Goal: Check status: Check status

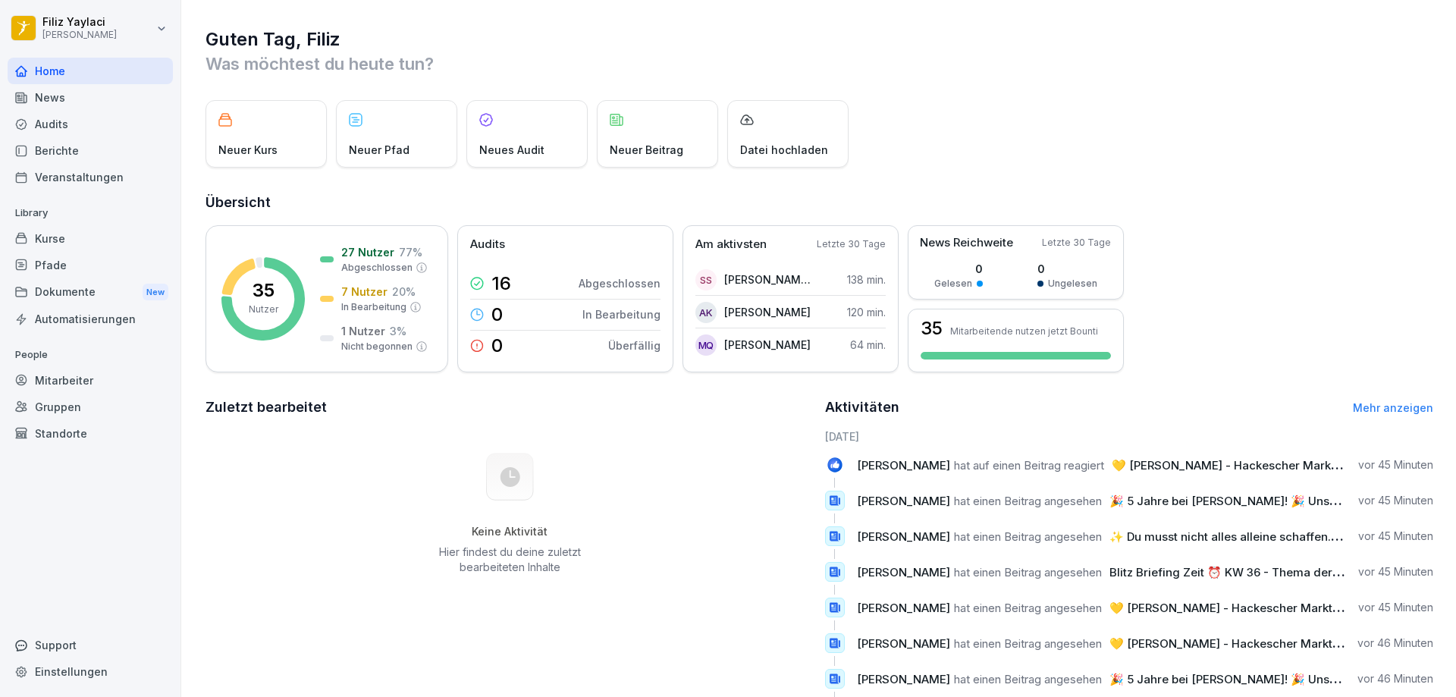
click at [99, 385] on div "Mitarbeiter" at bounding box center [90, 380] width 165 height 27
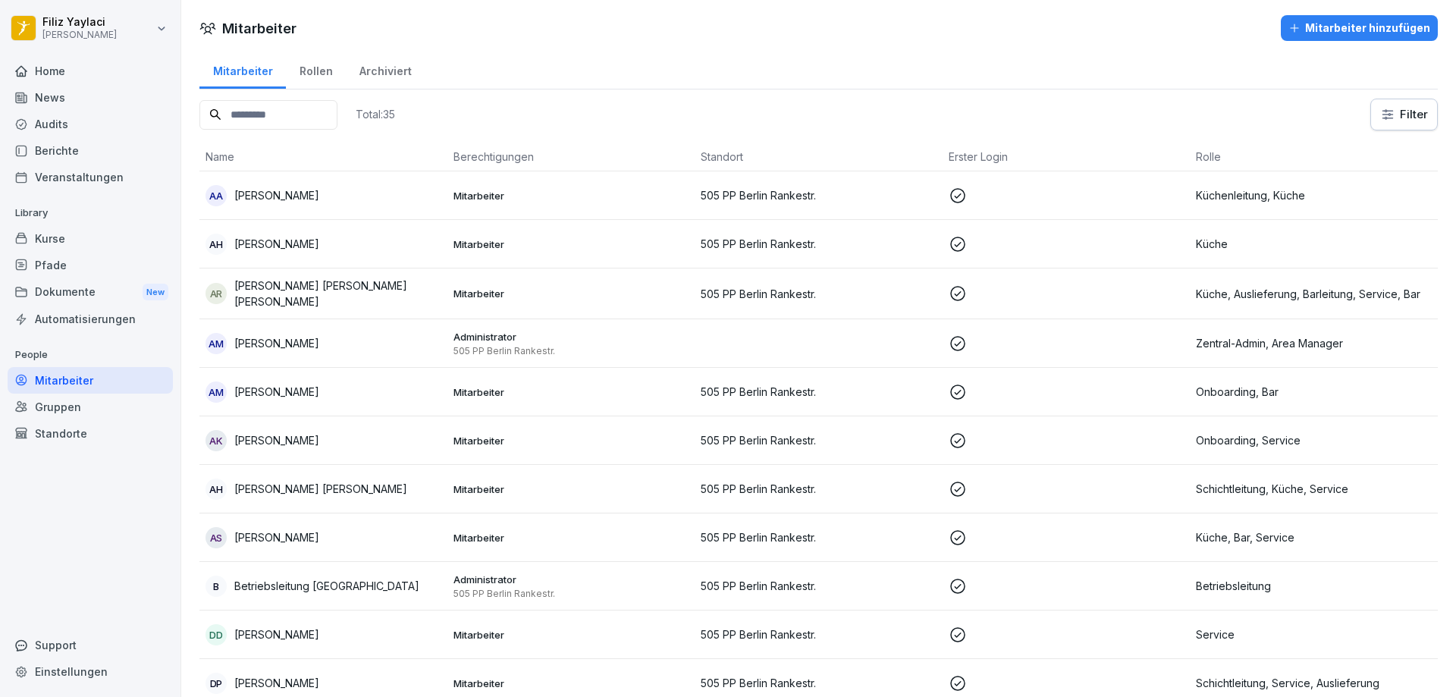
click at [82, 74] on div "Home" at bounding box center [90, 71] width 165 height 27
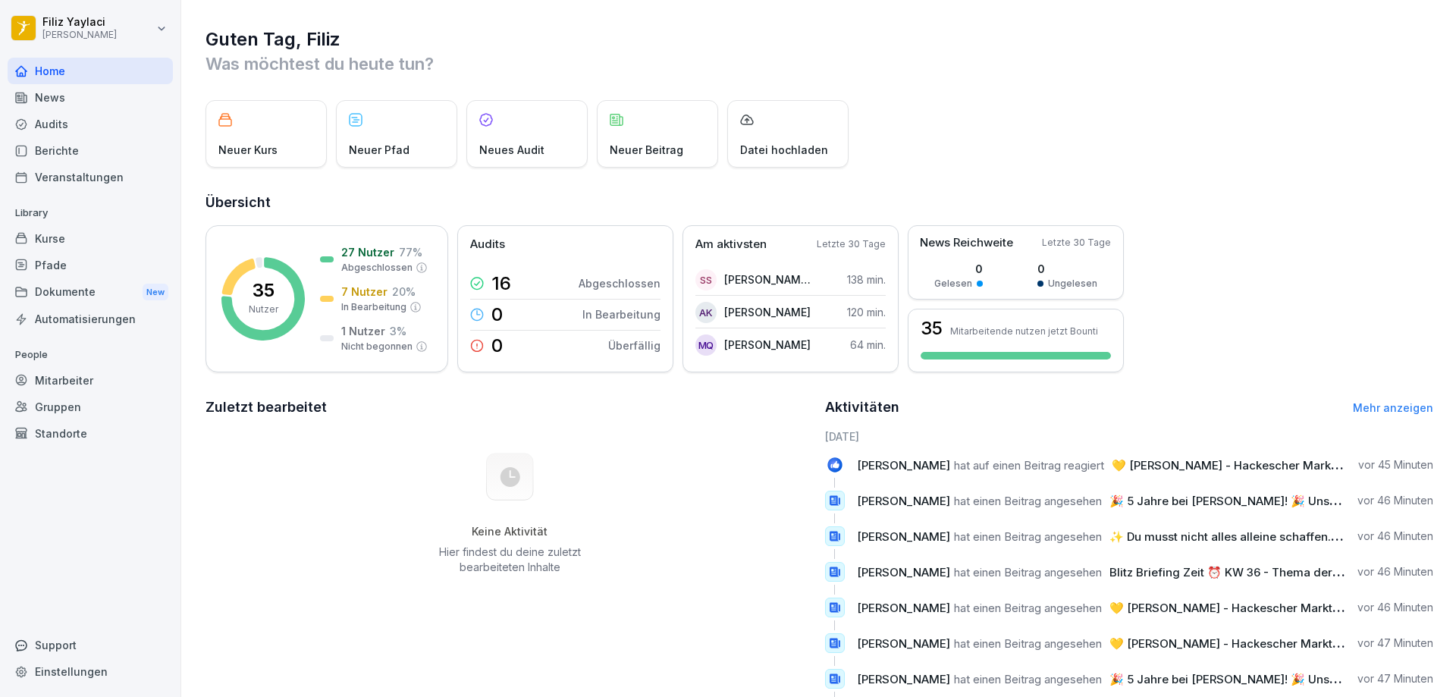
click at [84, 381] on div "Mitarbeiter" at bounding box center [90, 380] width 165 height 27
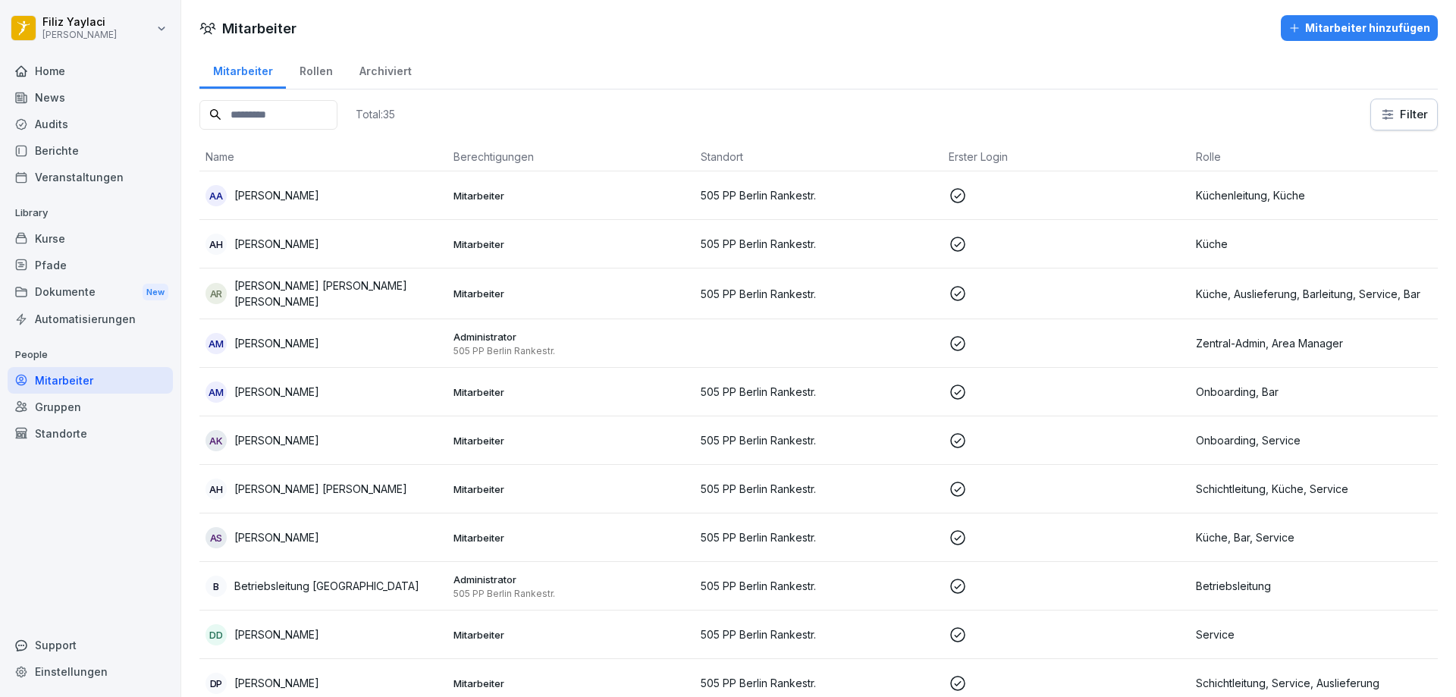
drag, startPoint x: 64, startPoint y: 62, endPoint x: 61, endPoint y: 74, distance: 11.8
click at [63, 63] on div "Home" at bounding box center [90, 71] width 165 height 27
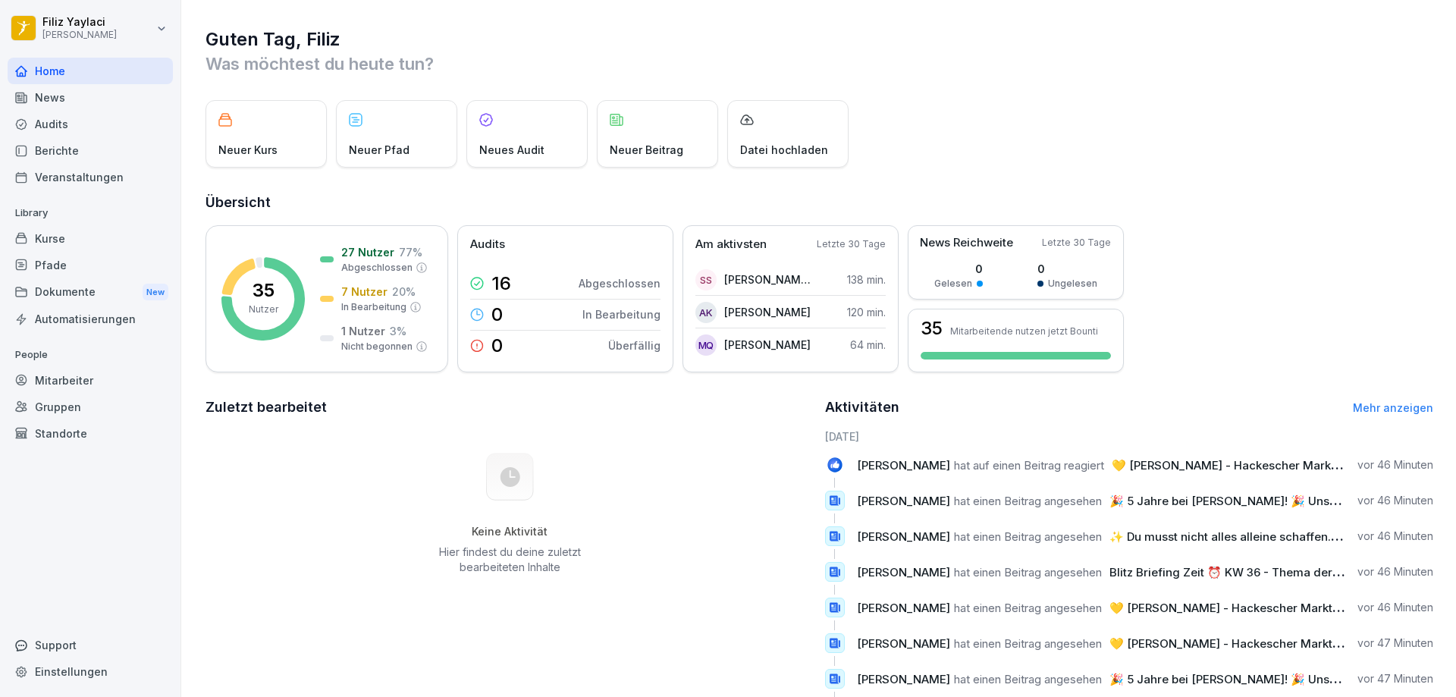
click at [69, 150] on div "Berichte" at bounding box center [90, 150] width 165 height 27
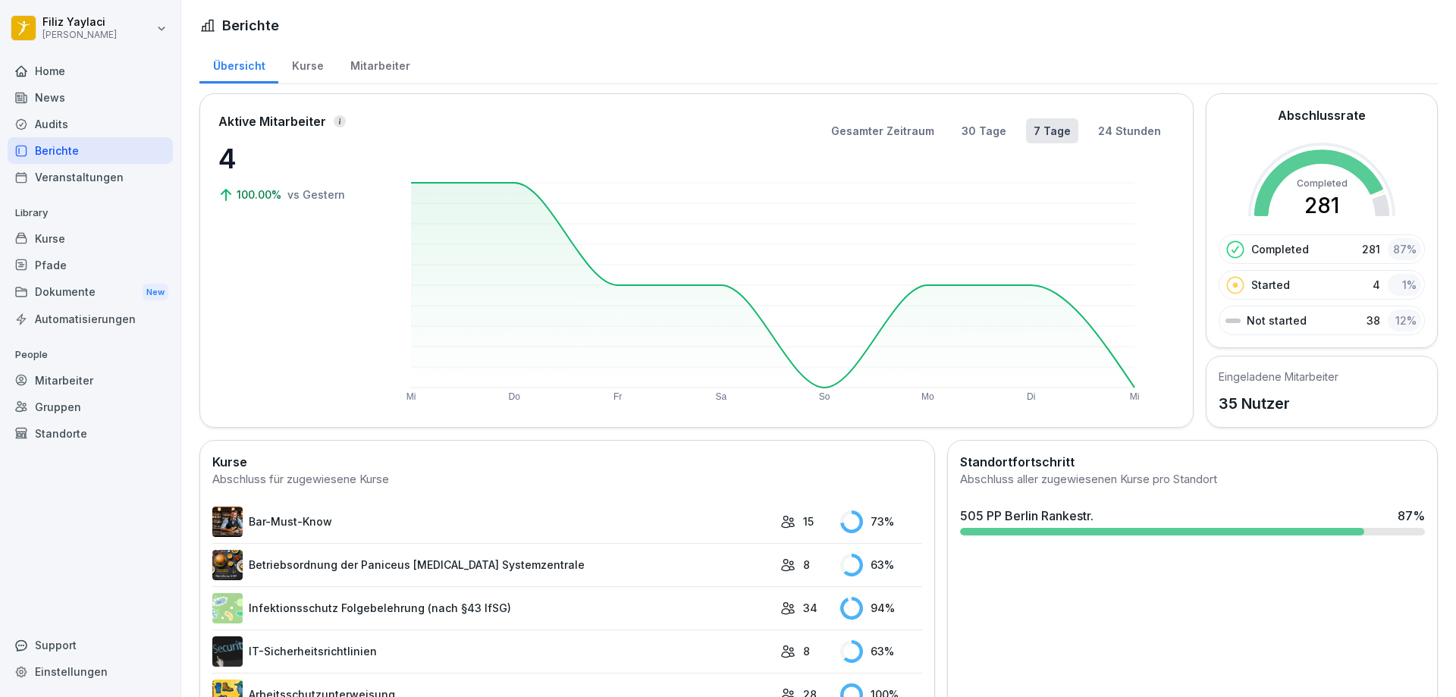
click at [77, 377] on div "Mitarbeiter" at bounding box center [90, 380] width 165 height 27
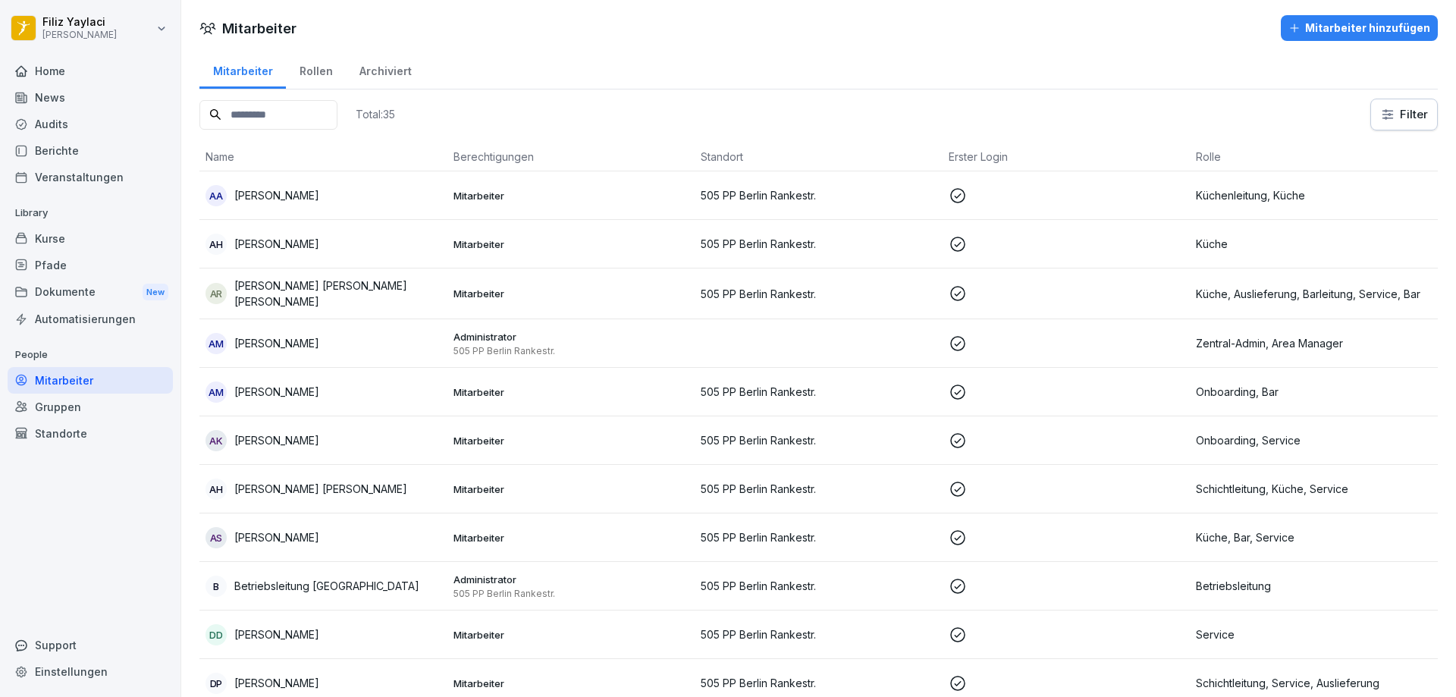
click at [478, 388] on p "Mitarbeiter" at bounding box center [571, 392] width 236 height 14
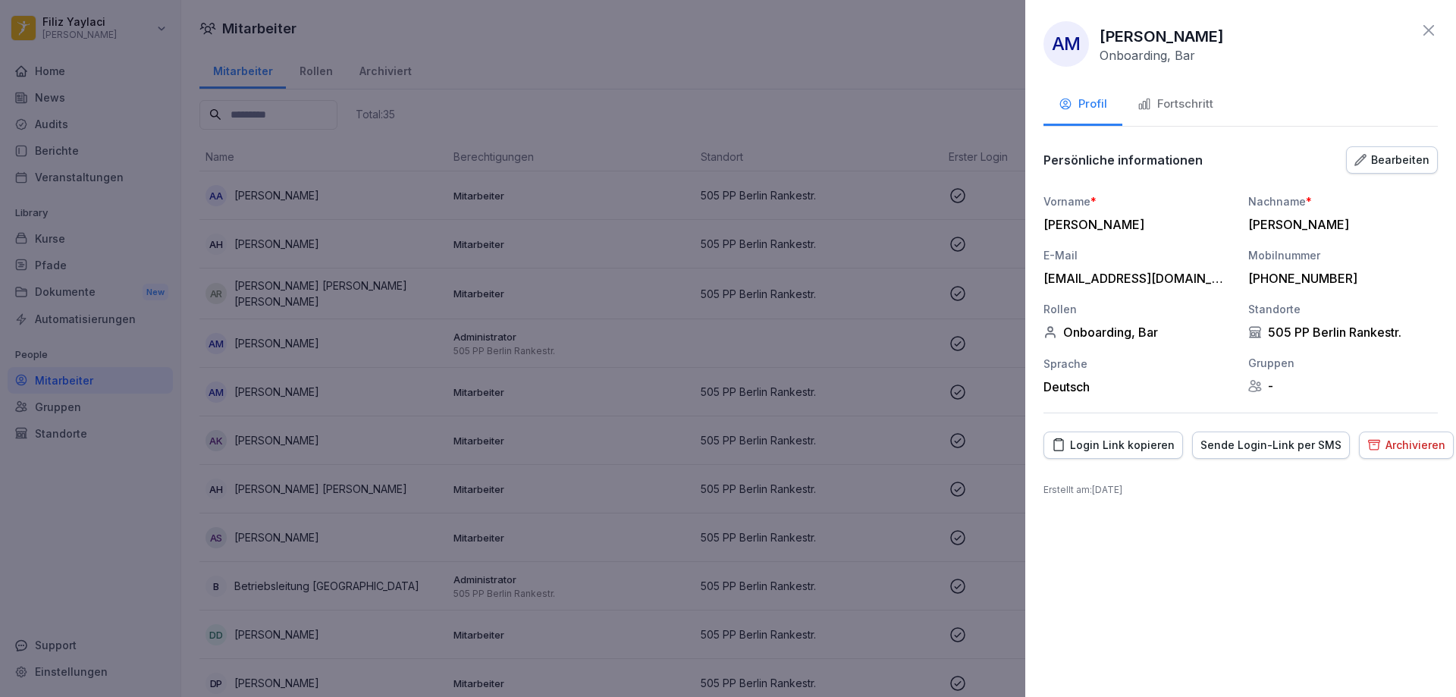
click at [1180, 105] on div "Fortschritt" at bounding box center [1176, 104] width 76 height 17
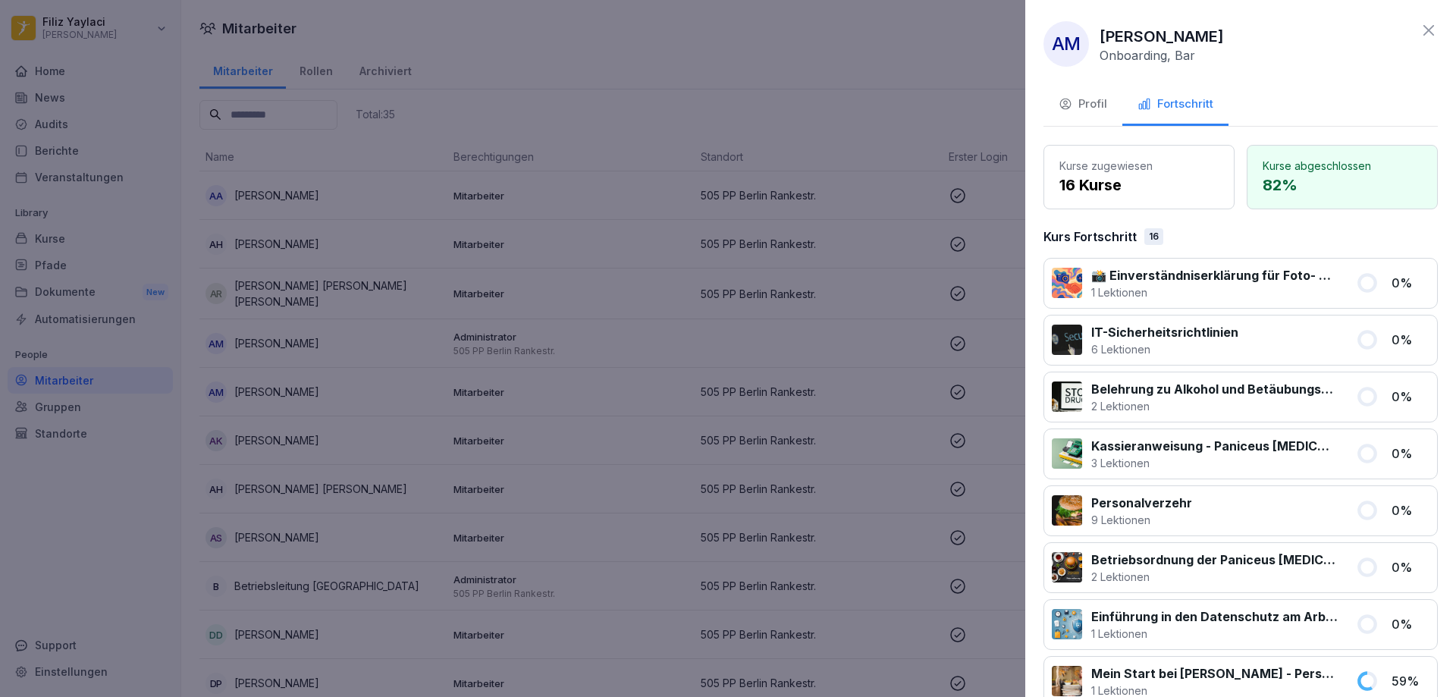
click at [190, 219] on div at bounding box center [728, 348] width 1456 height 697
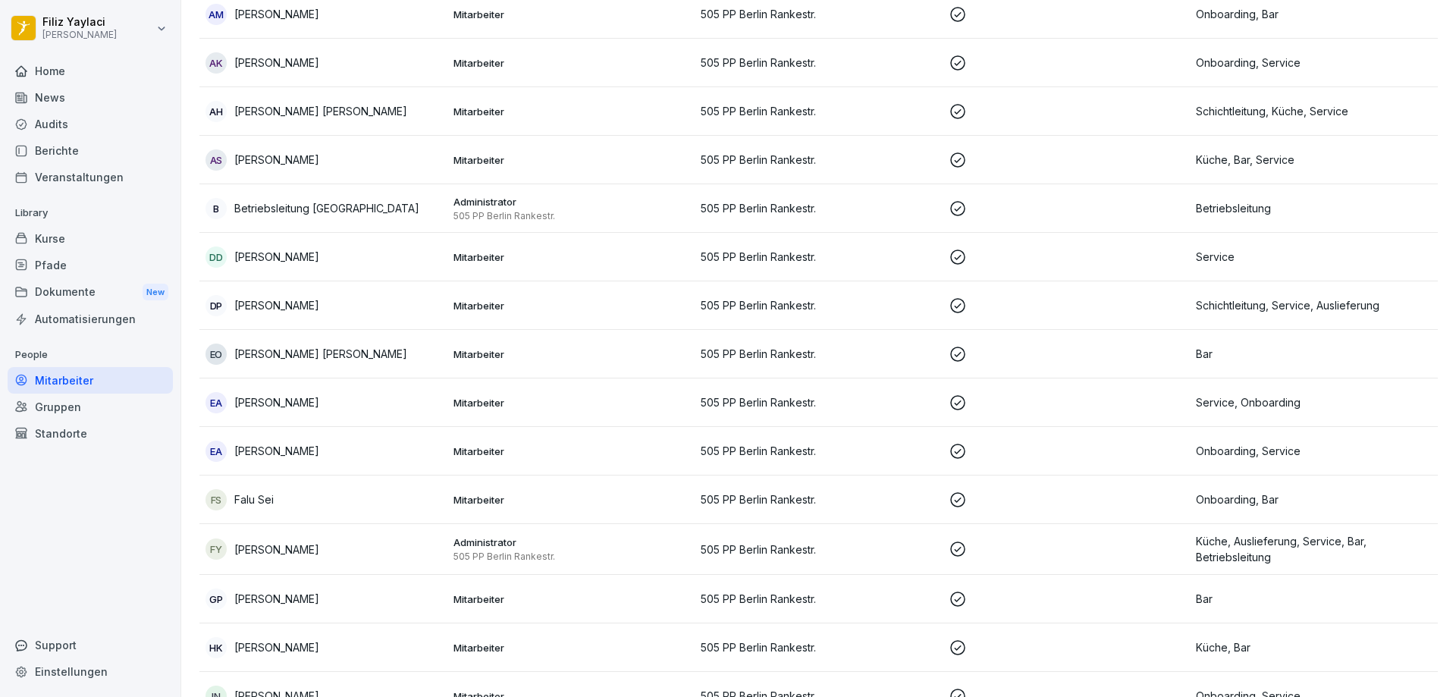
scroll to position [379, 0]
click at [483, 492] on p "Mitarbeiter" at bounding box center [571, 498] width 236 height 14
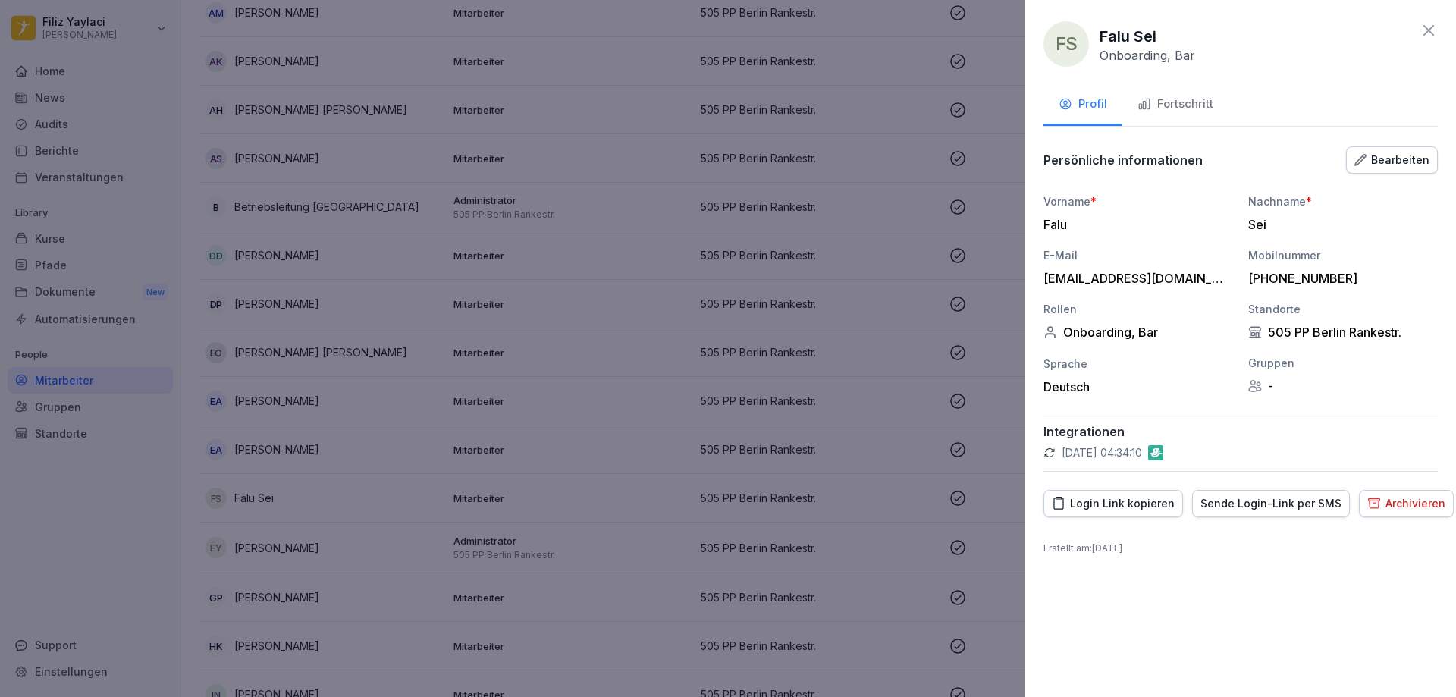
click at [1191, 104] on div "Fortschritt" at bounding box center [1176, 104] width 76 height 17
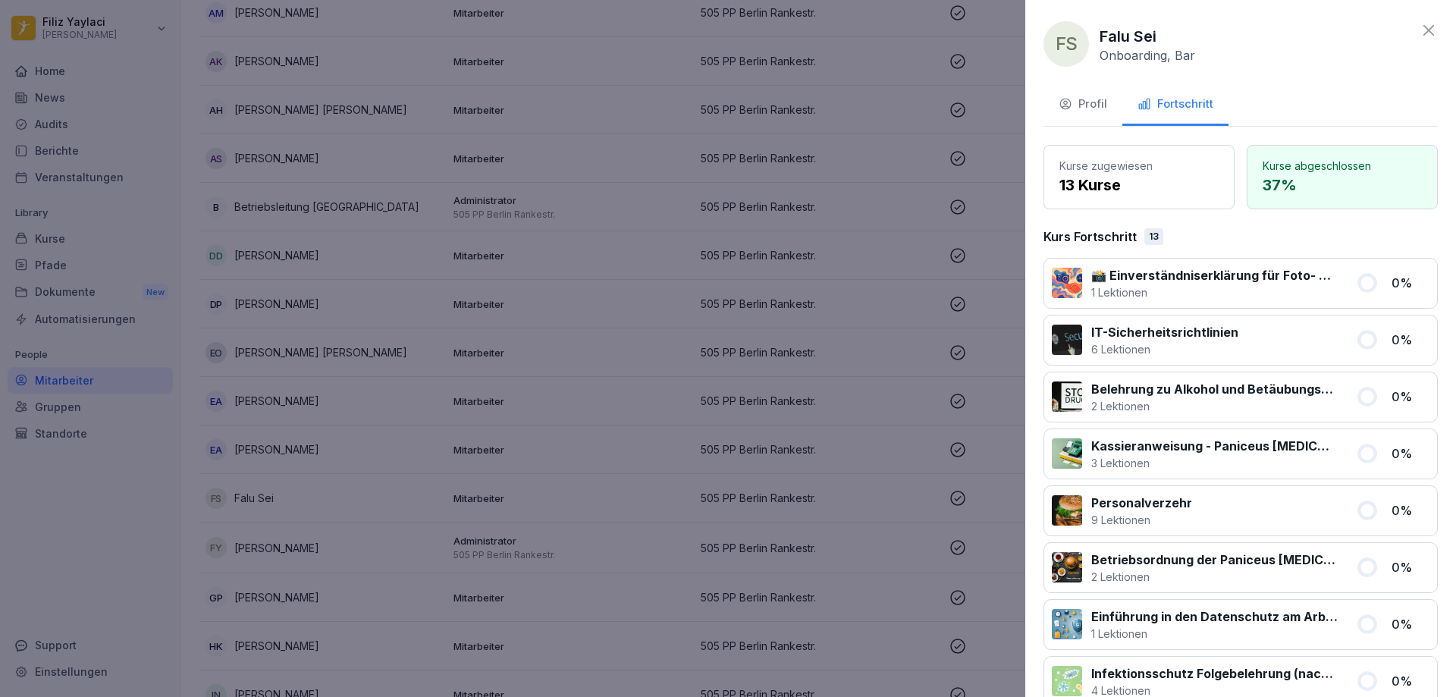
click at [672, 352] on div at bounding box center [728, 348] width 1456 height 697
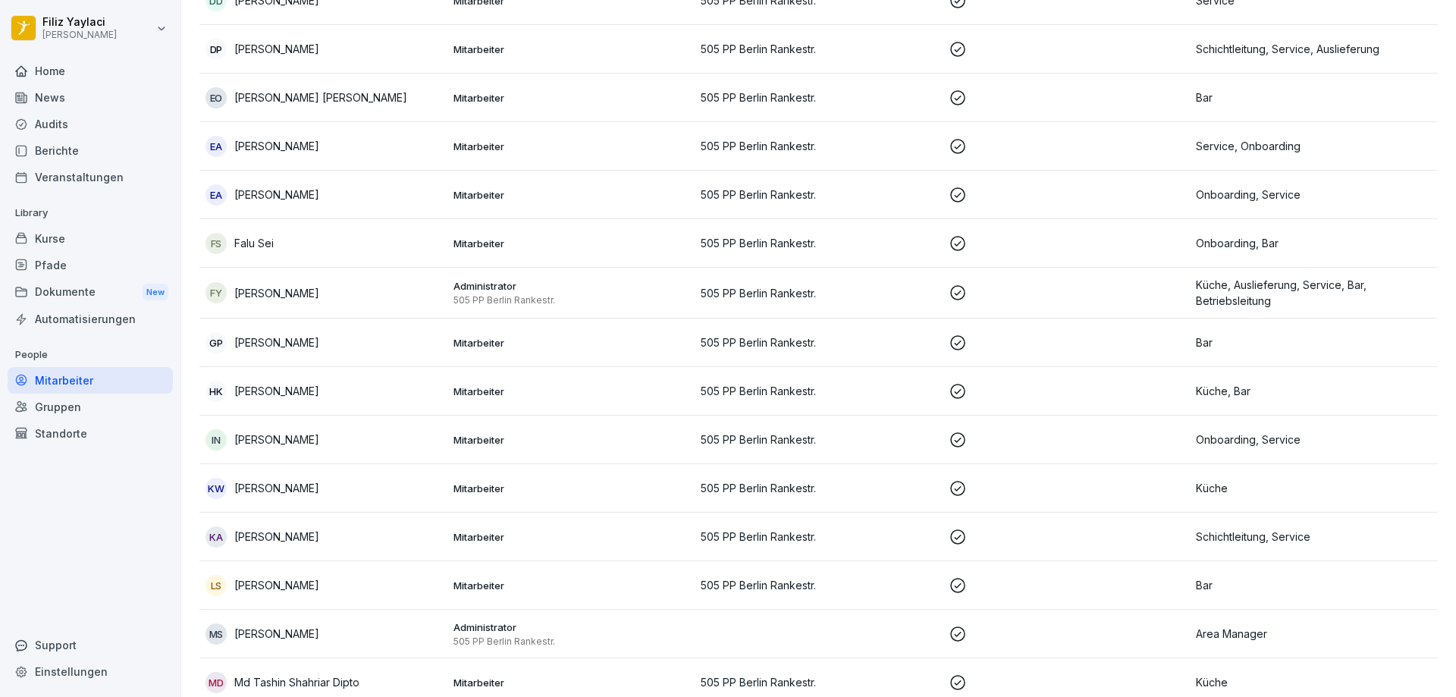
scroll to position [607, 0]
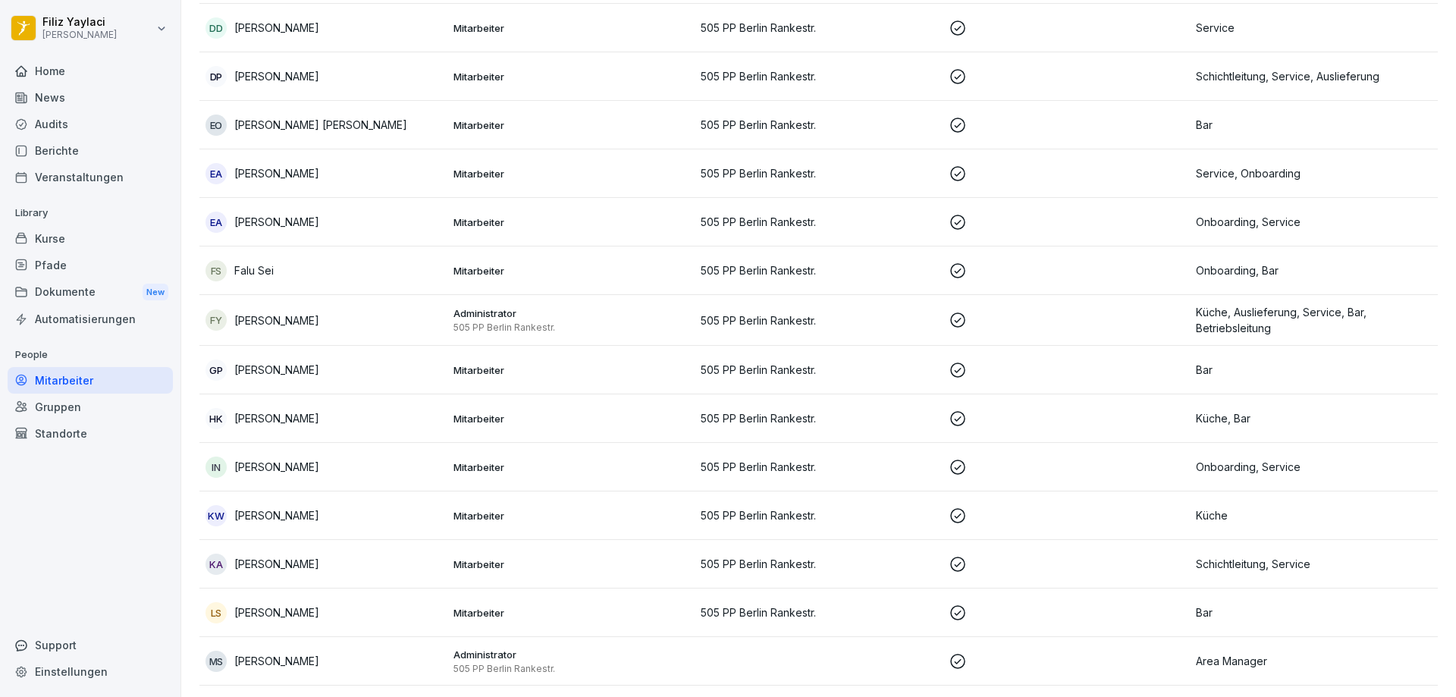
click at [77, 244] on div "Kurse" at bounding box center [90, 238] width 165 height 27
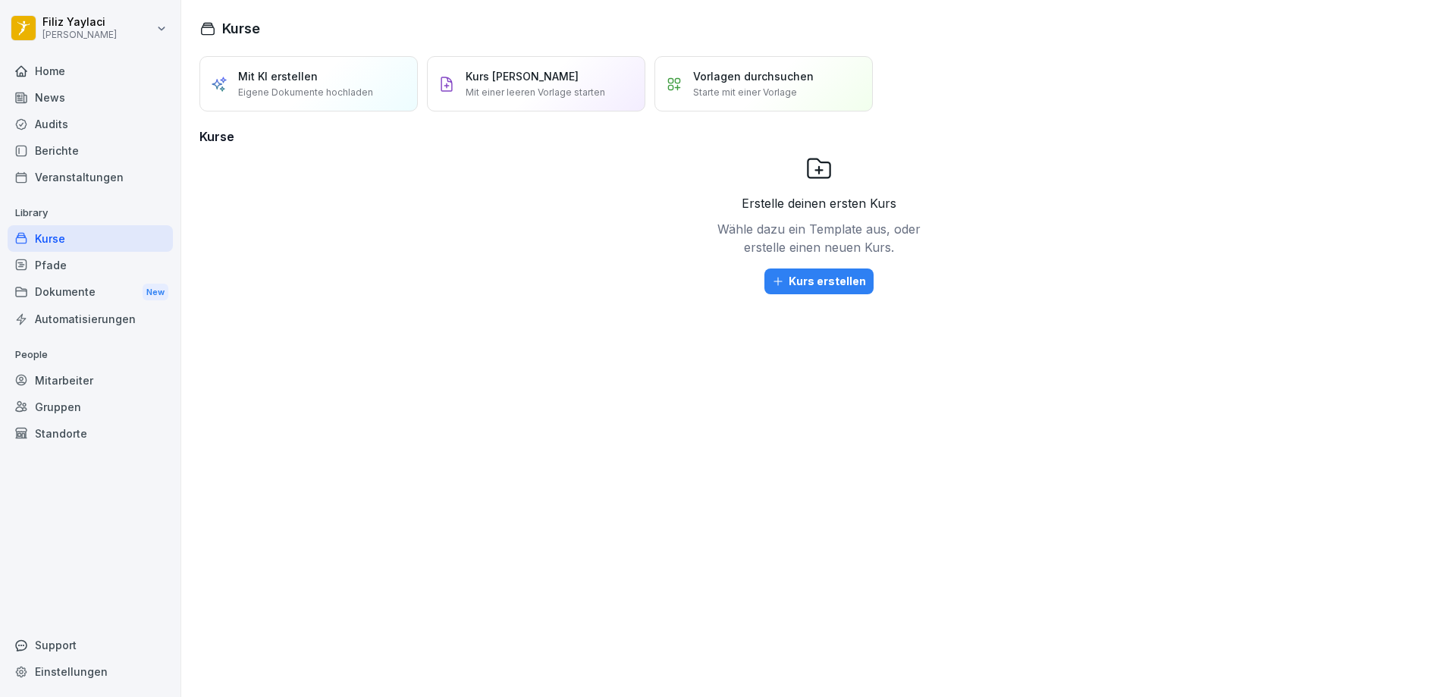
click at [87, 143] on div "Berichte" at bounding box center [90, 150] width 165 height 27
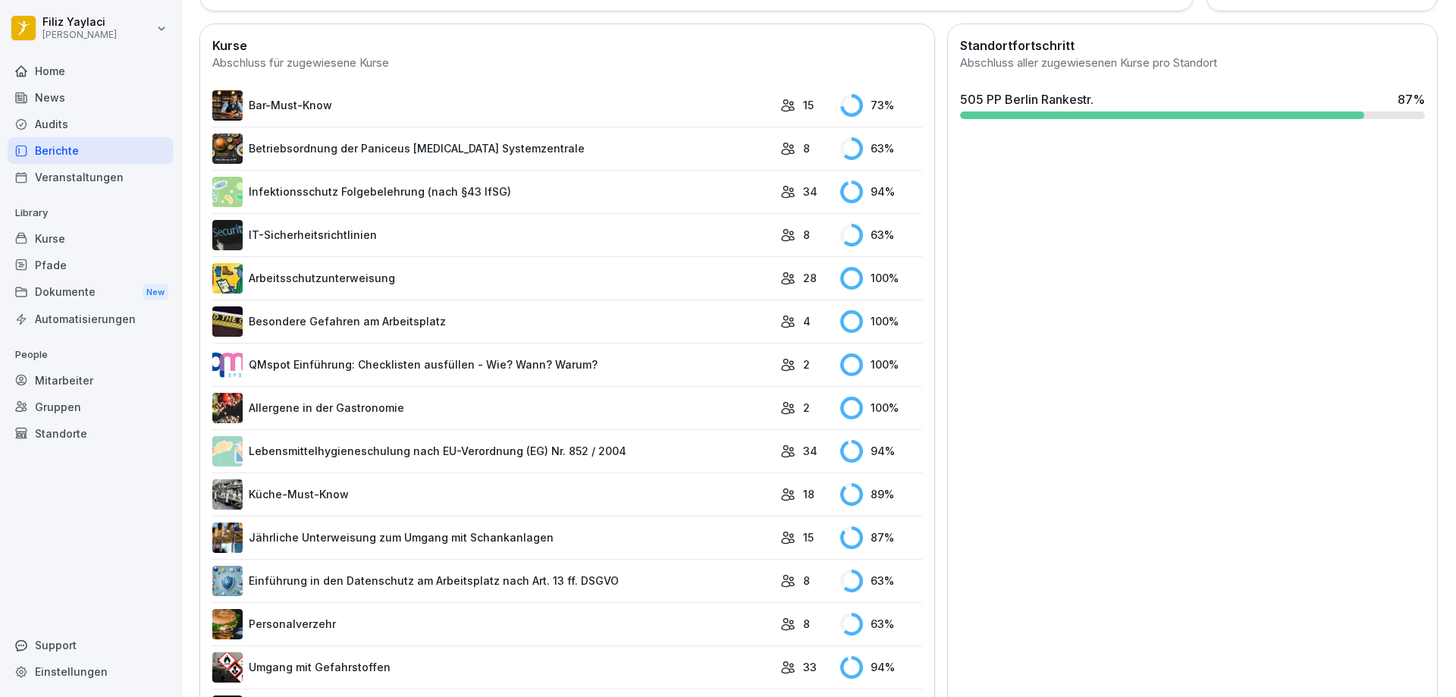
scroll to position [412, 0]
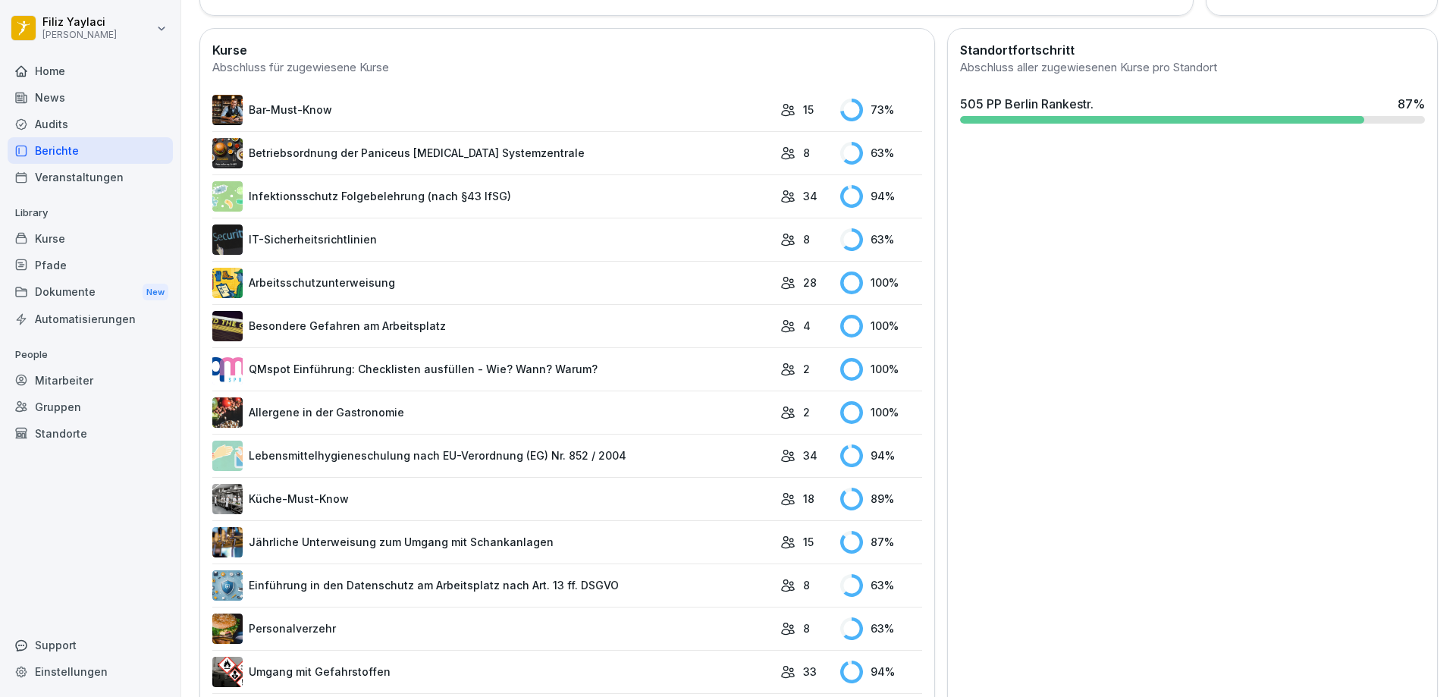
click at [89, 382] on div "Mitarbeiter" at bounding box center [90, 380] width 165 height 27
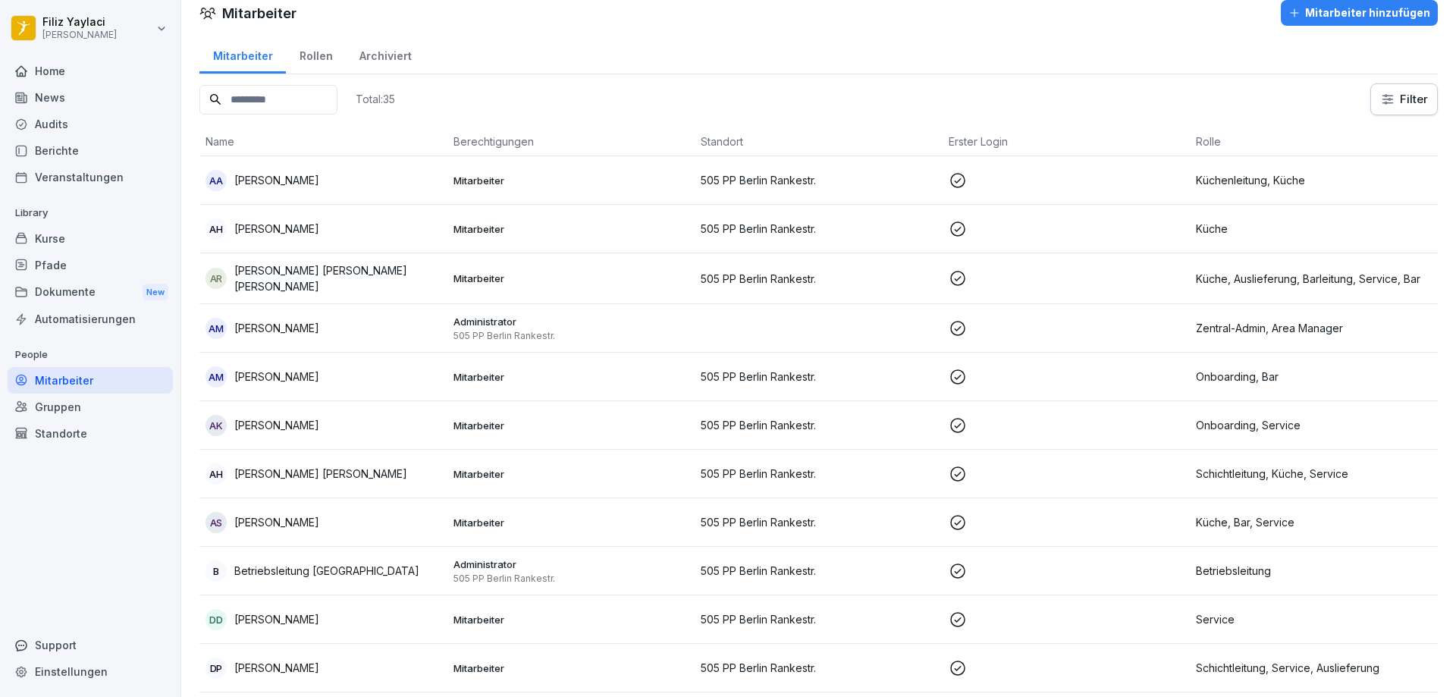
click at [523, 182] on p "Mitarbeiter" at bounding box center [571, 181] width 236 height 14
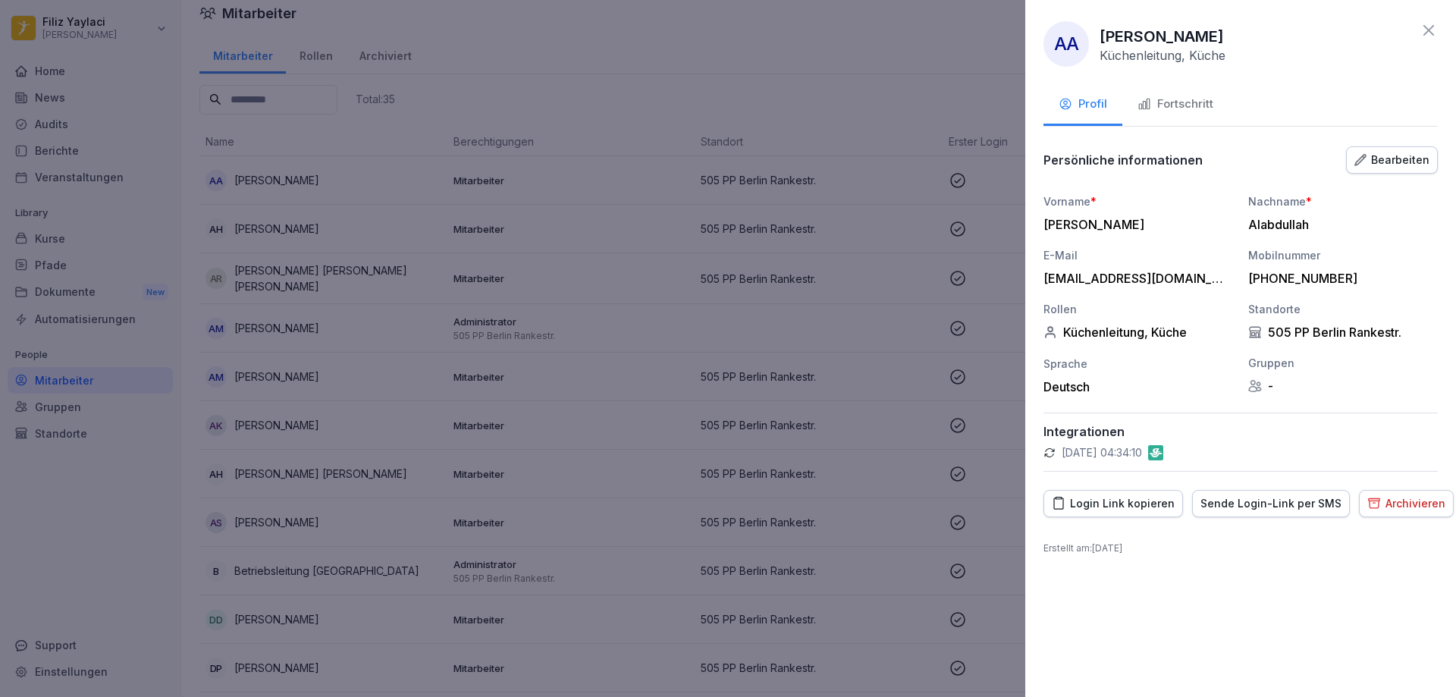
click at [1183, 102] on div "Fortschritt" at bounding box center [1176, 104] width 76 height 17
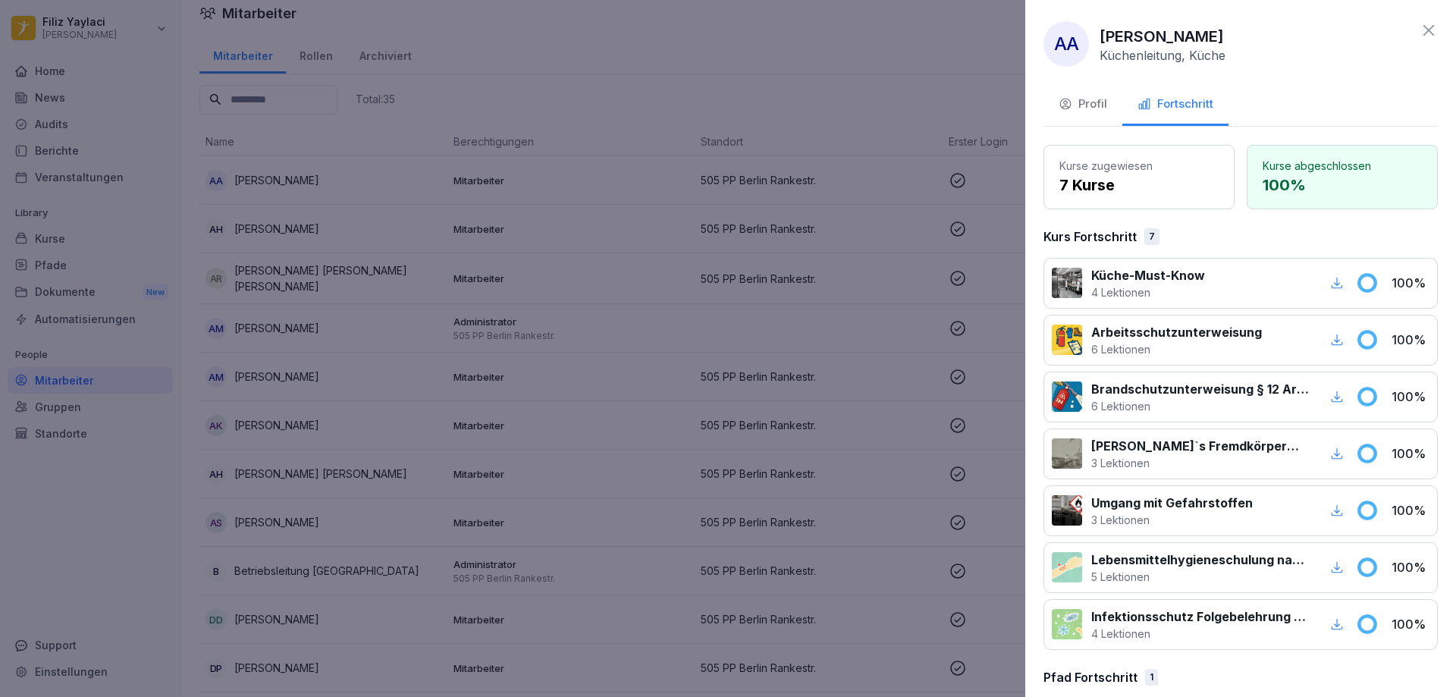
click at [486, 231] on div at bounding box center [728, 348] width 1456 height 697
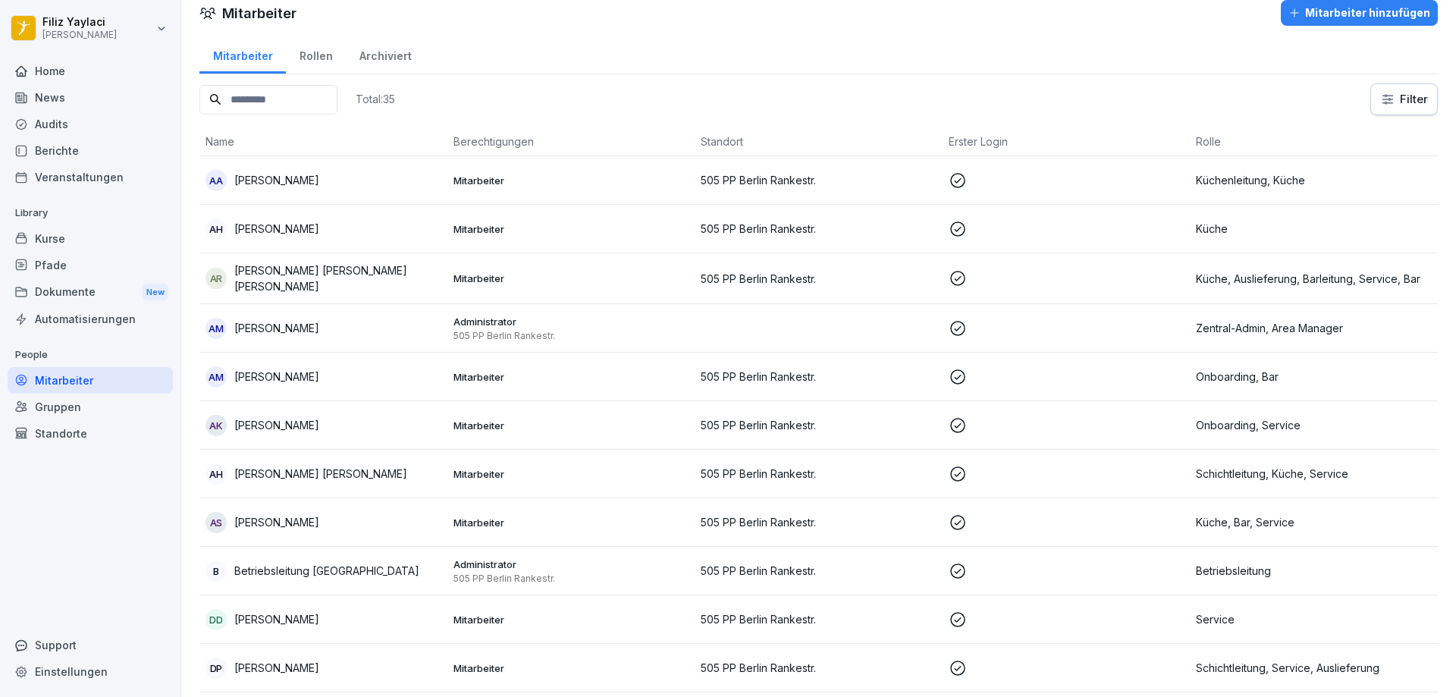
click at [486, 230] on p "Mitarbeiter" at bounding box center [571, 229] width 236 height 14
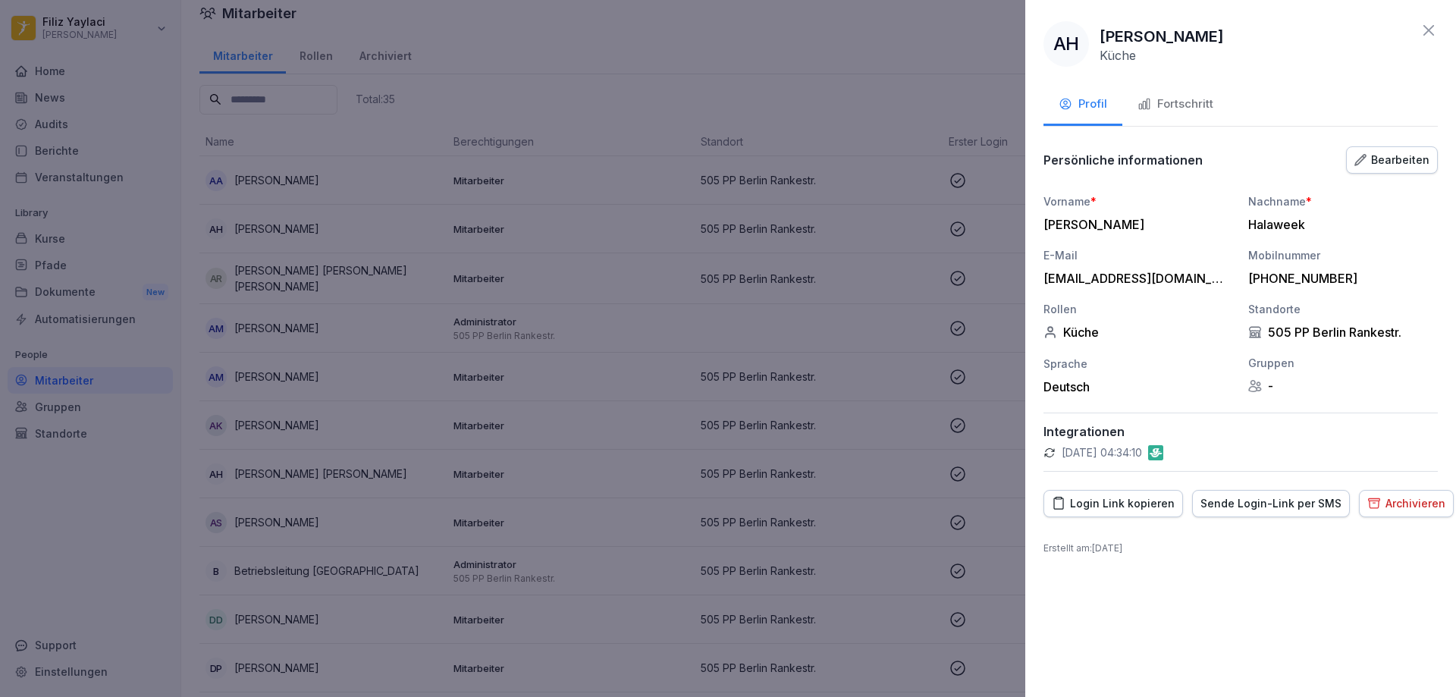
click at [1206, 102] on div "Fortschritt" at bounding box center [1176, 104] width 76 height 17
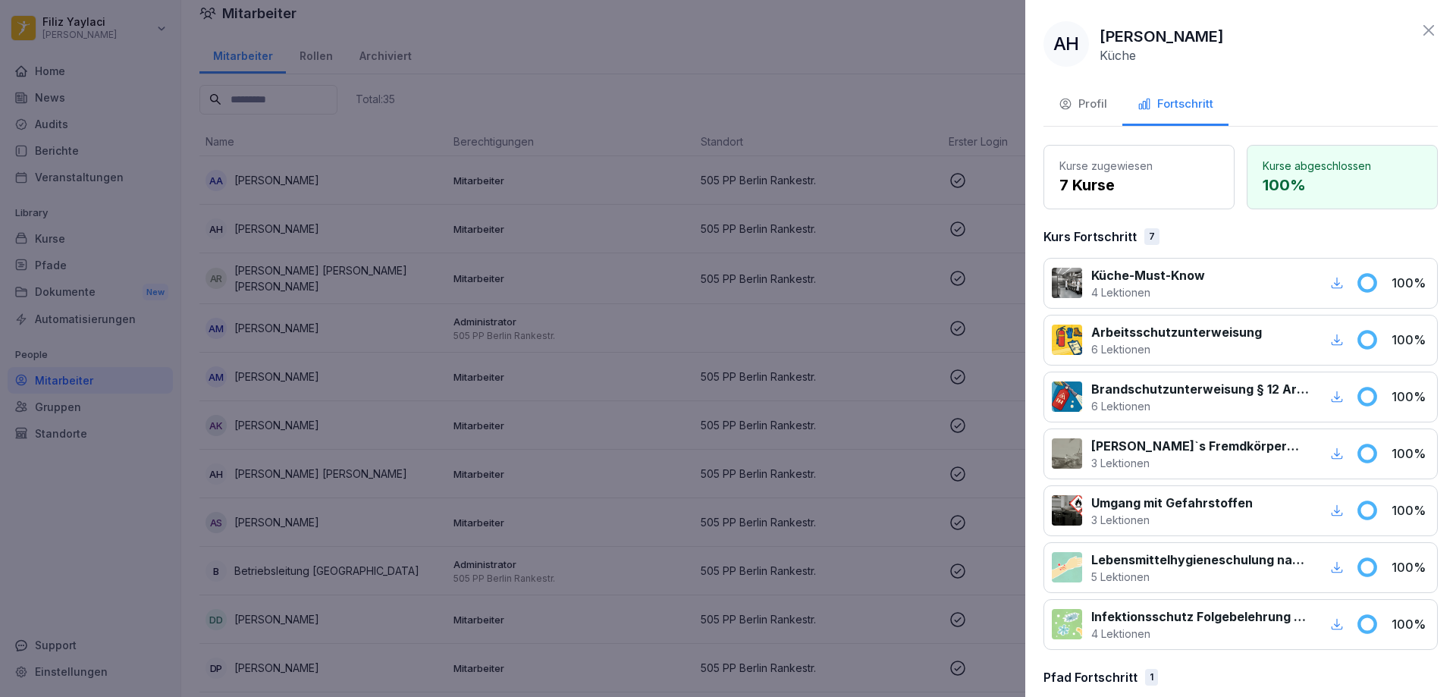
drag, startPoint x: 576, startPoint y: 180, endPoint x: 554, endPoint y: 221, distance: 46.8
click at [575, 182] on div at bounding box center [728, 348] width 1456 height 697
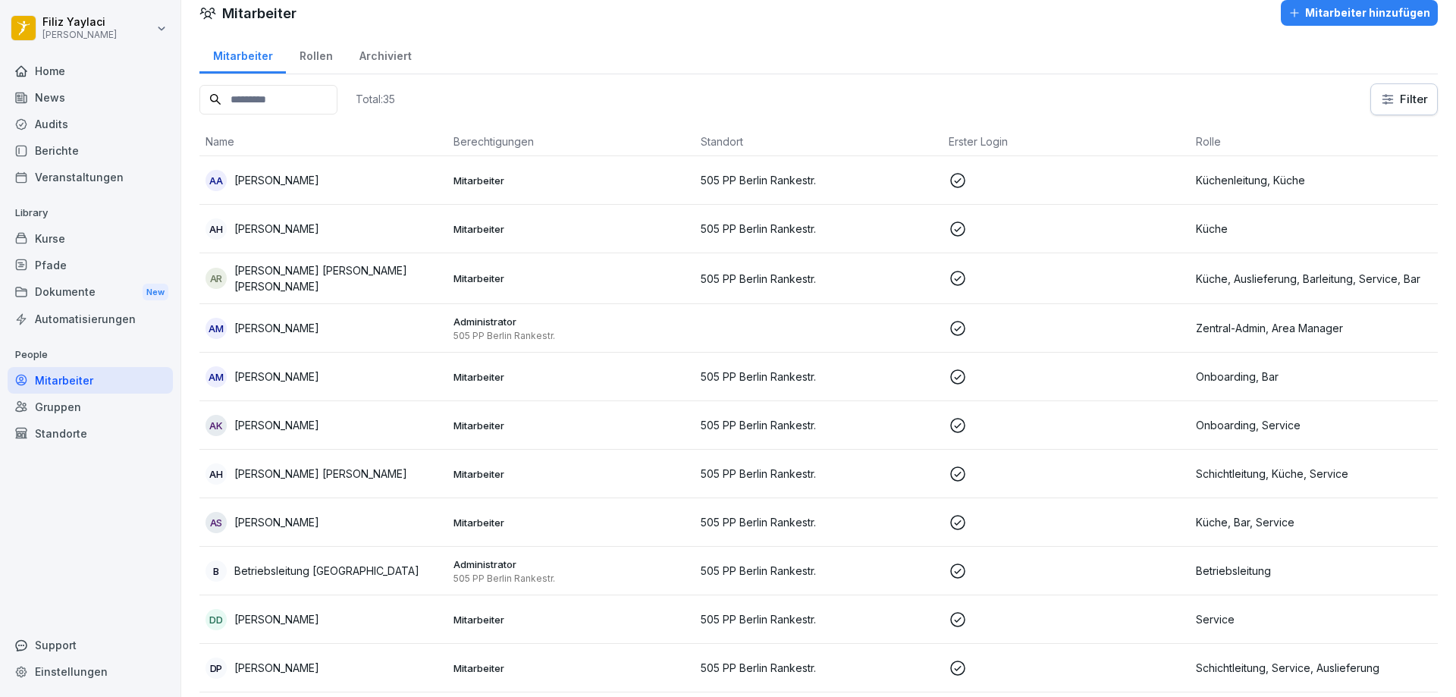
click at [495, 276] on p "Mitarbeiter" at bounding box center [571, 278] width 236 height 14
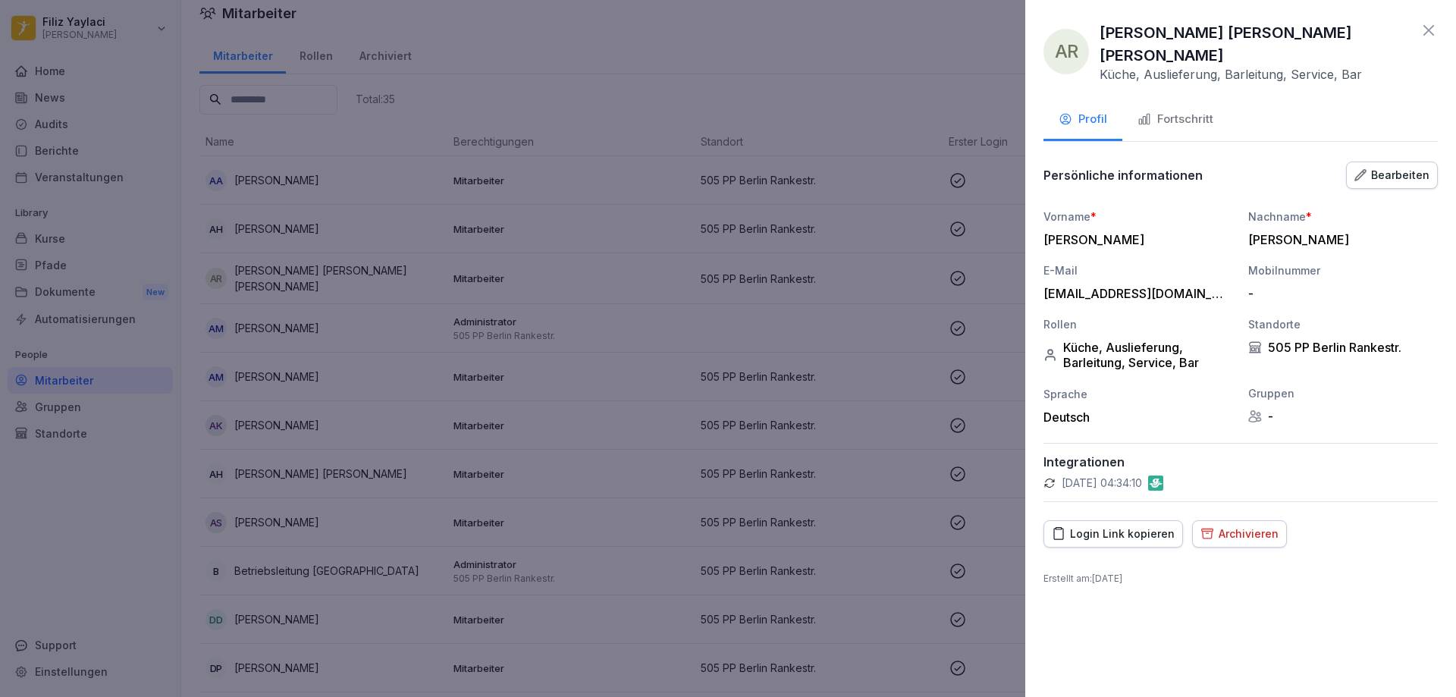
click at [1204, 111] on div "Fortschritt" at bounding box center [1176, 119] width 76 height 17
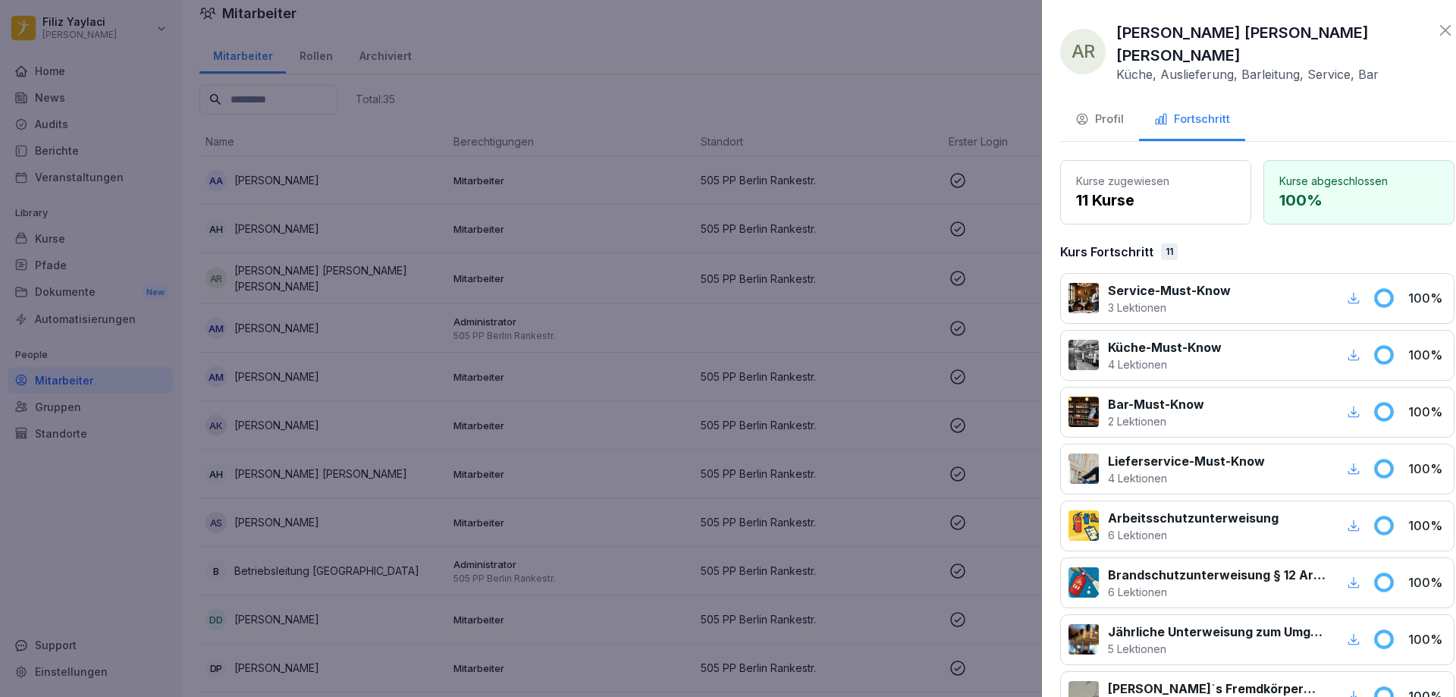
click at [719, 253] on div at bounding box center [728, 348] width 1456 height 697
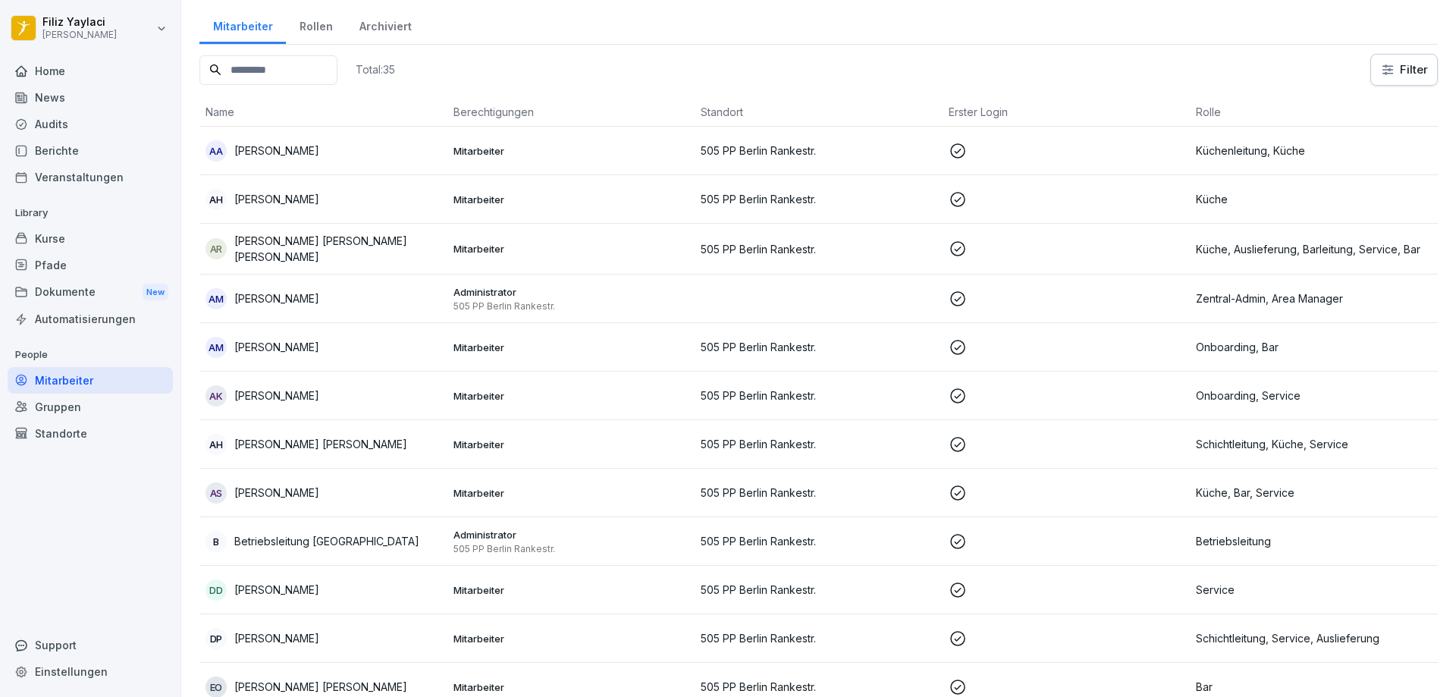
scroll to position [91, 0]
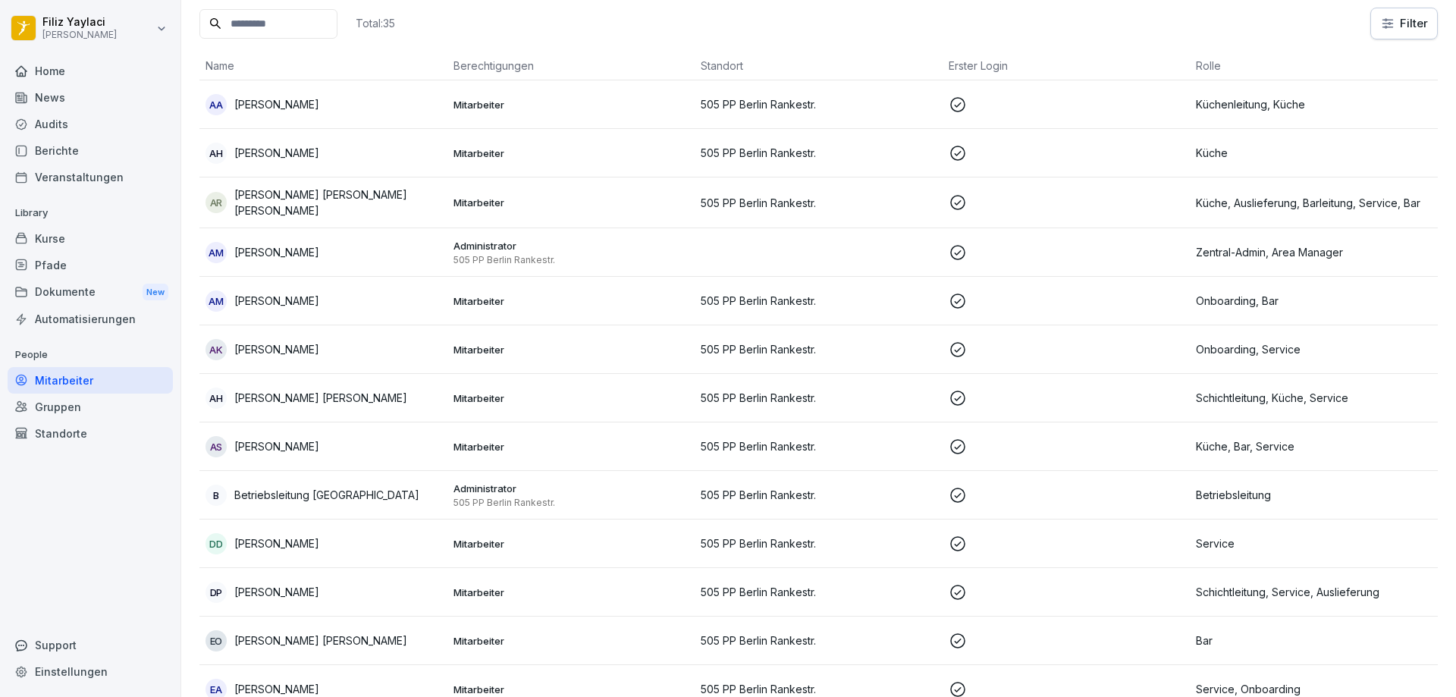
click at [488, 303] on p "Mitarbeiter" at bounding box center [571, 301] width 236 height 14
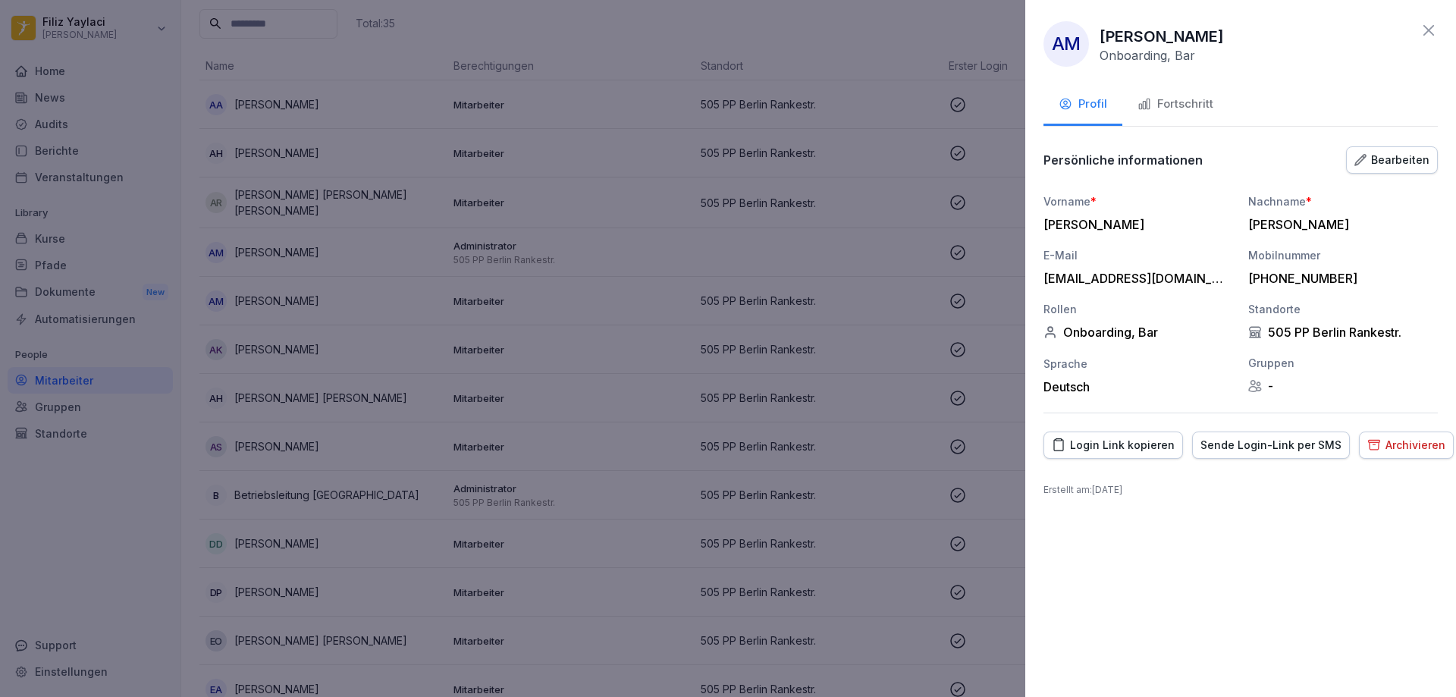
click at [1188, 102] on div "Fortschritt" at bounding box center [1176, 104] width 76 height 17
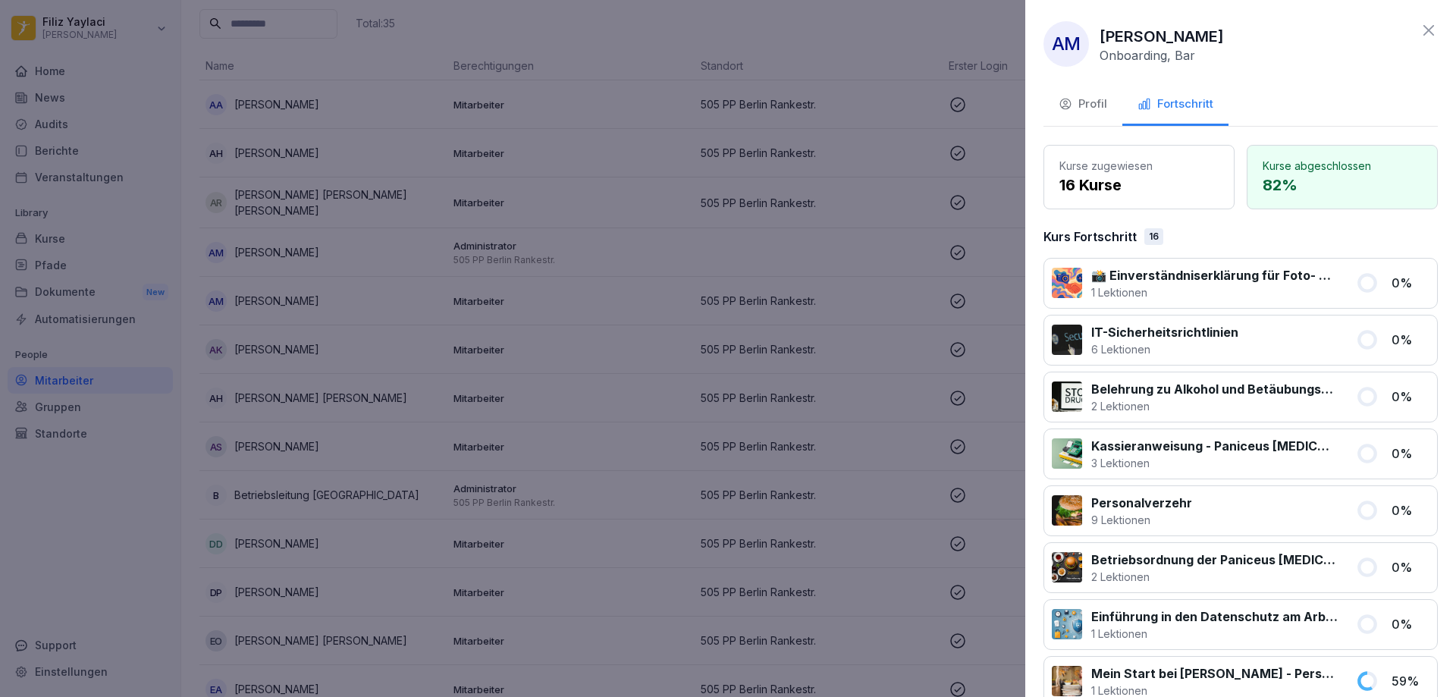
click at [556, 255] on div at bounding box center [728, 348] width 1456 height 697
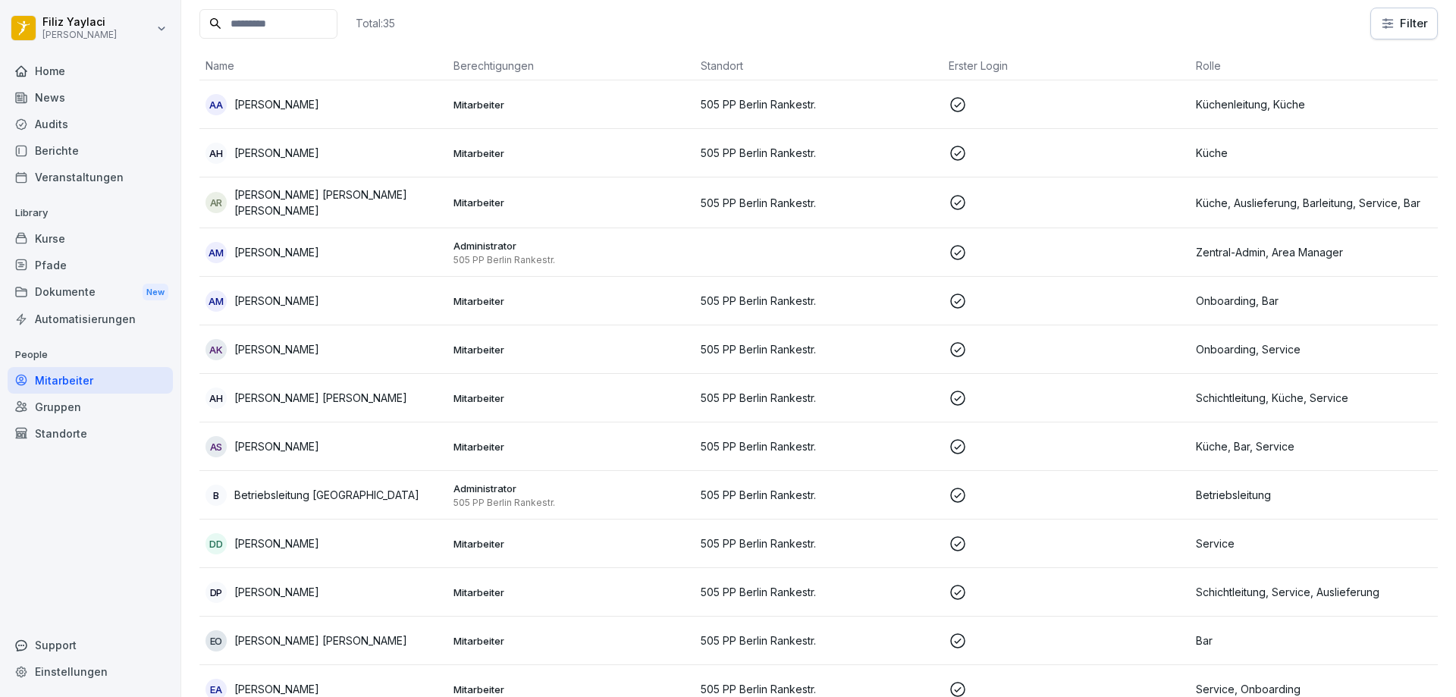
click at [483, 346] on p "Mitarbeiter" at bounding box center [571, 350] width 236 height 14
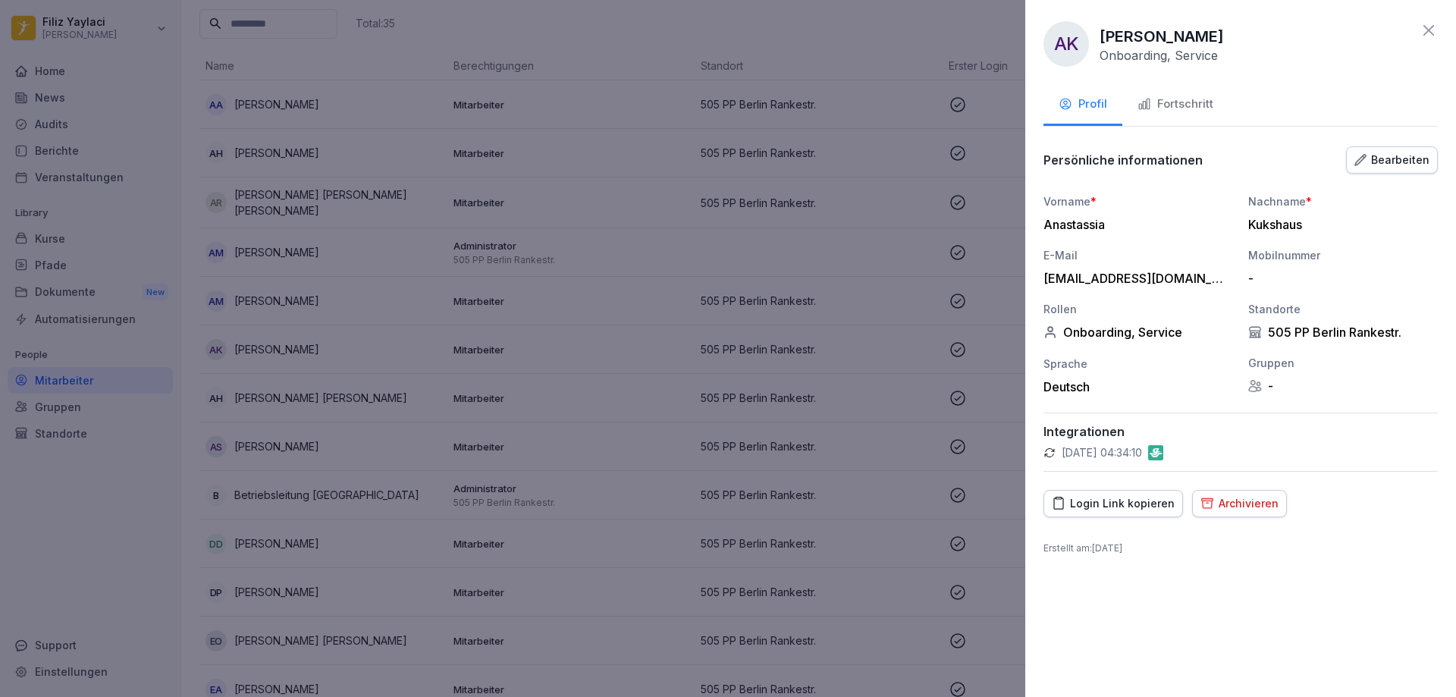
click at [1191, 102] on div "Fortschritt" at bounding box center [1176, 104] width 76 height 17
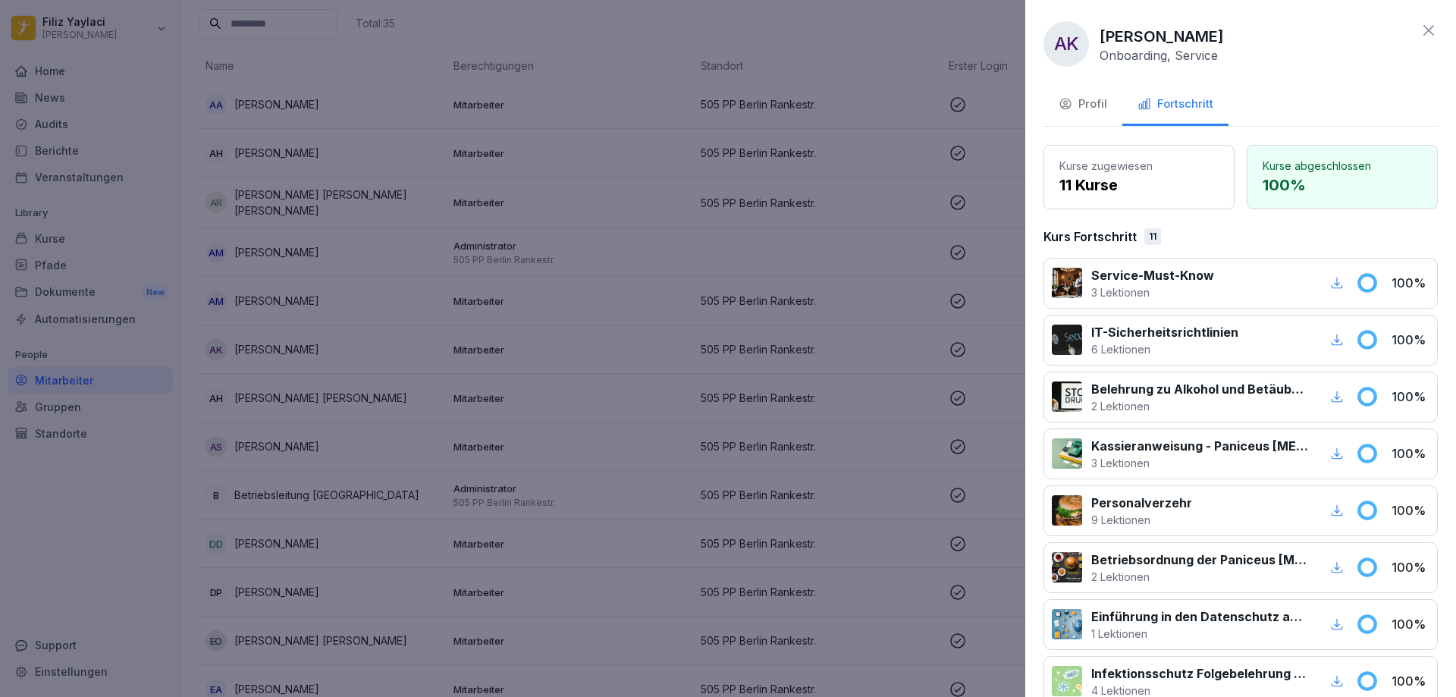
click at [611, 291] on div at bounding box center [728, 348] width 1456 height 697
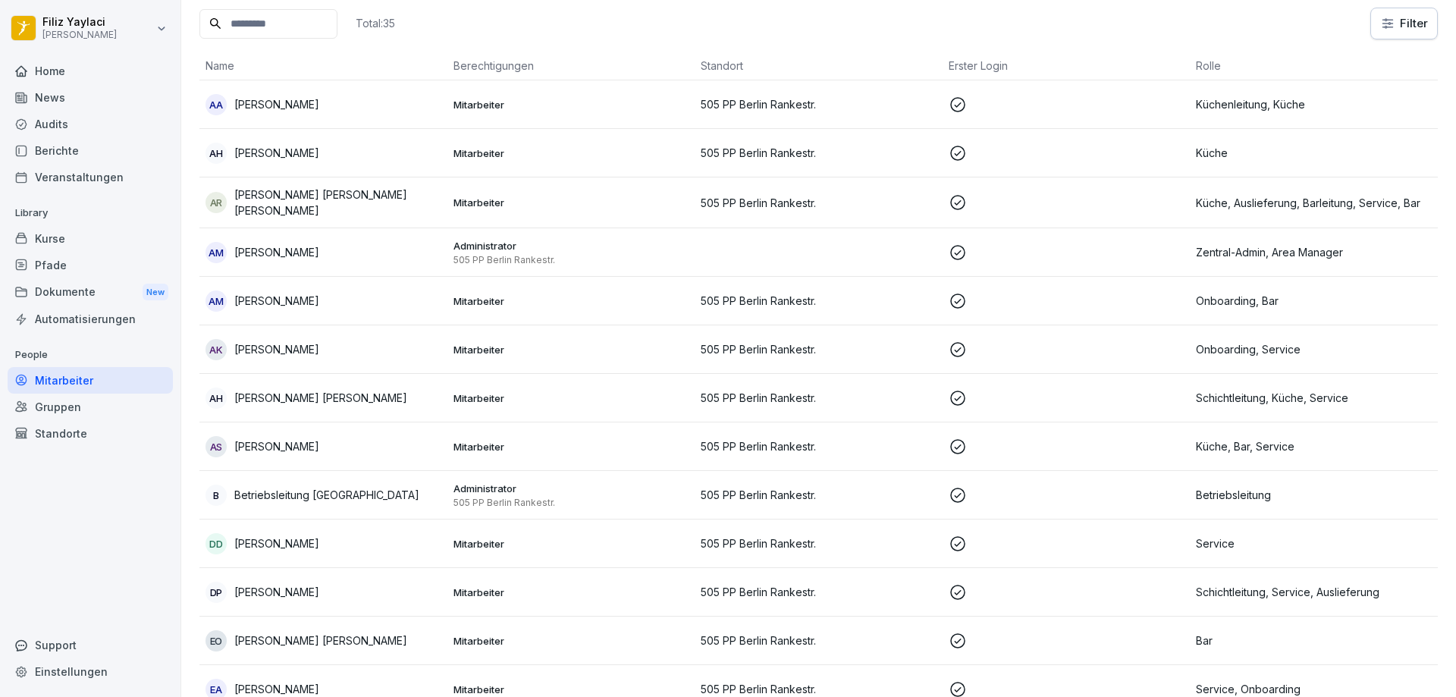
click at [476, 391] on p "Mitarbeiter" at bounding box center [571, 398] width 236 height 14
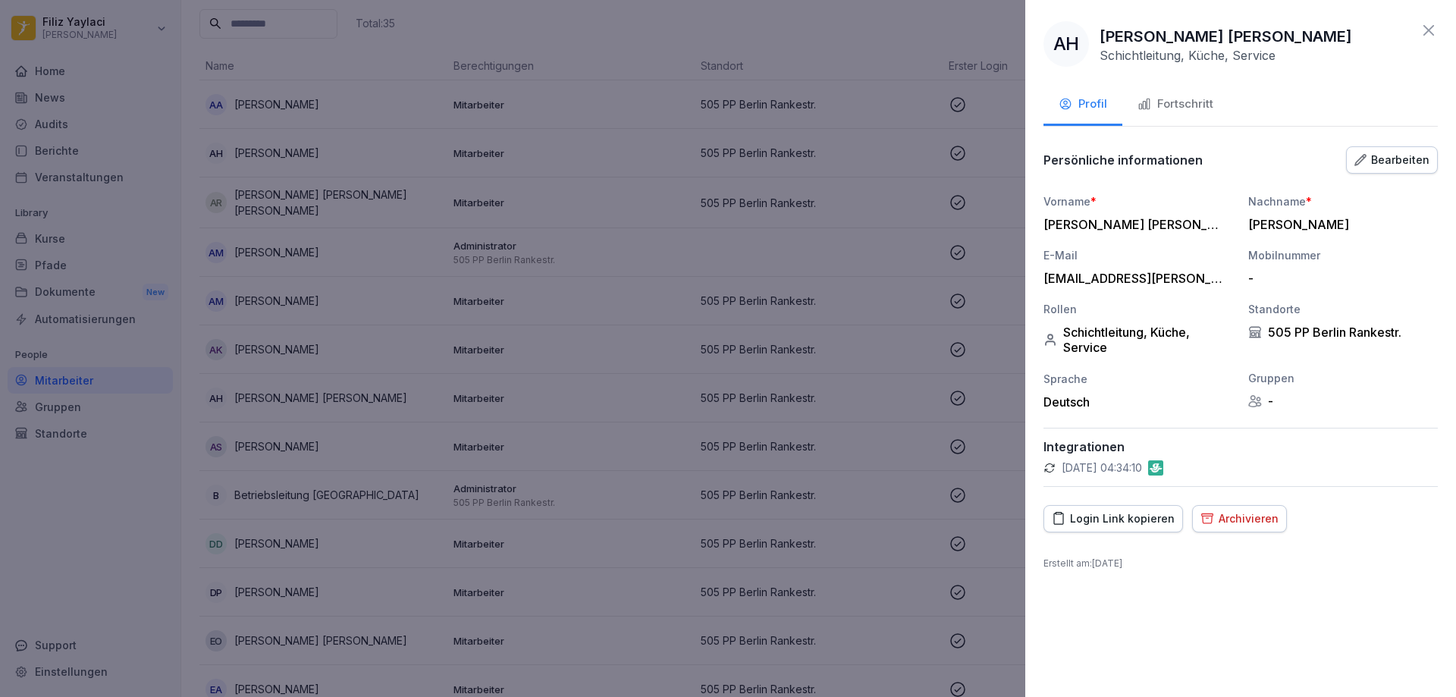
click at [1191, 101] on div "Fortschritt" at bounding box center [1176, 104] width 76 height 17
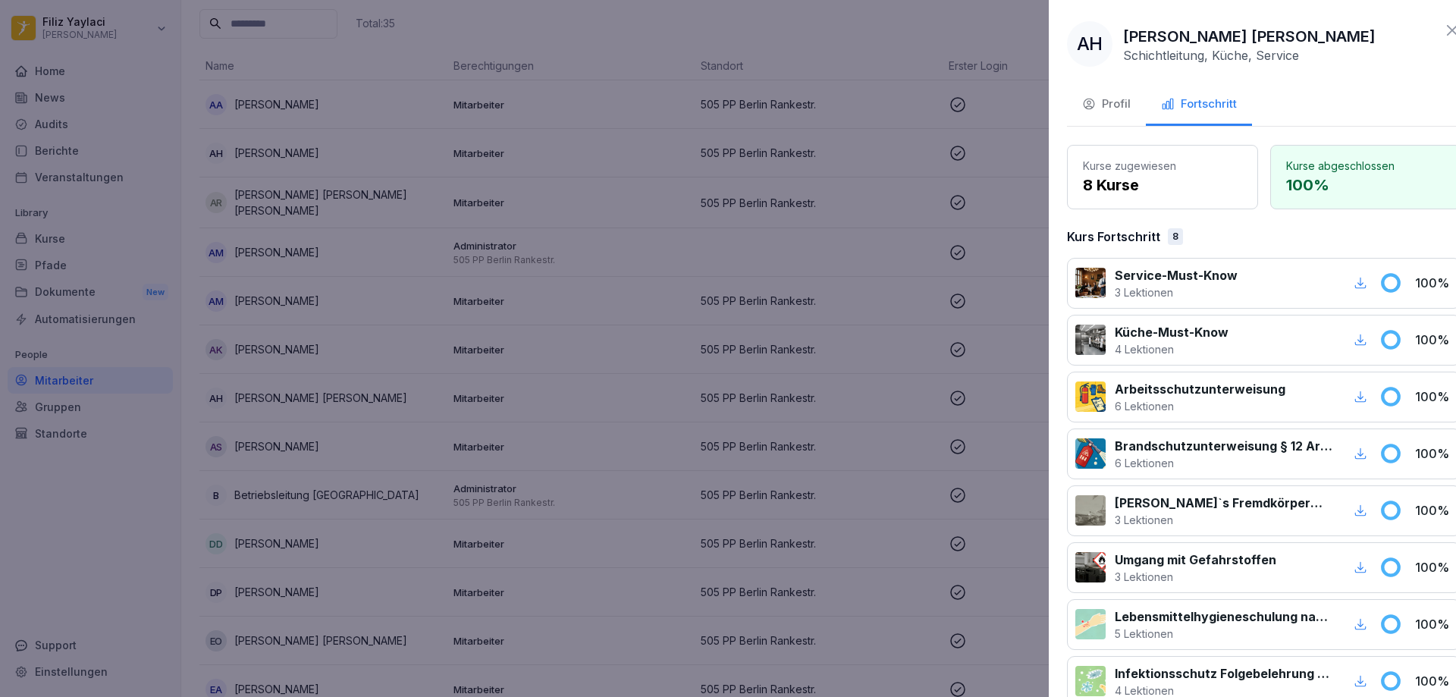
click at [571, 379] on div at bounding box center [728, 348] width 1456 height 697
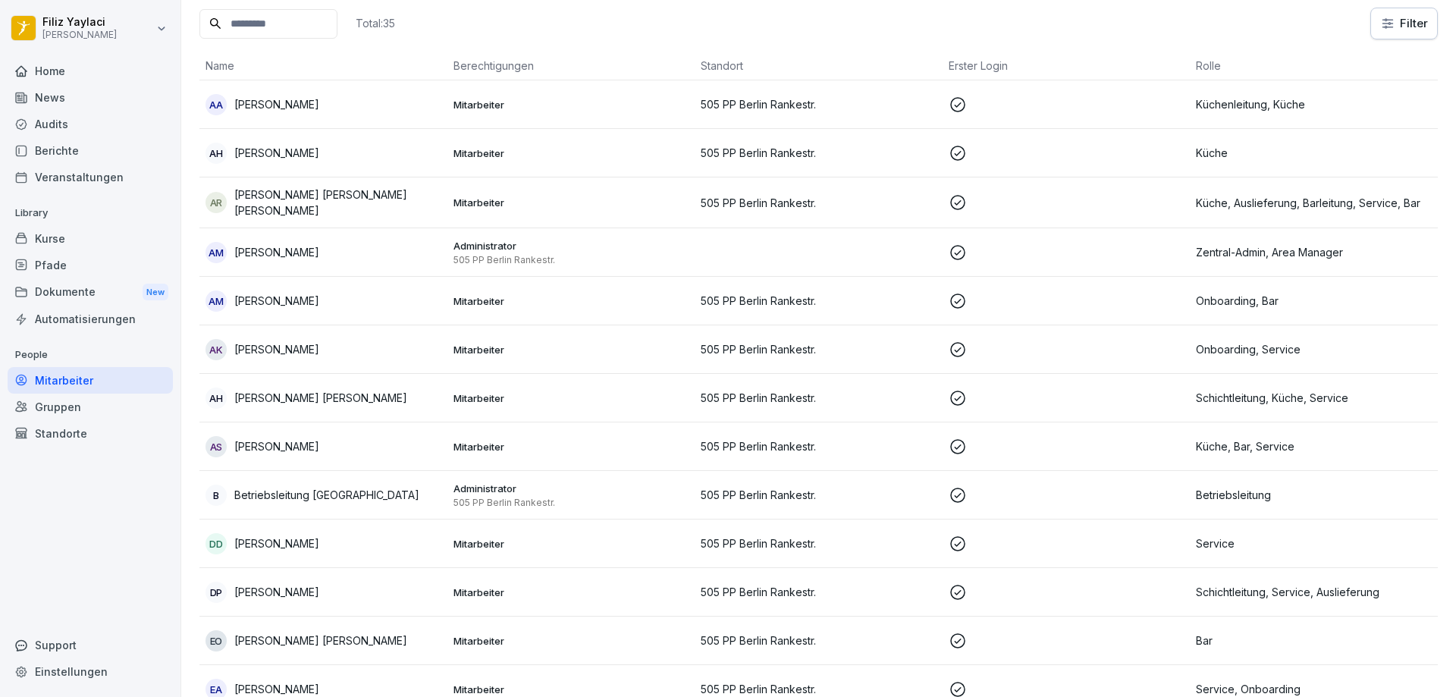
click at [472, 445] on p "Mitarbeiter" at bounding box center [571, 447] width 236 height 14
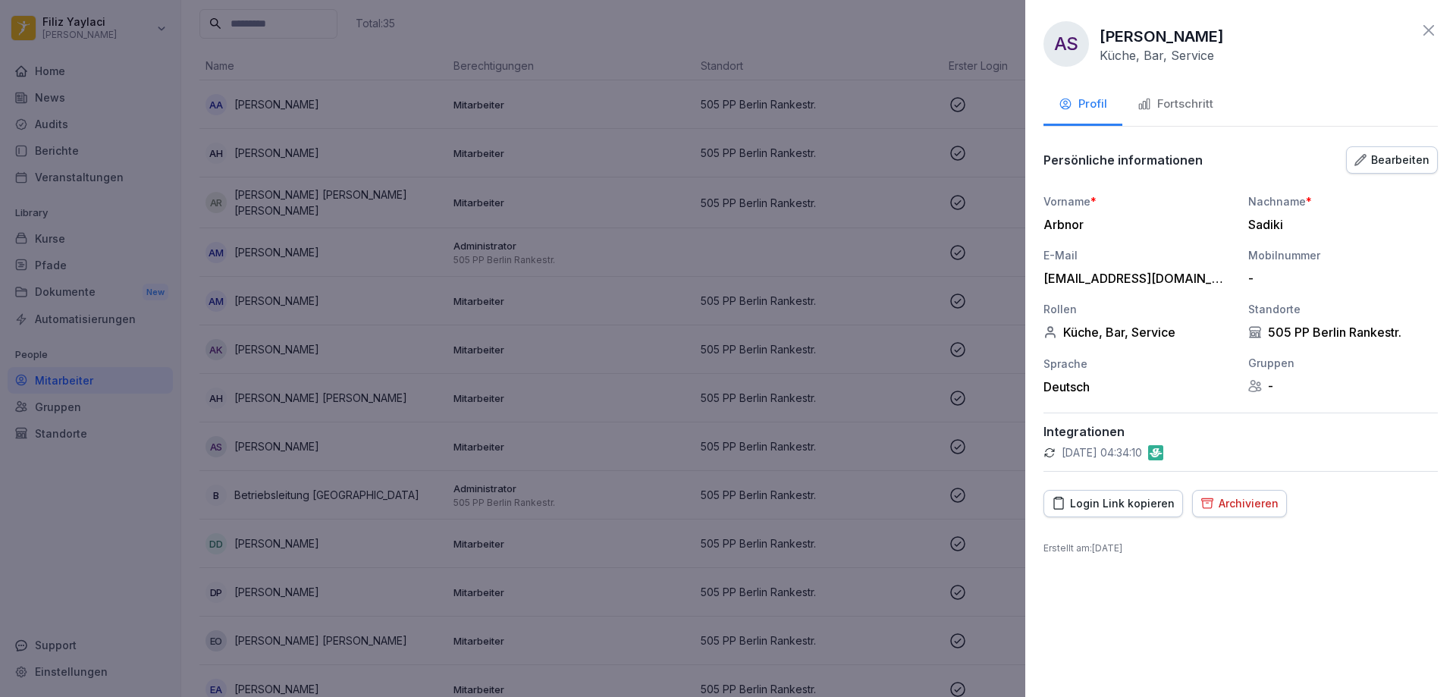
click at [1175, 104] on div "Fortschritt" at bounding box center [1176, 104] width 76 height 17
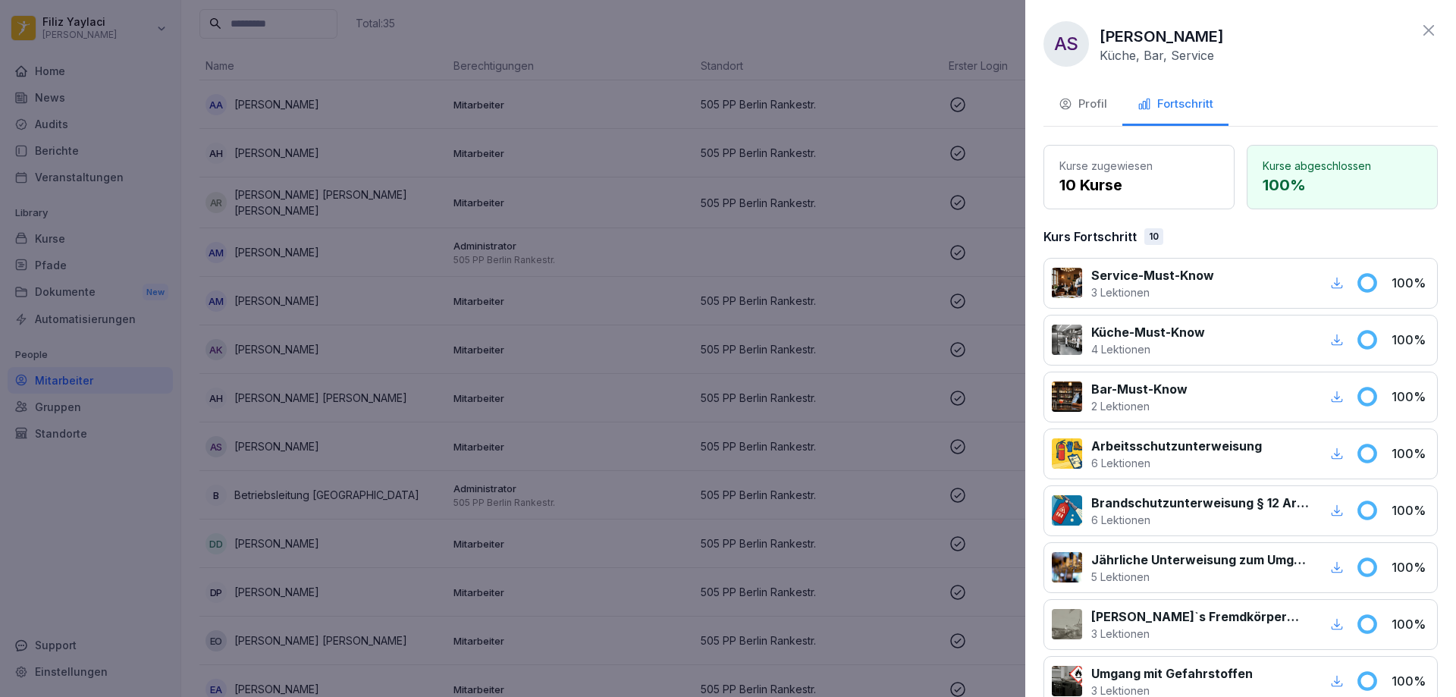
click at [588, 412] on div at bounding box center [728, 348] width 1456 height 697
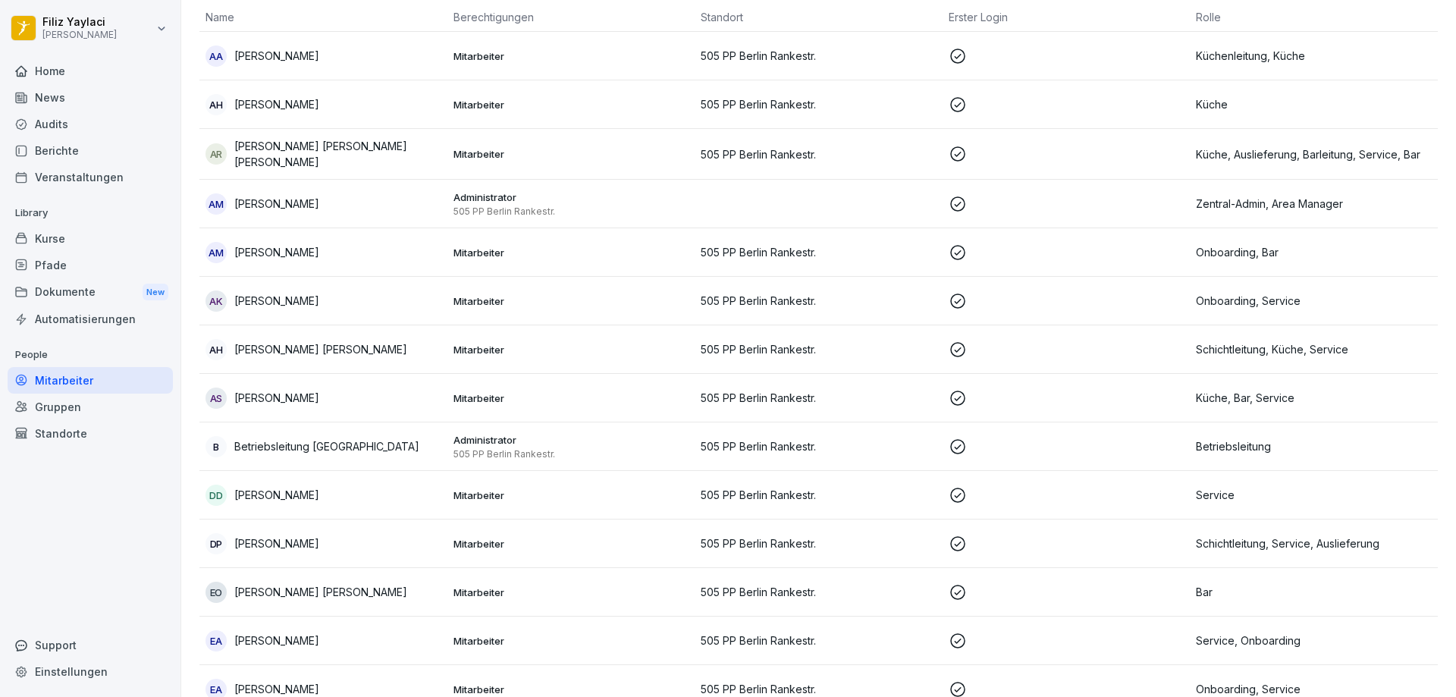
scroll to position [167, 0]
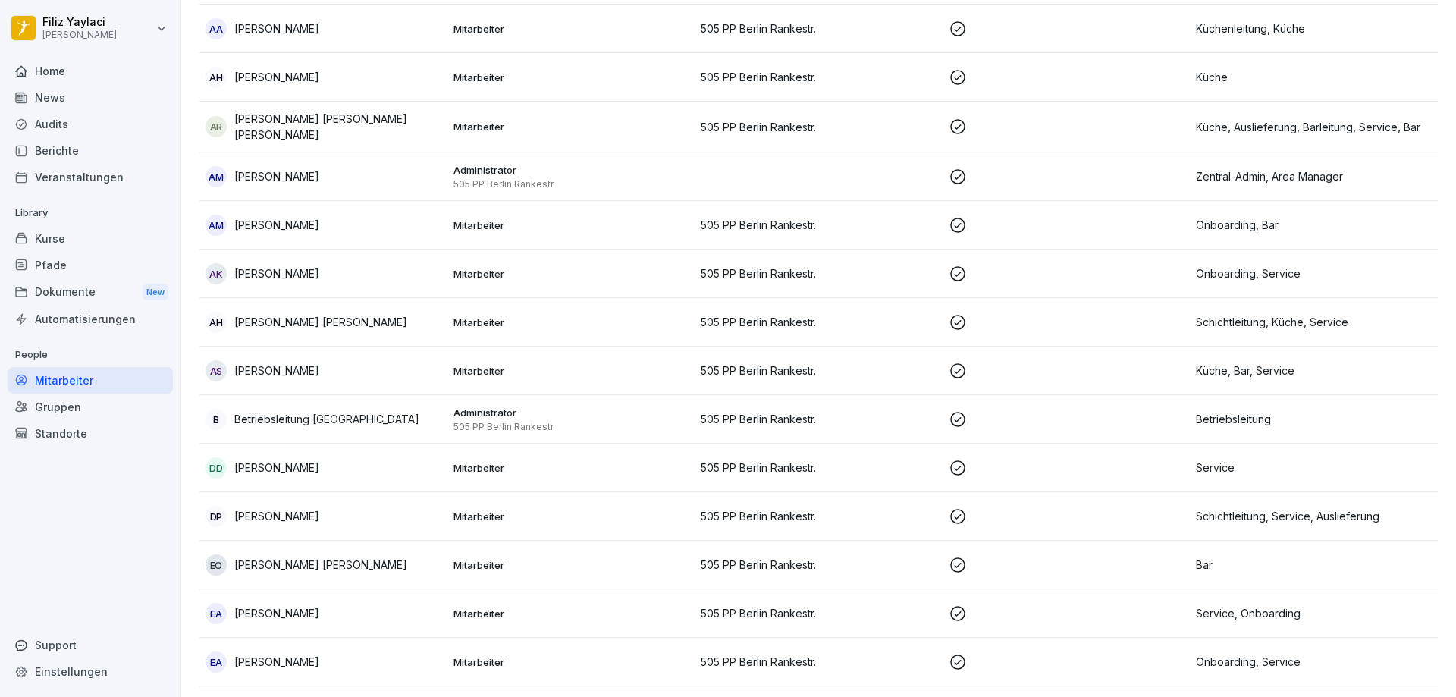
click at [497, 421] on p "505 PP Berlin Rankestr." at bounding box center [571, 427] width 236 height 12
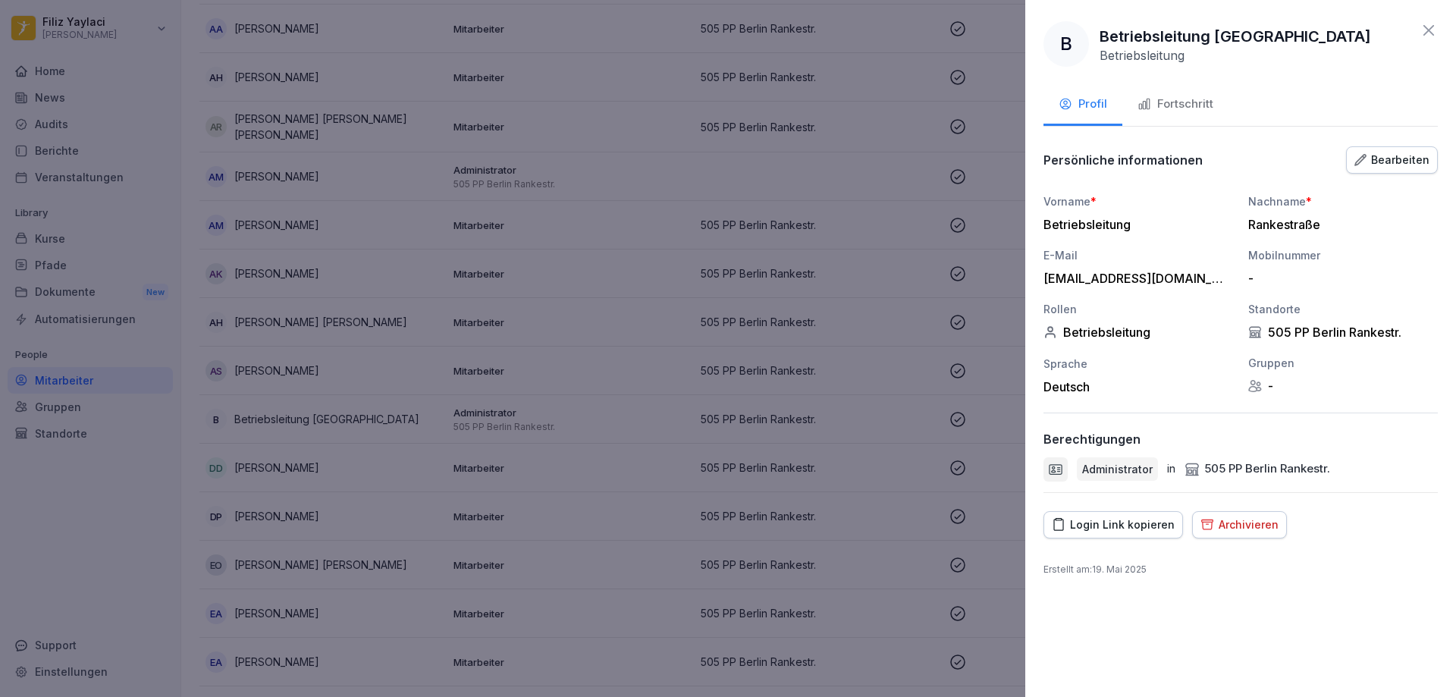
click at [1200, 95] on button "Fortschritt" at bounding box center [1175, 105] width 106 height 41
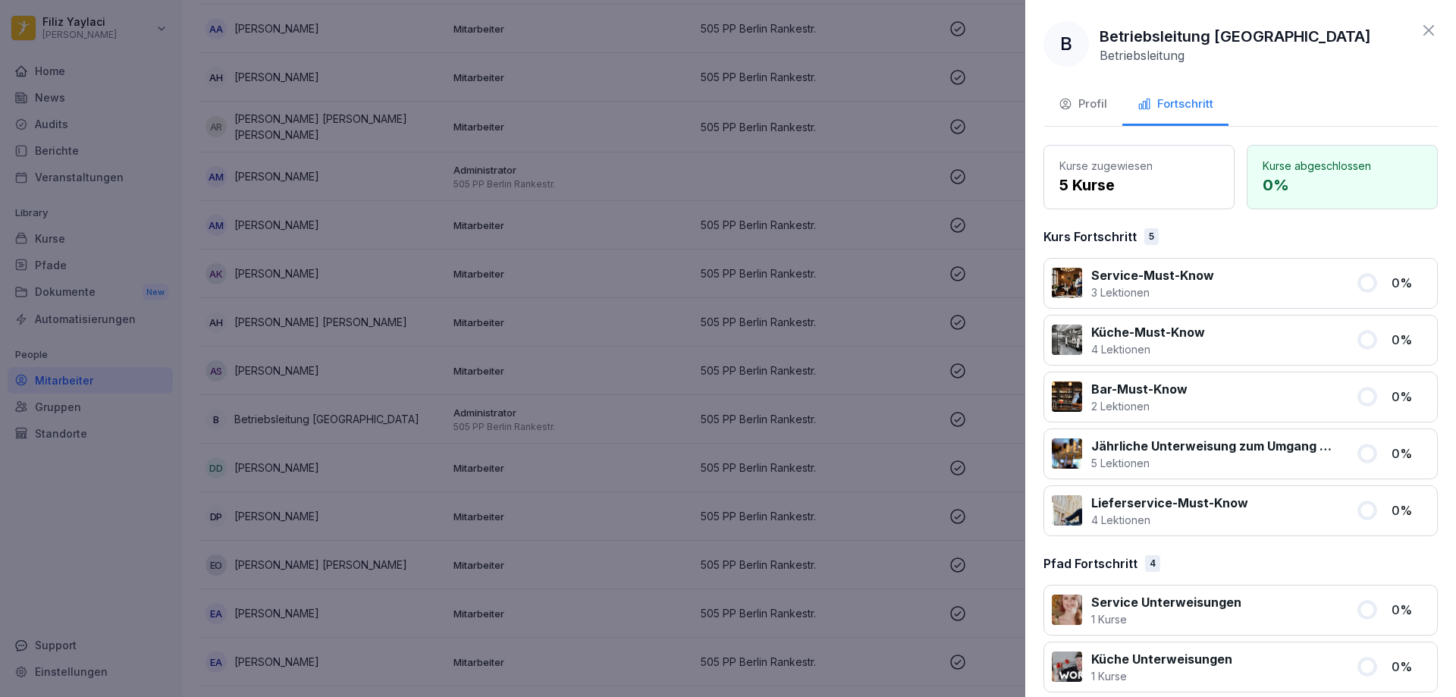
drag, startPoint x: 795, startPoint y: 229, endPoint x: 786, endPoint y: 229, distance: 9.1
click at [793, 229] on div at bounding box center [728, 348] width 1456 height 697
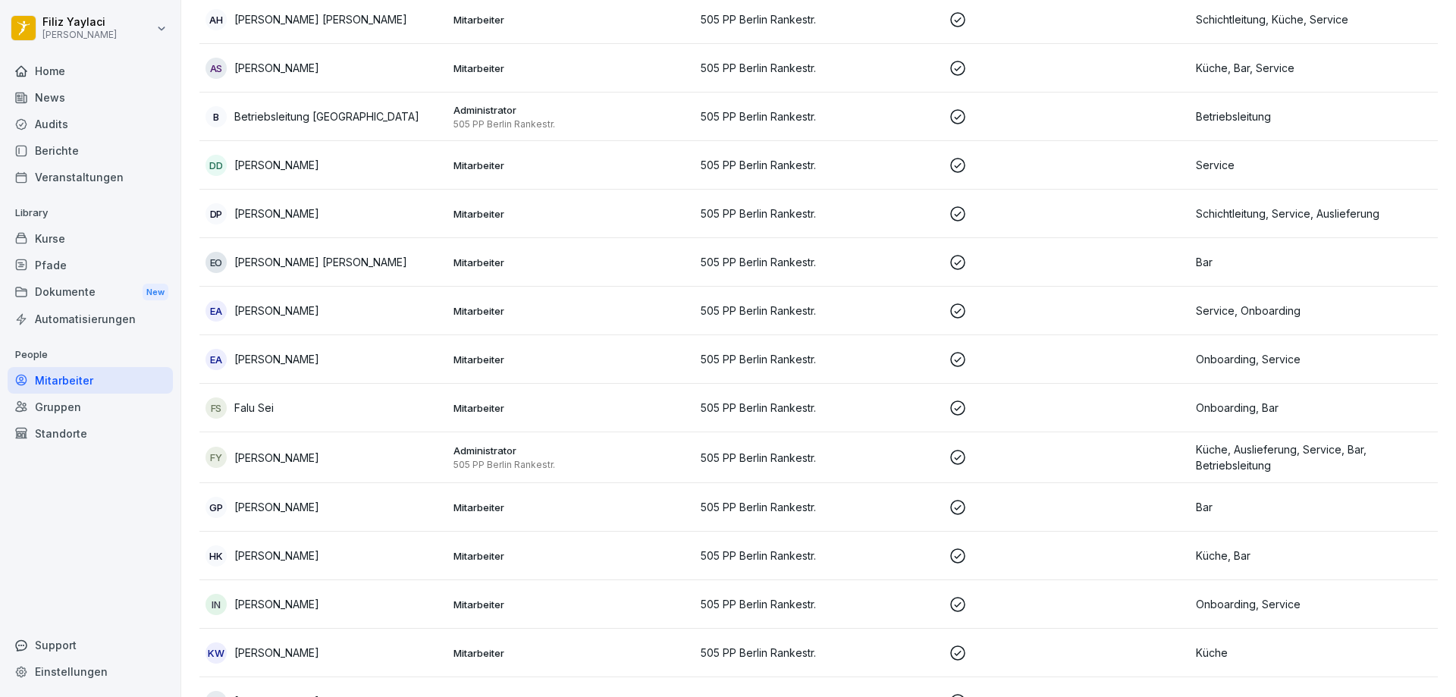
scroll to position [470, 0]
click at [490, 453] on p "Administrator" at bounding box center [571, 450] width 236 height 14
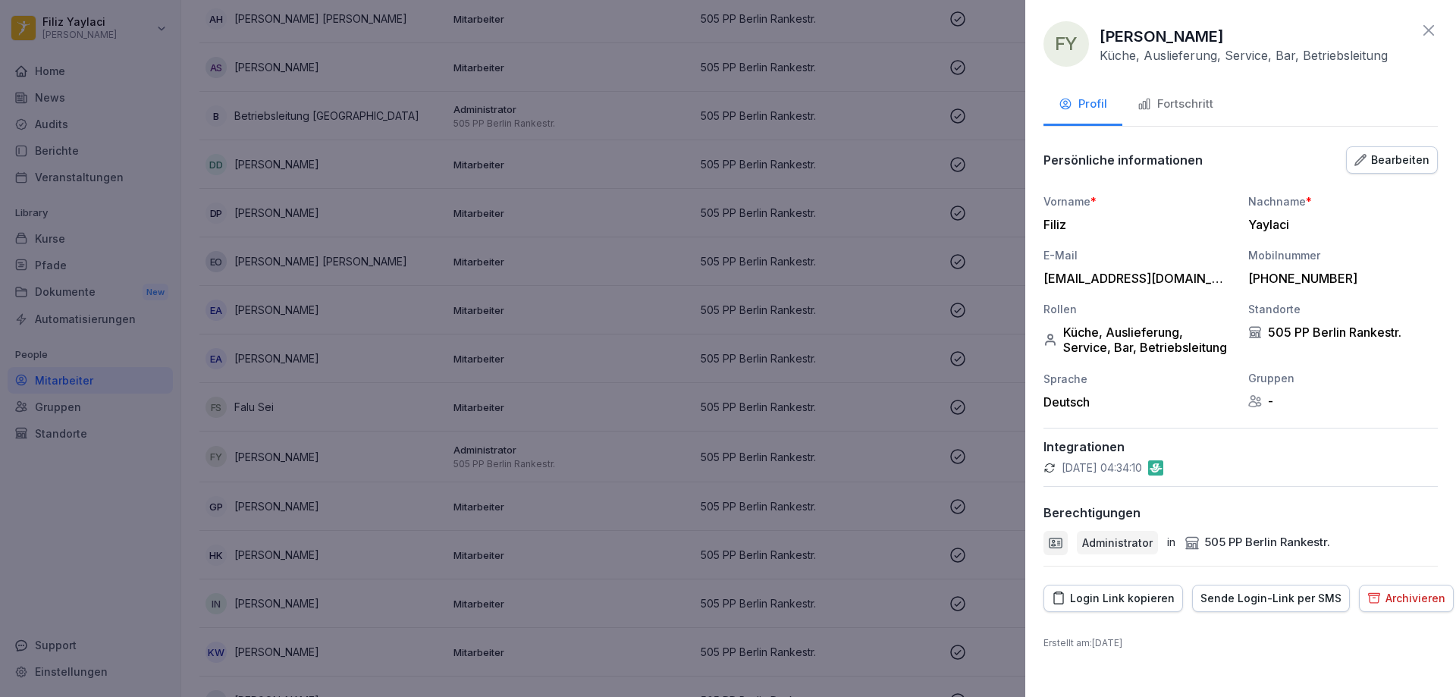
click at [1198, 102] on div "Fortschritt" at bounding box center [1176, 104] width 76 height 17
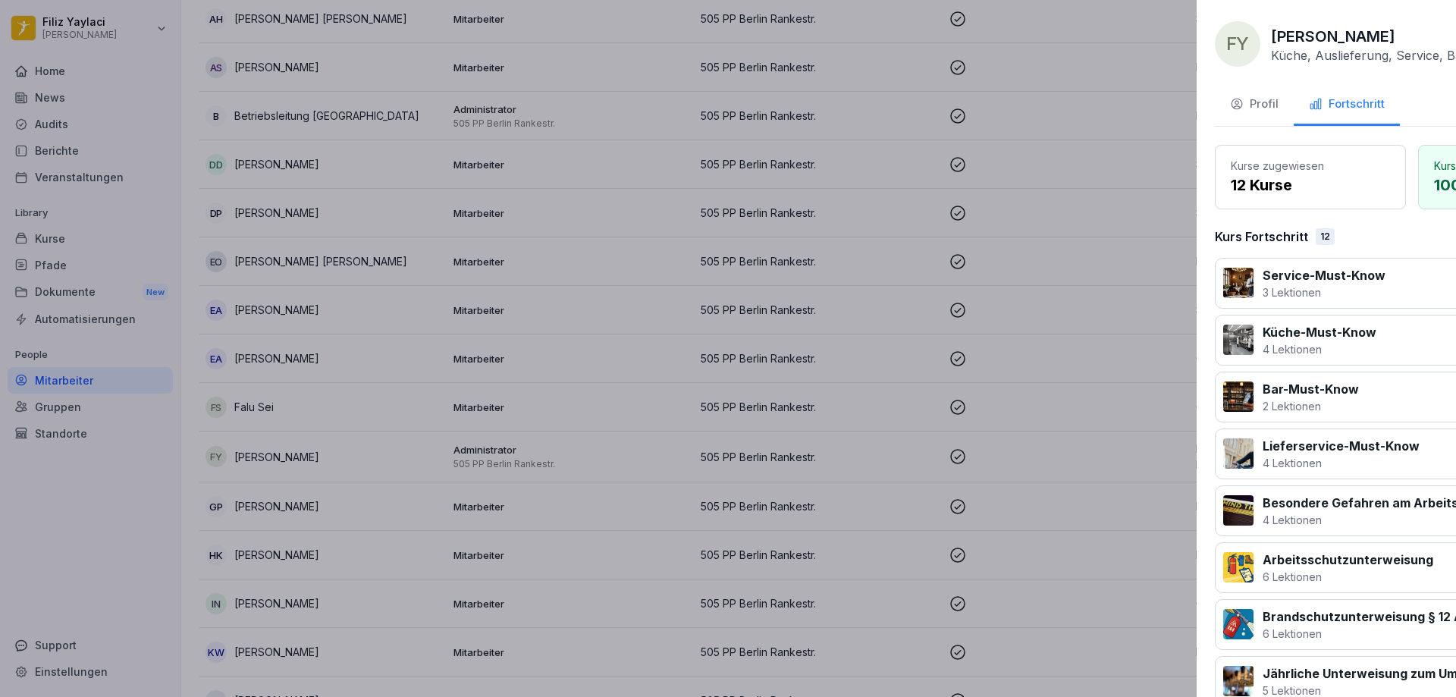
click at [1006, 130] on div at bounding box center [728, 348] width 1456 height 697
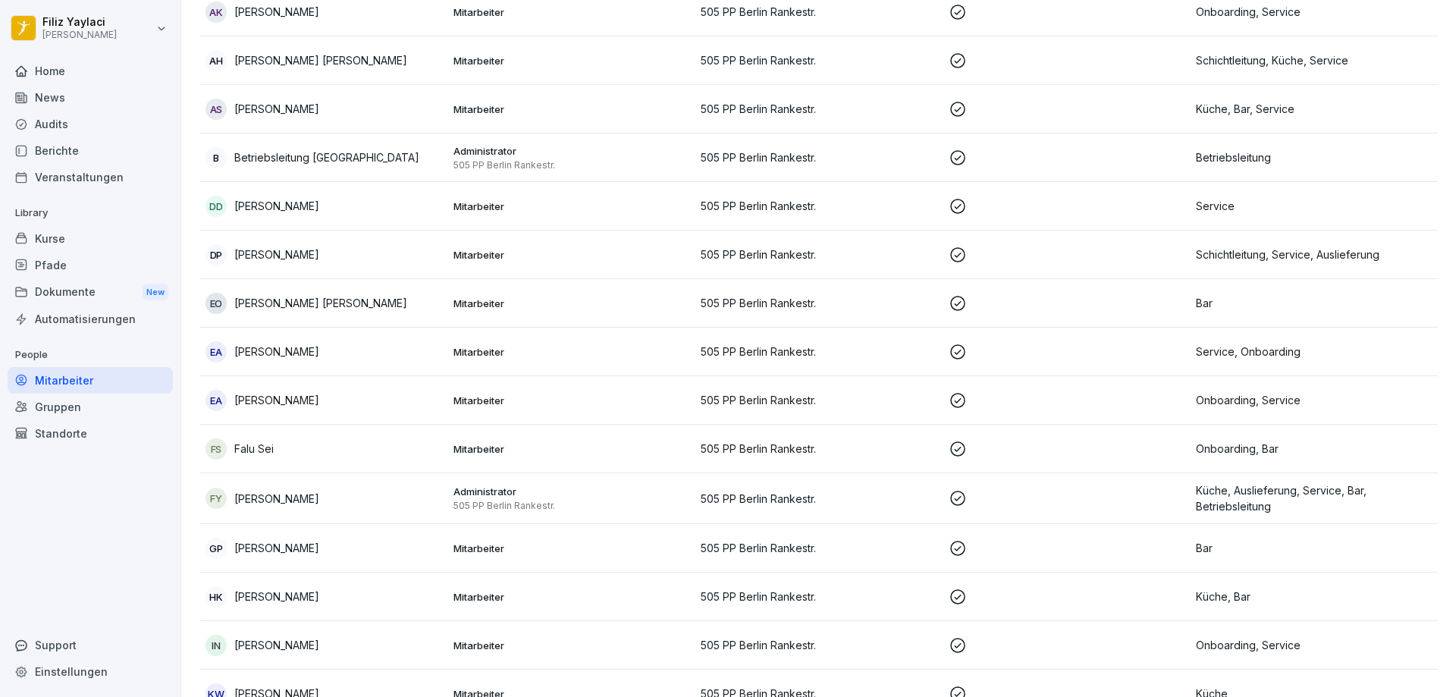
scroll to position [394, 0]
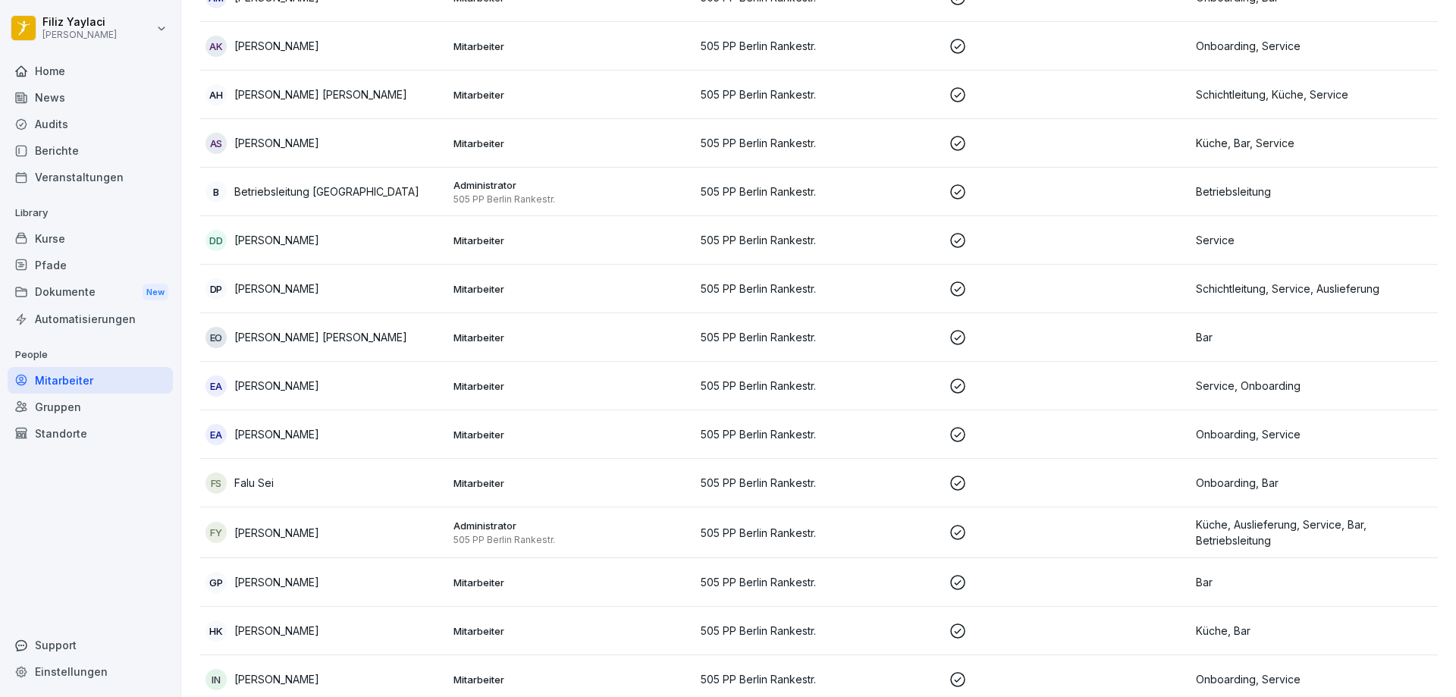
click at [494, 243] on p "Mitarbeiter" at bounding box center [571, 241] width 236 height 14
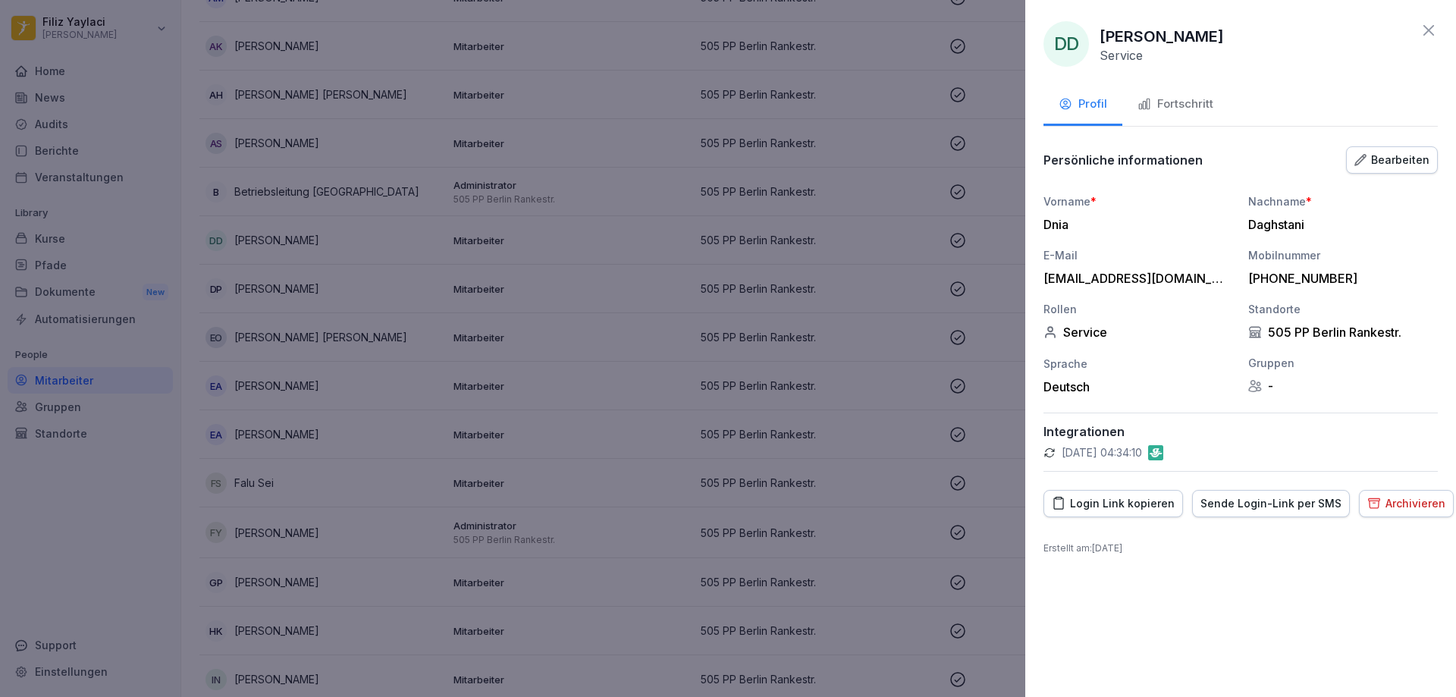
click at [1196, 103] on div "Fortschritt" at bounding box center [1176, 104] width 76 height 17
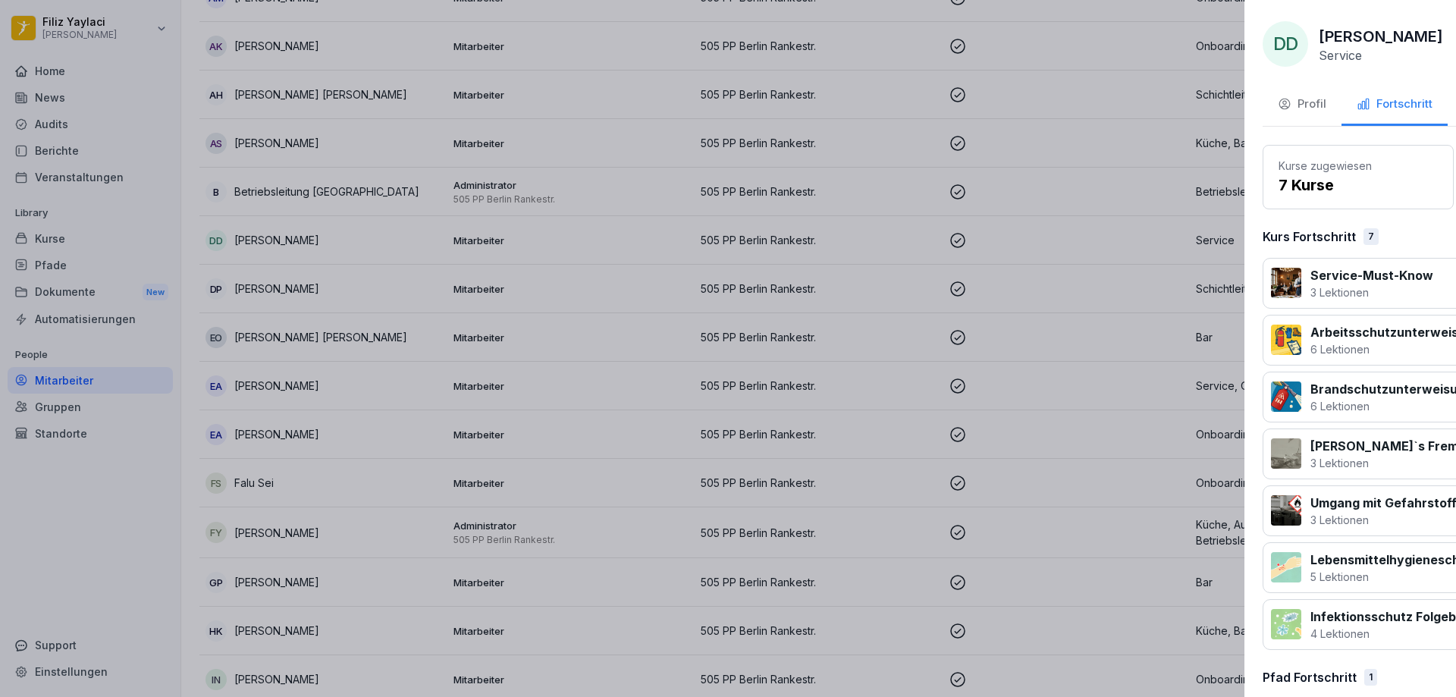
click at [623, 307] on div at bounding box center [728, 348] width 1456 height 697
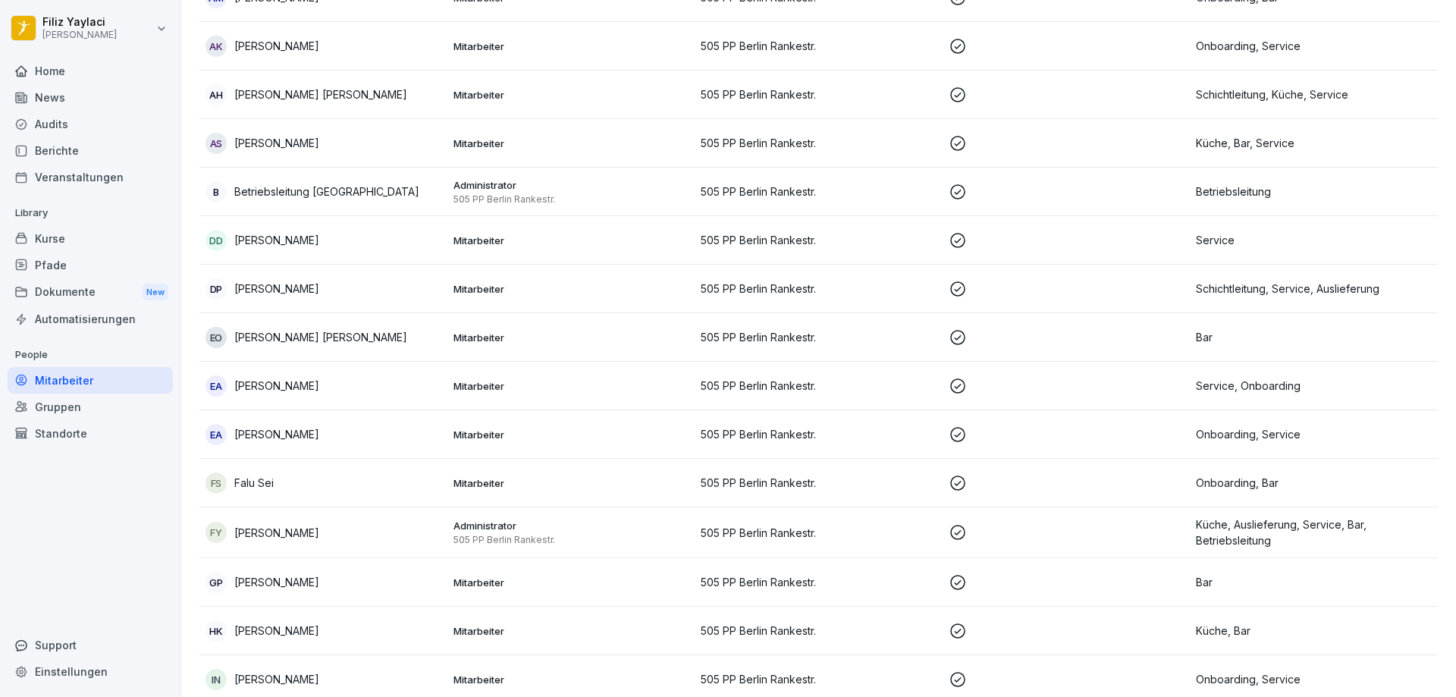
click at [486, 339] on p "Mitarbeiter" at bounding box center [571, 338] width 236 height 14
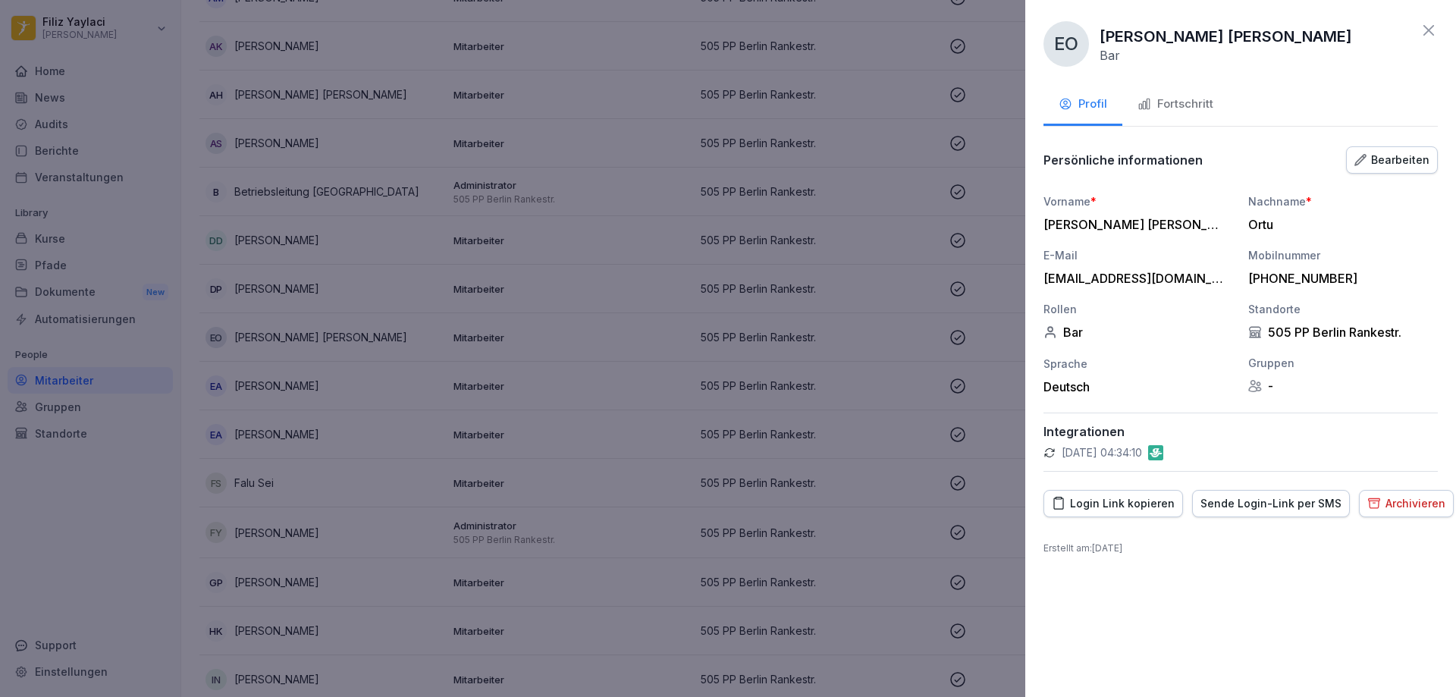
click at [1194, 98] on div "Fortschritt" at bounding box center [1176, 104] width 76 height 17
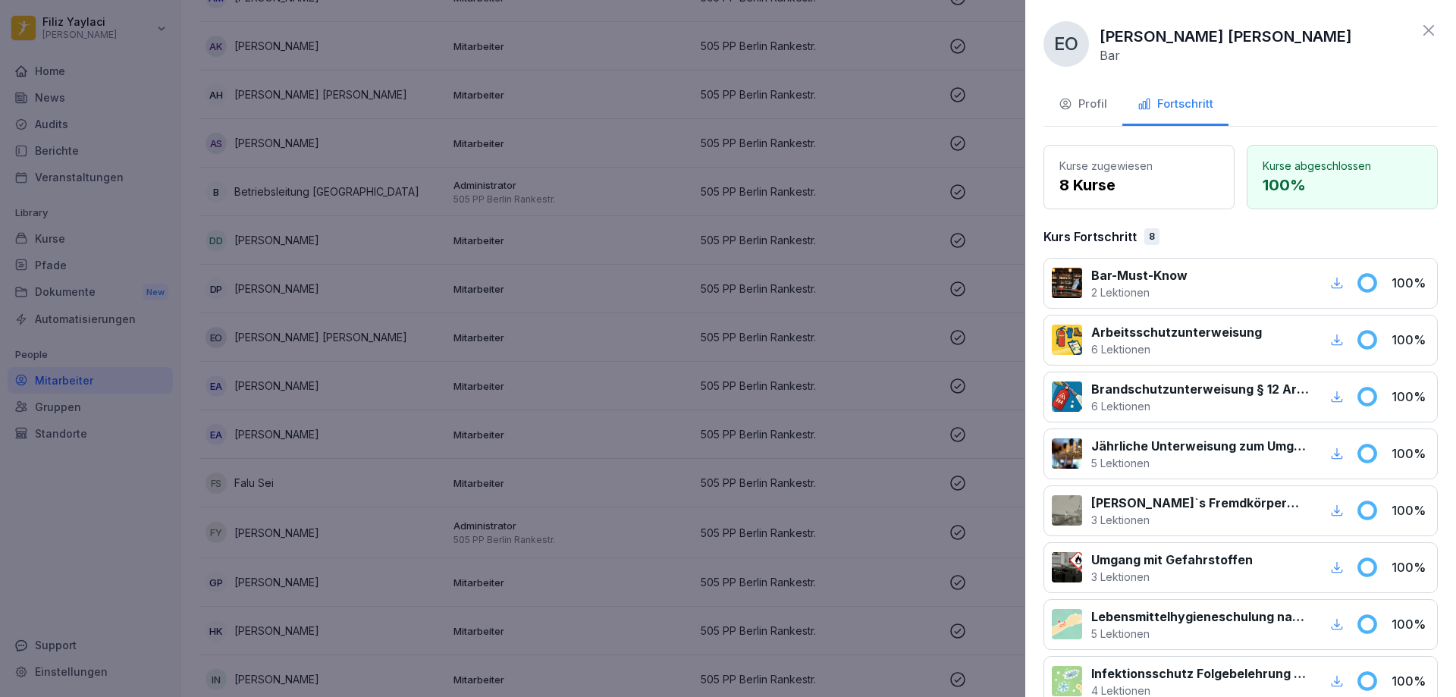
click at [595, 383] on div at bounding box center [728, 348] width 1456 height 697
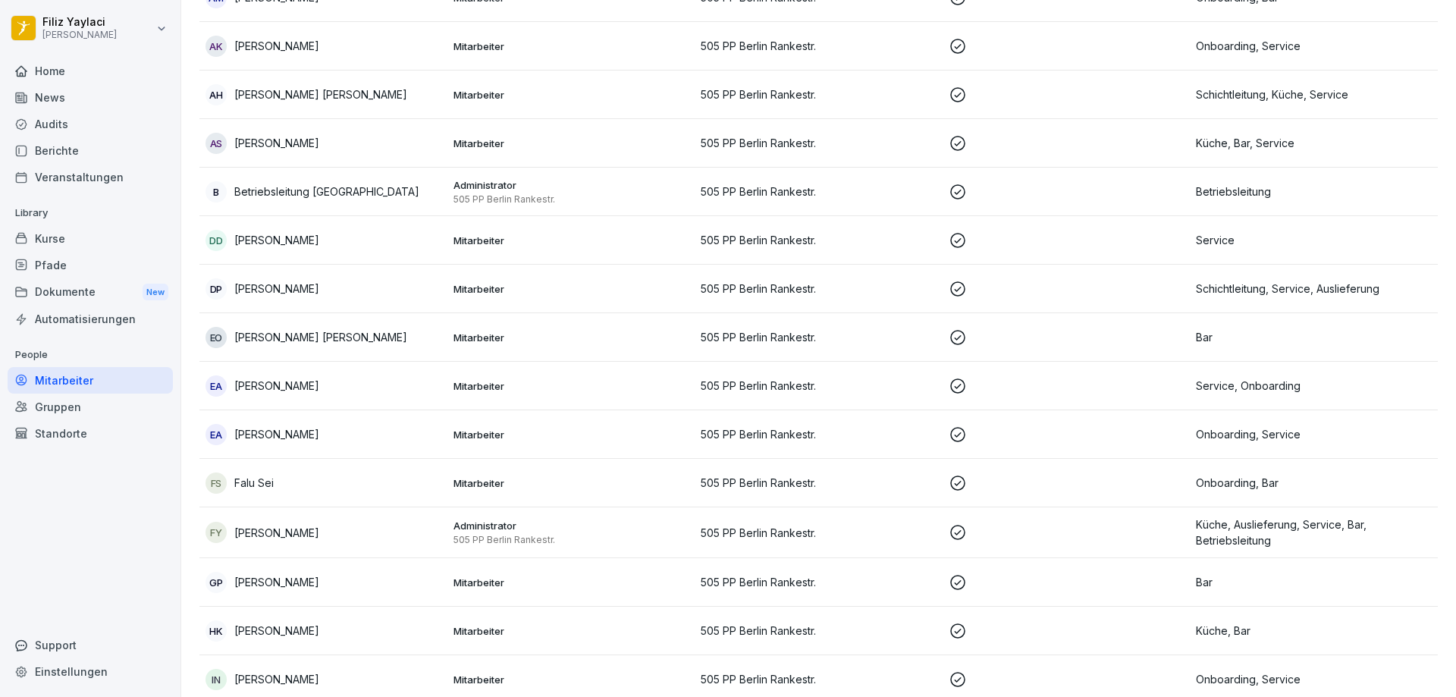
click at [474, 383] on p "Mitarbeiter" at bounding box center [571, 386] width 236 height 14
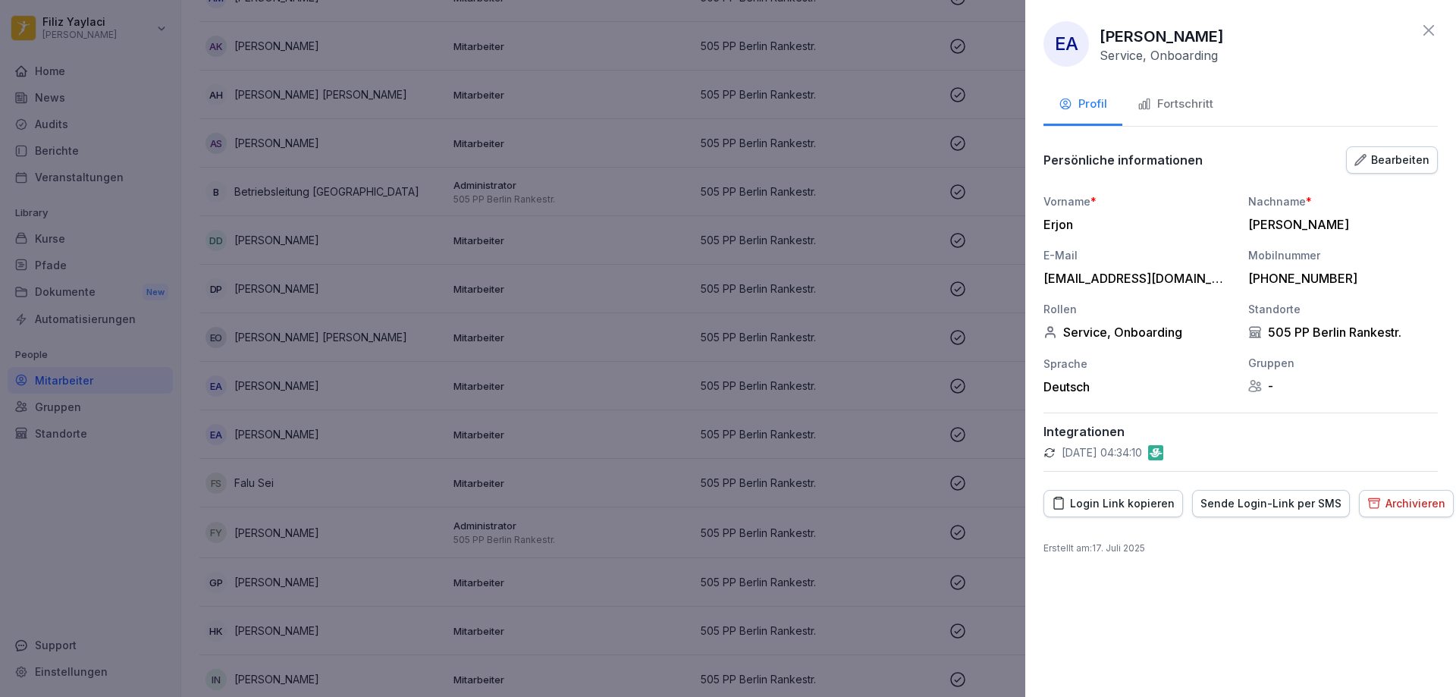
click at [1185, 99] on div "Fortschritt" at bounding box center [1176, 104] width 76 height 17
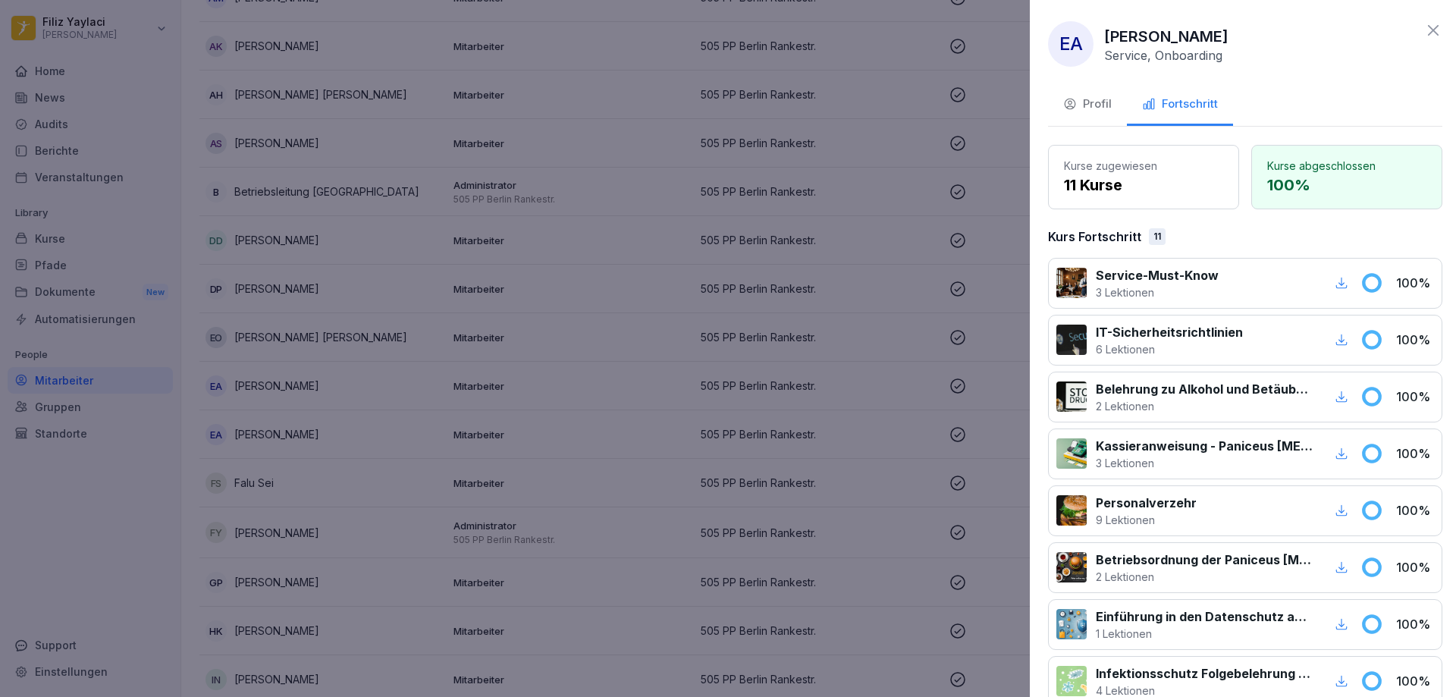
click at [612, 334] on div at bounding box center [728, 348] width 1456 height 697
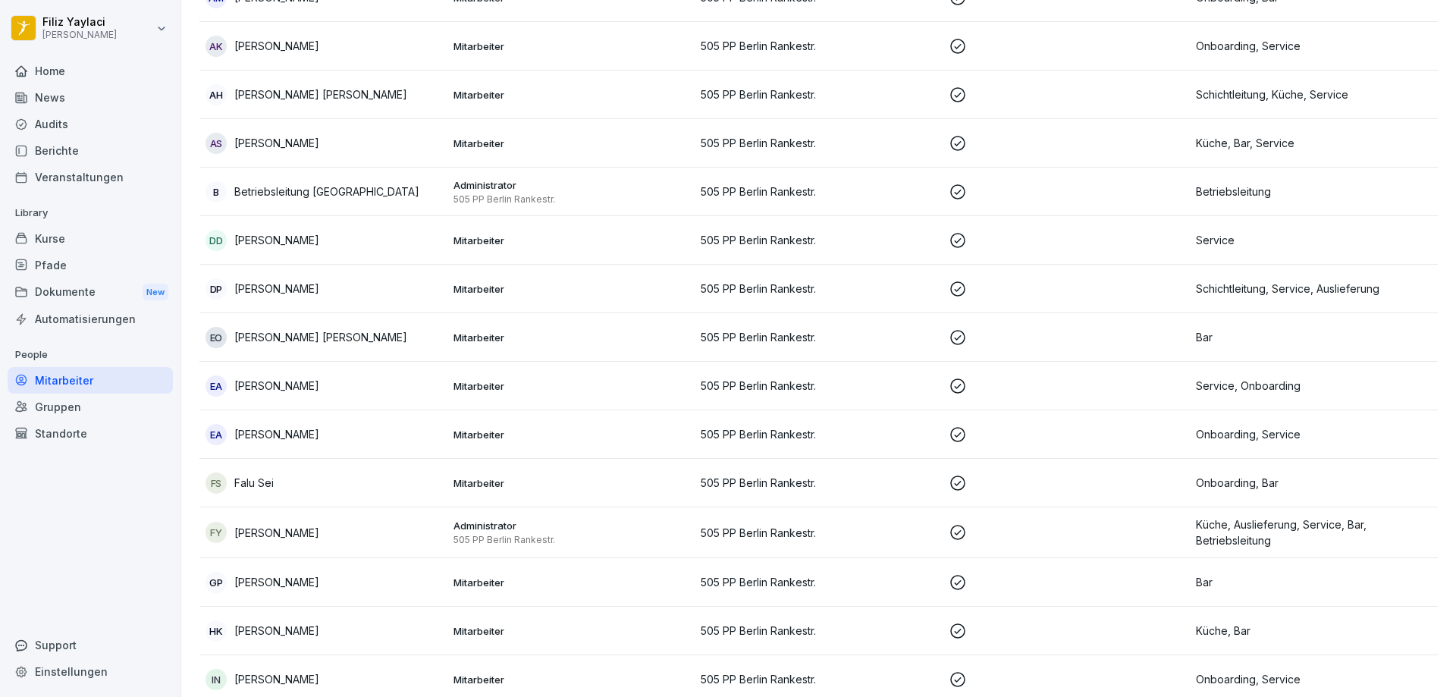
click at [488, 434] on p "Mitarbeiter" at bounding box center [571, 435] width 236 height 14
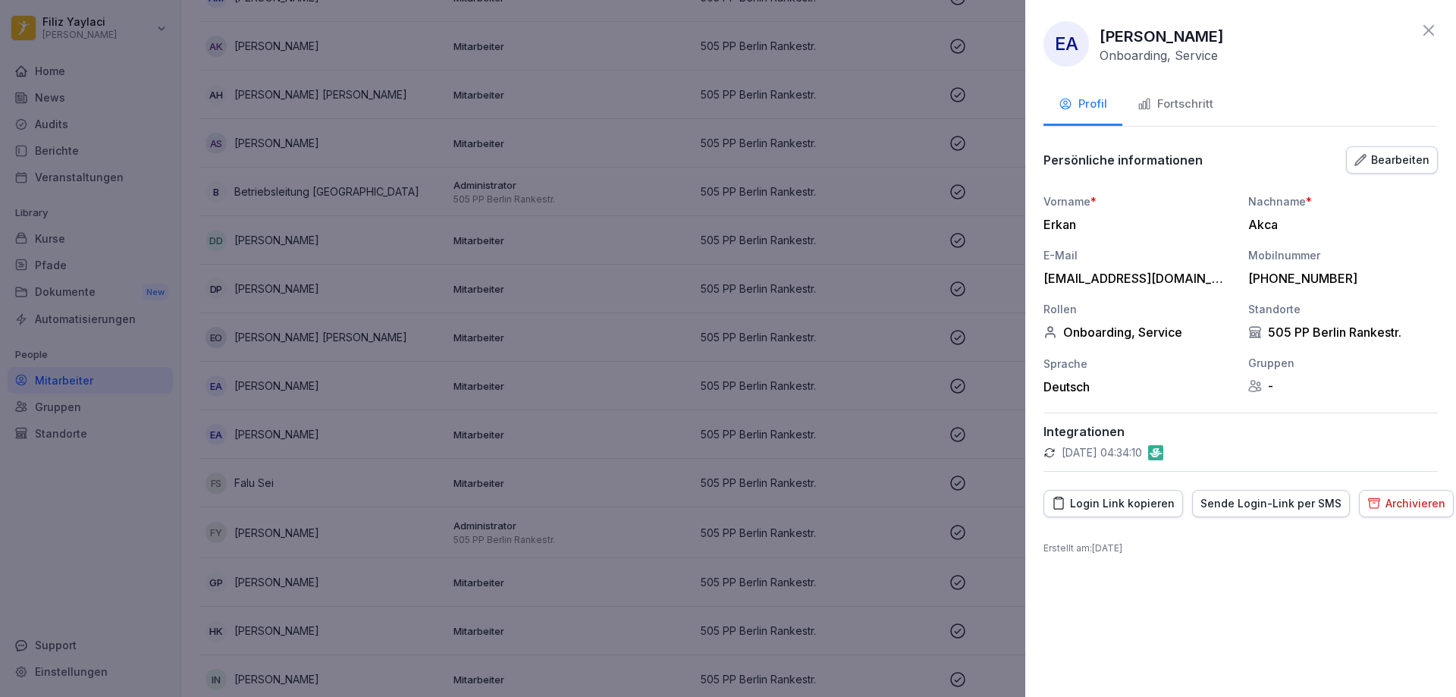
click at [1180, 98] on div "Fortschritt" at bounding box center [1176, 104] width 76 height 17
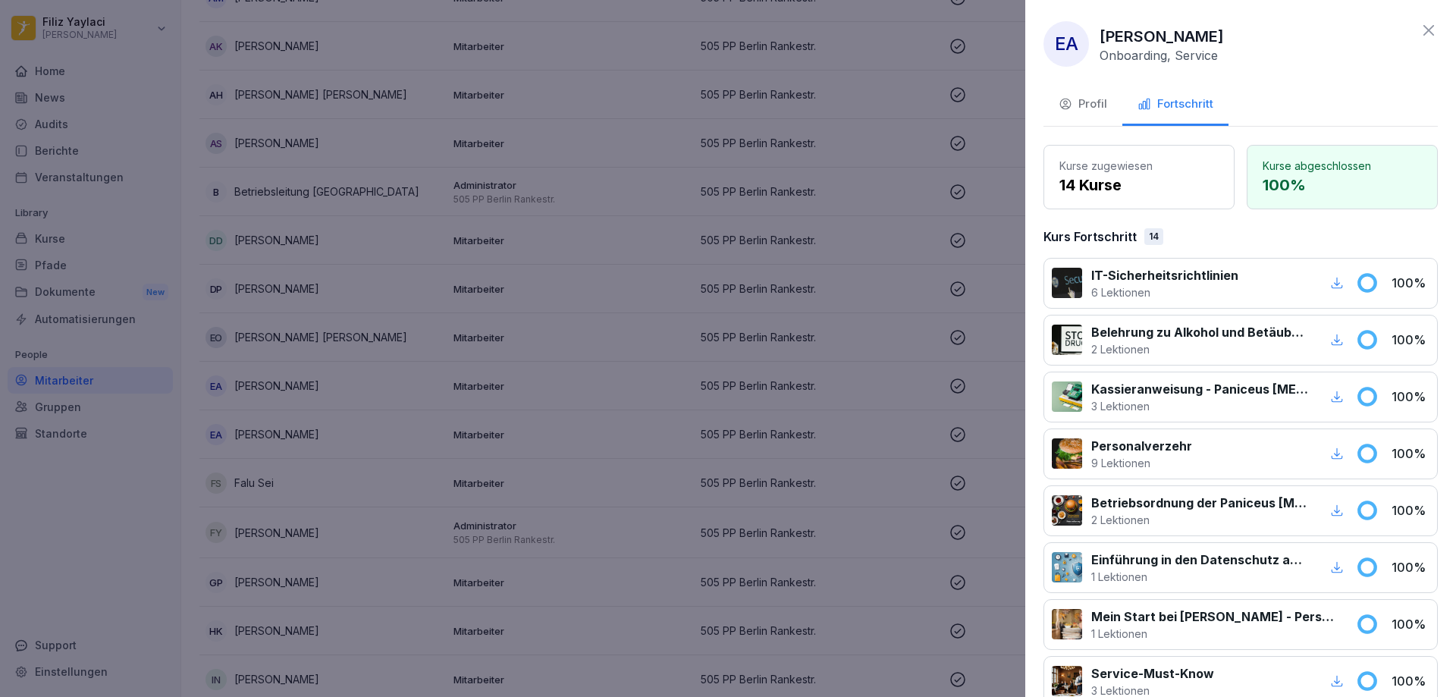
drag, startPoint x: 644, startPoint y: 310, endPoint x: 636, endPoint y: 307, distance: 8.9
click at [636, 307] on div at bounding box center [728, 348] width 1456 height 697
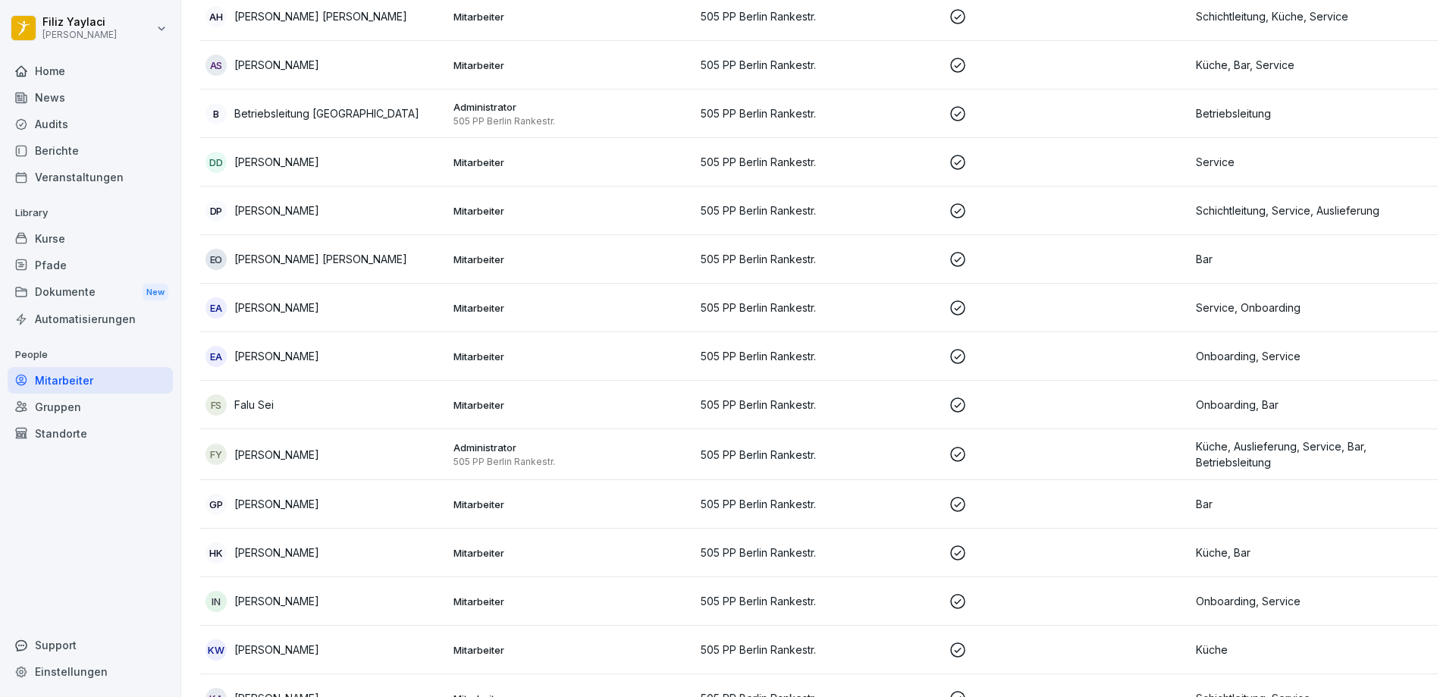
scroll to position [546, 0]
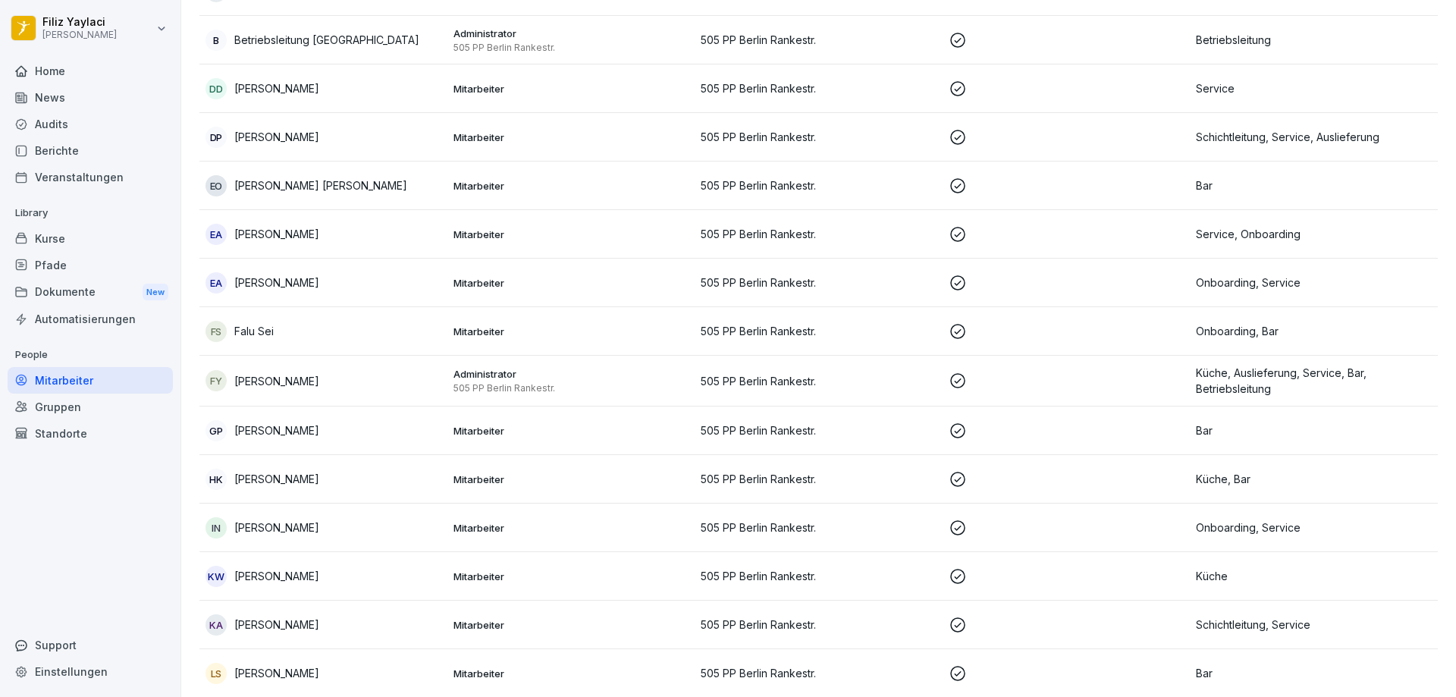
click at [485, 325] on p "Mitarbeiter" at bounding box center [571, 332] width 236 height 14
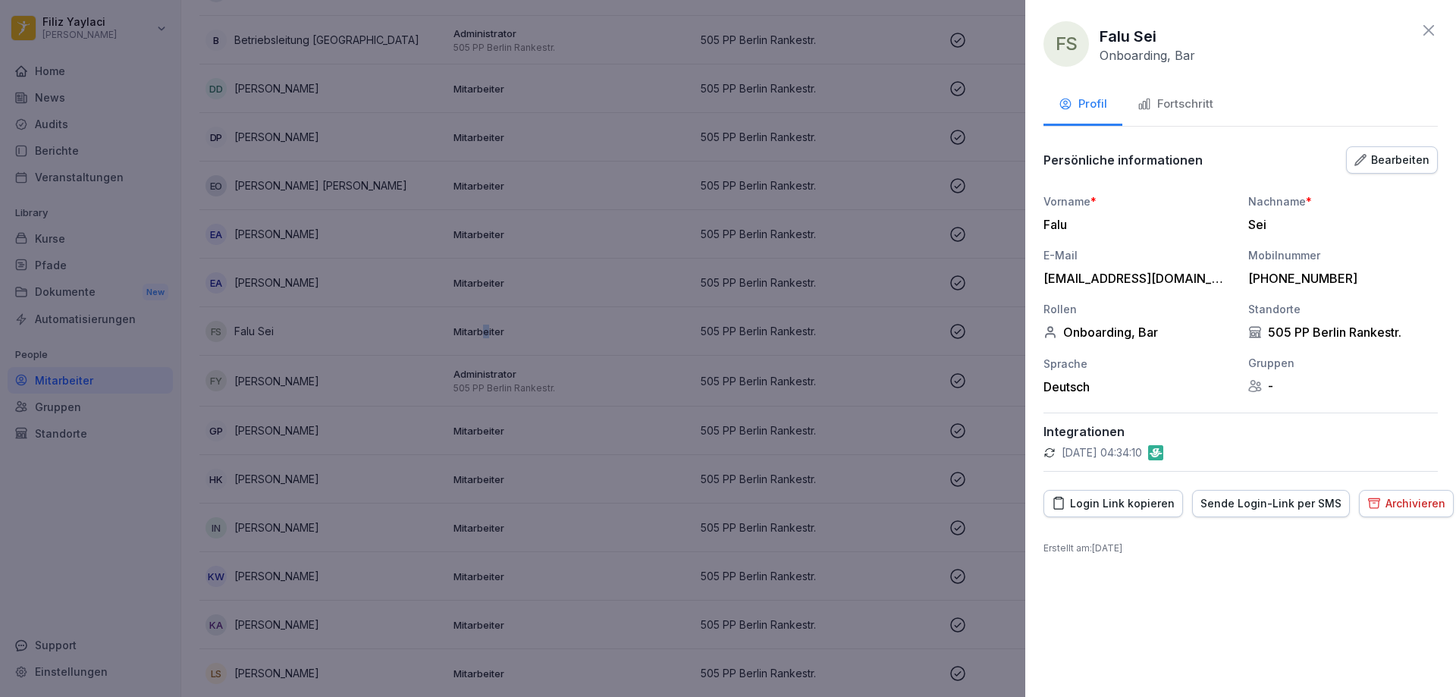
click at [1175, 104] on div "Fortschritt" at bounding box center [1176, 104] width 76 height 17
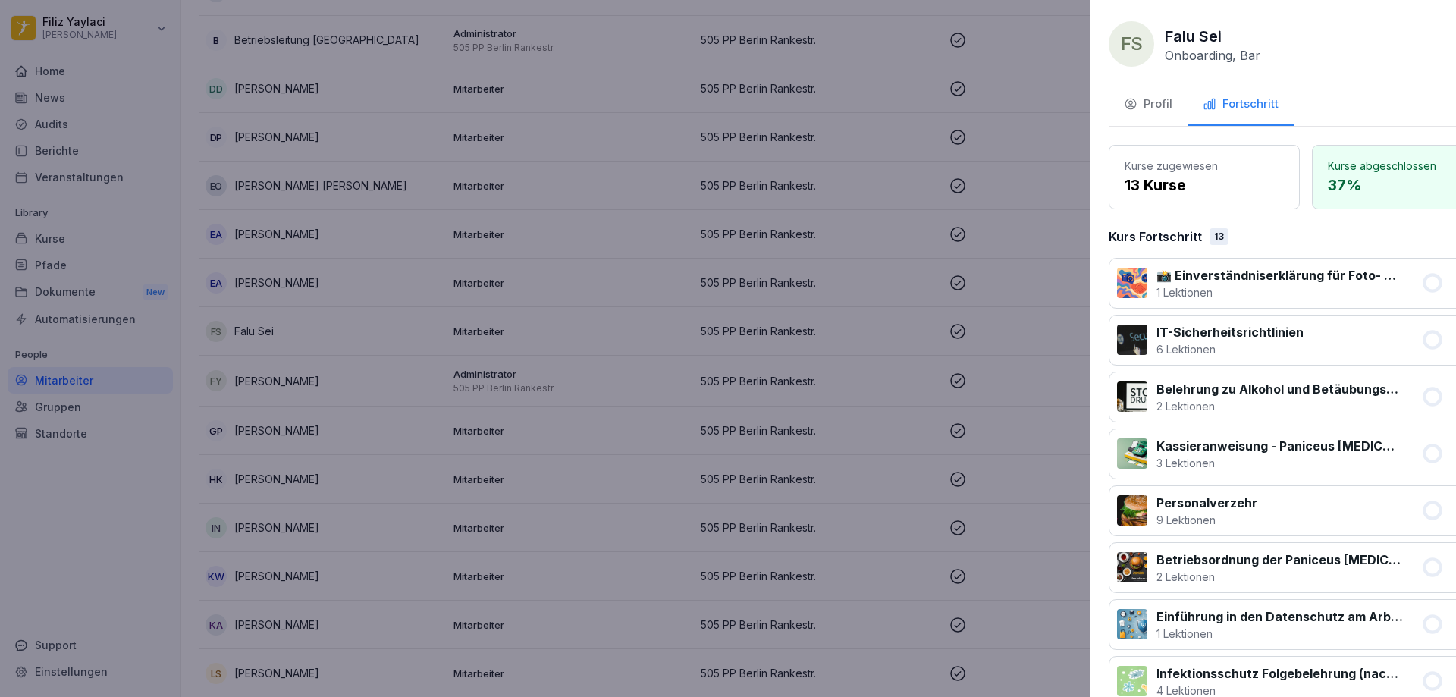
click at [614, 313] on div at bounding box center [728, 348] width 1456 height 697
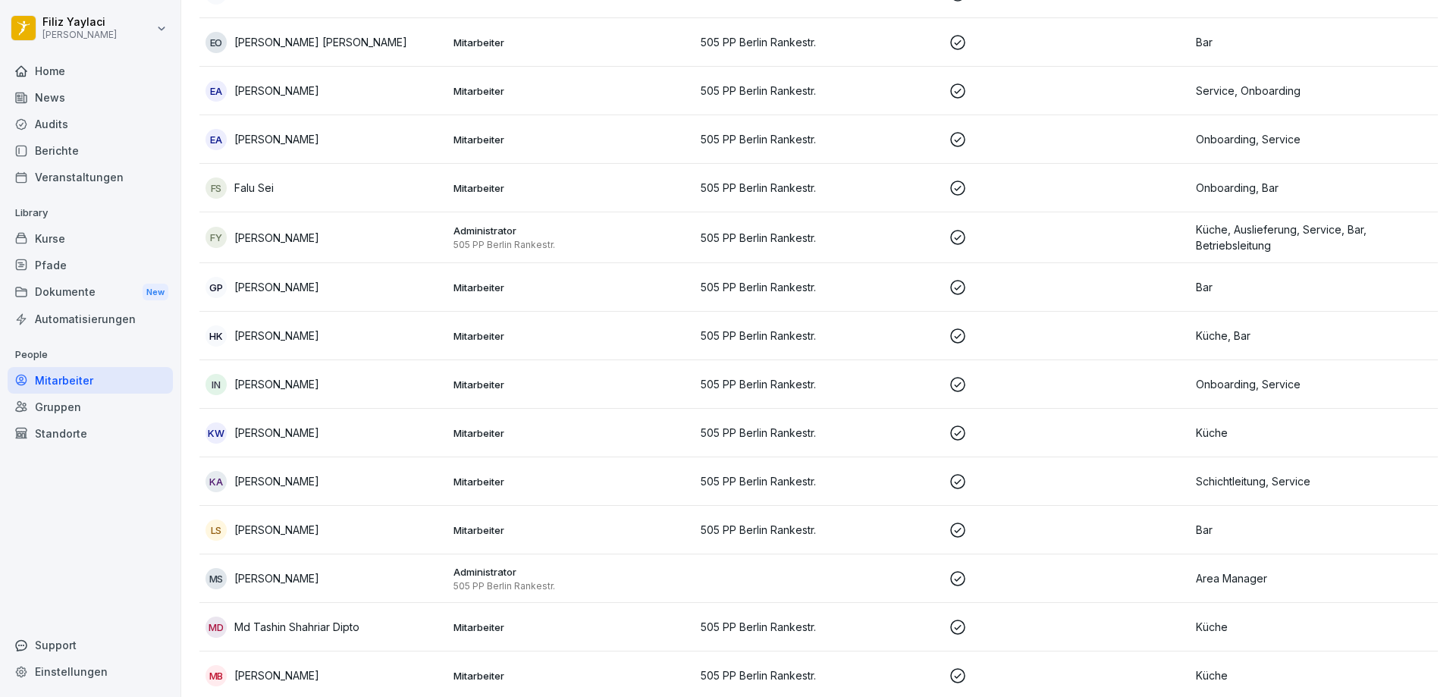
scroll to position [698, 0]
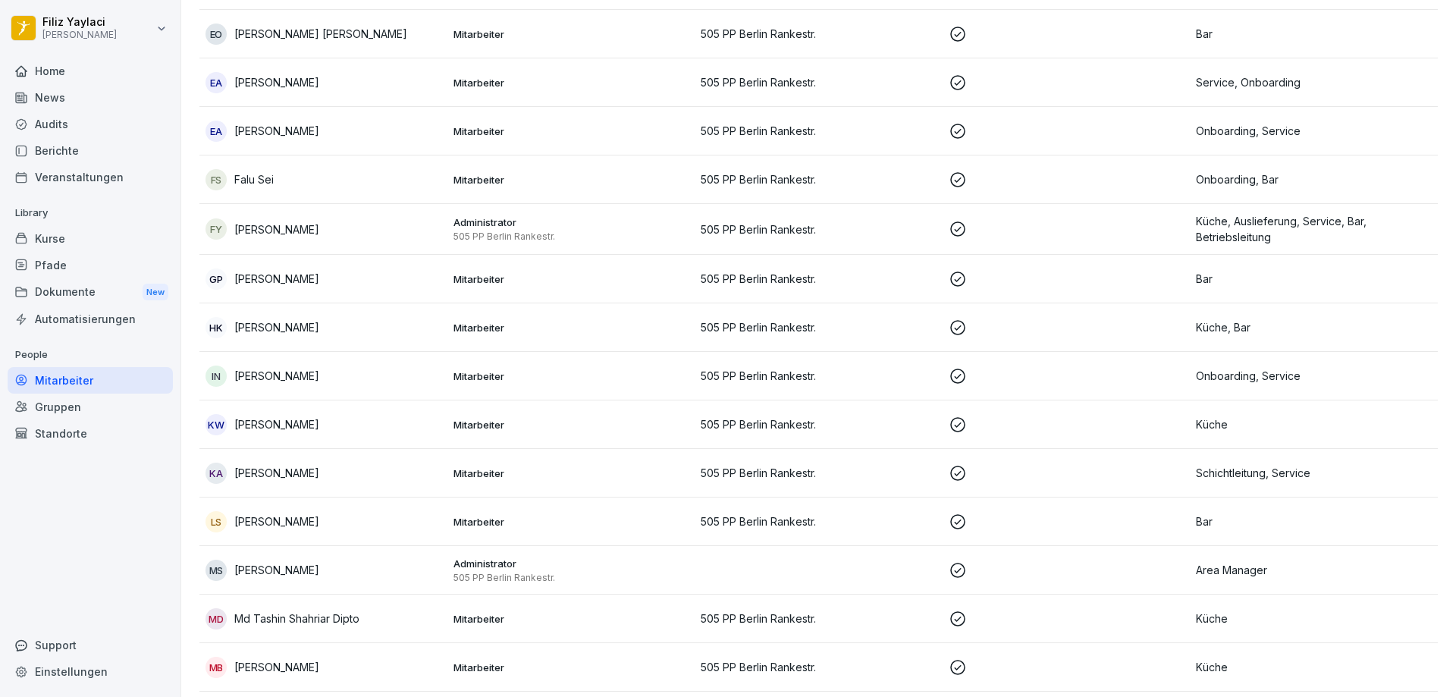
click at [483, 277] on p "Mitarbeiter" at bounding box center [571, 279] width 236 height 14
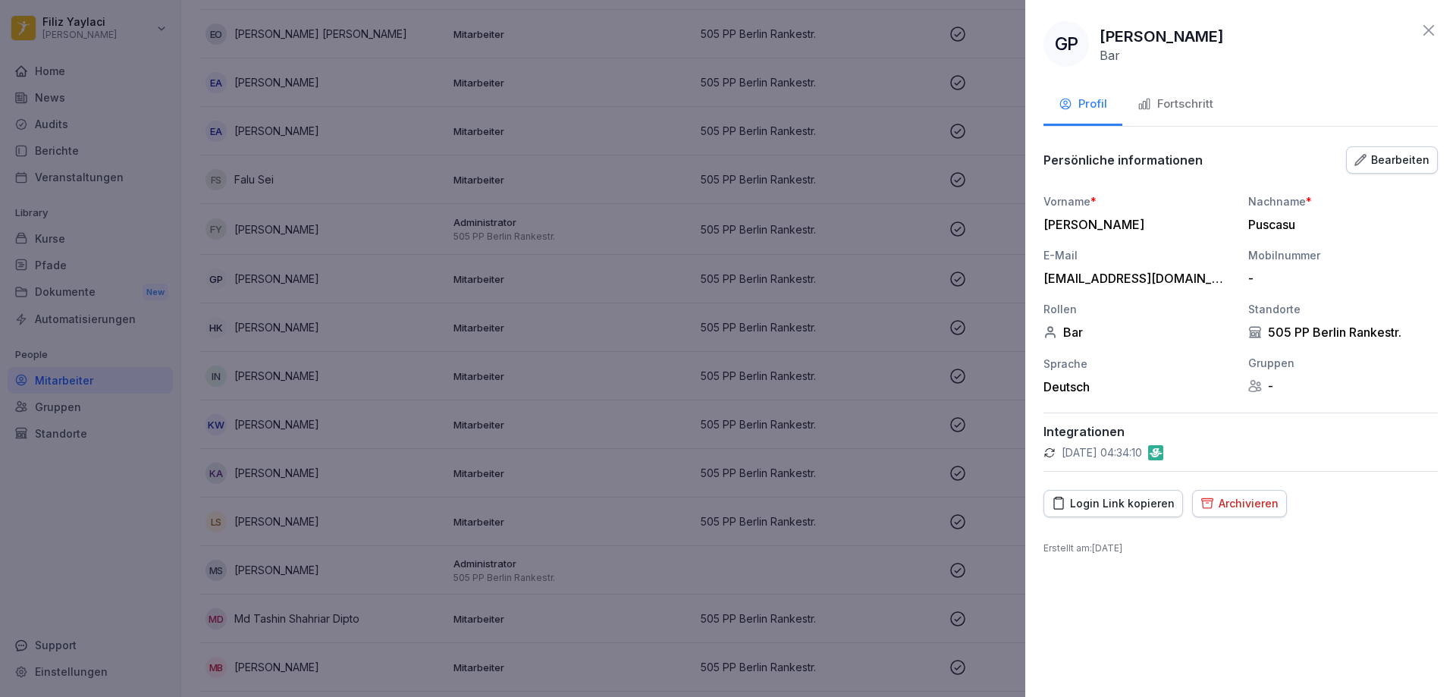
click at [1194, 97] on div "Fortschritt" at bounding box center [1176, 104] width 76 height 17
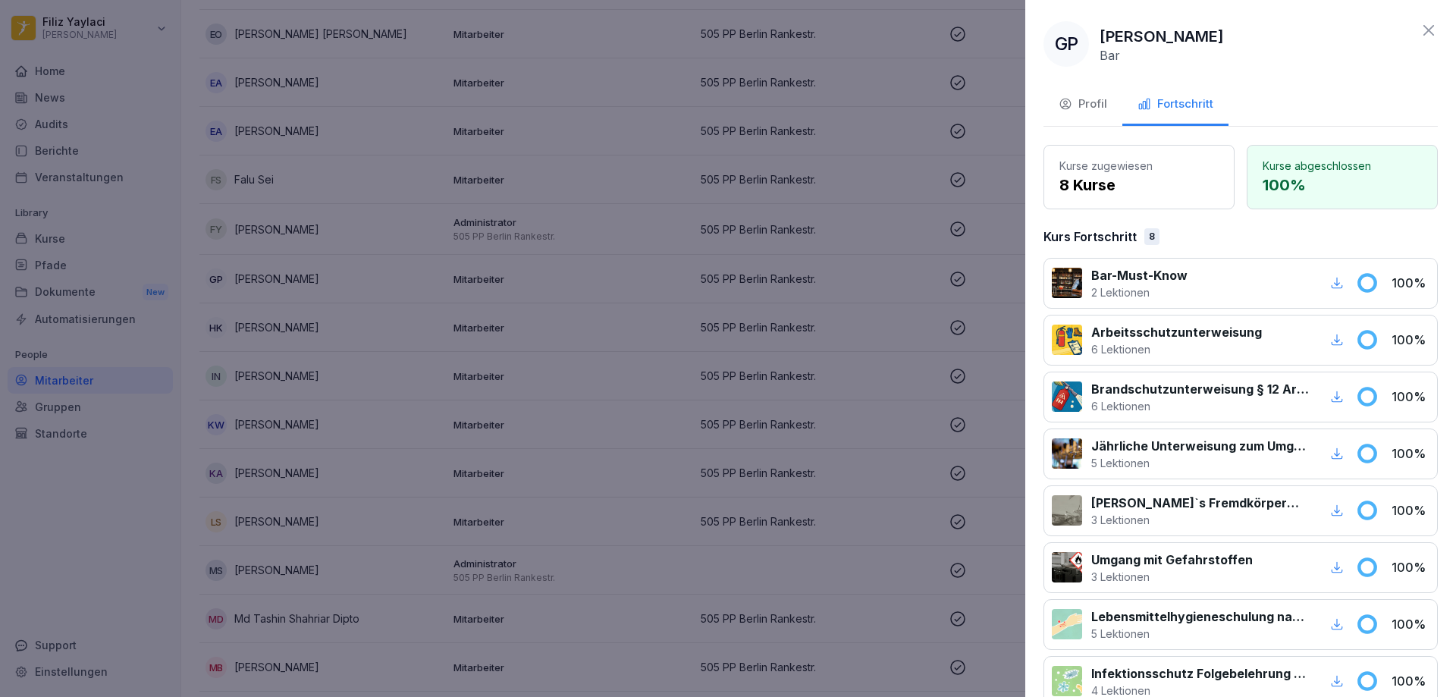
click at [611, 254] on div at bounding box center [728, 348] width 1456 height 697
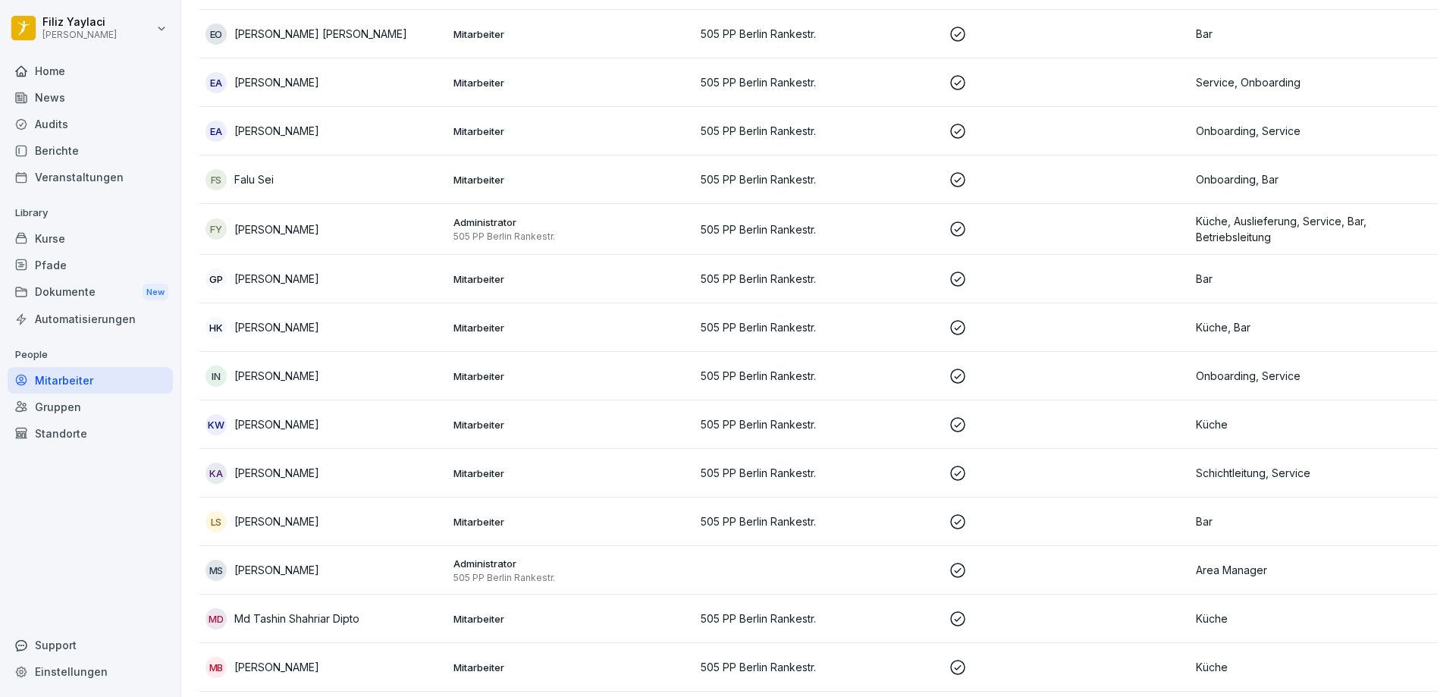
click at [488, 376] on p "Mitarbeiter" at bounding box center [571, 376] width 236 height 14
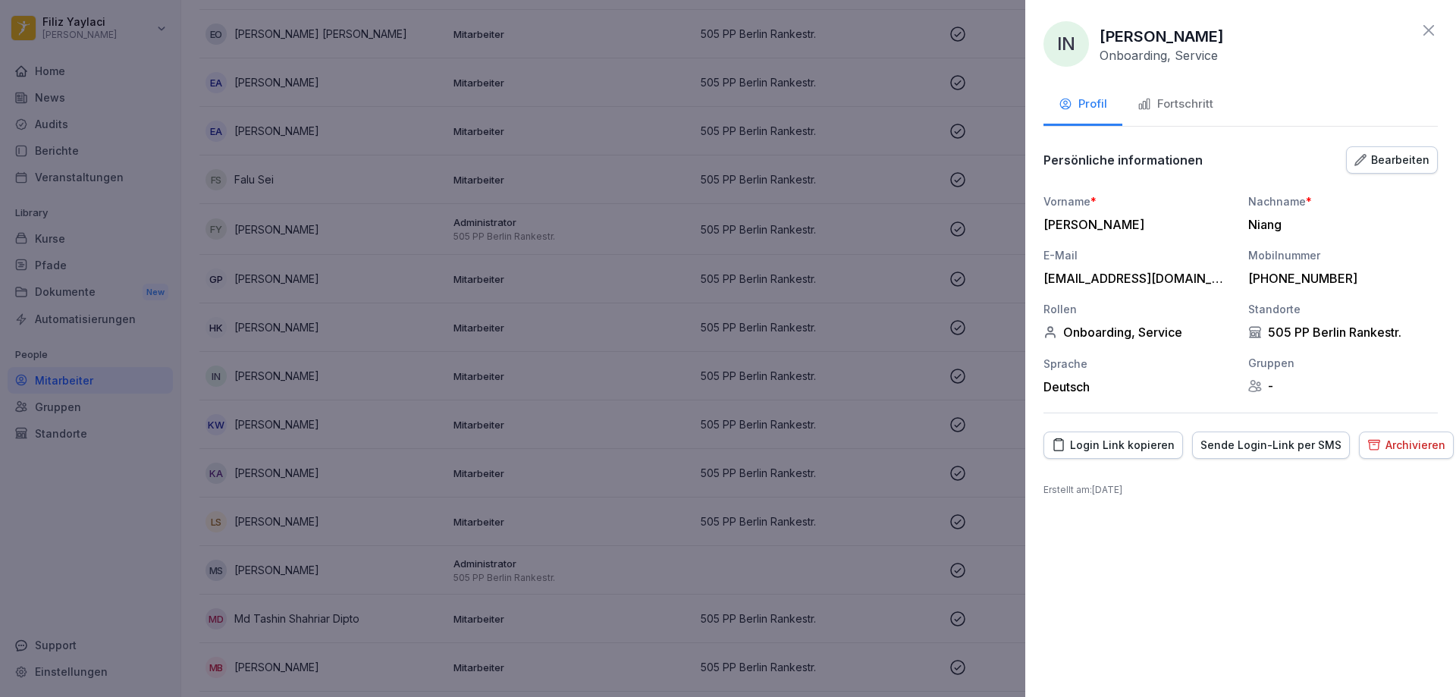
click at [1184, 102] on div "Fortschritt" at bounding box center [1176, 104] width 76 height 17
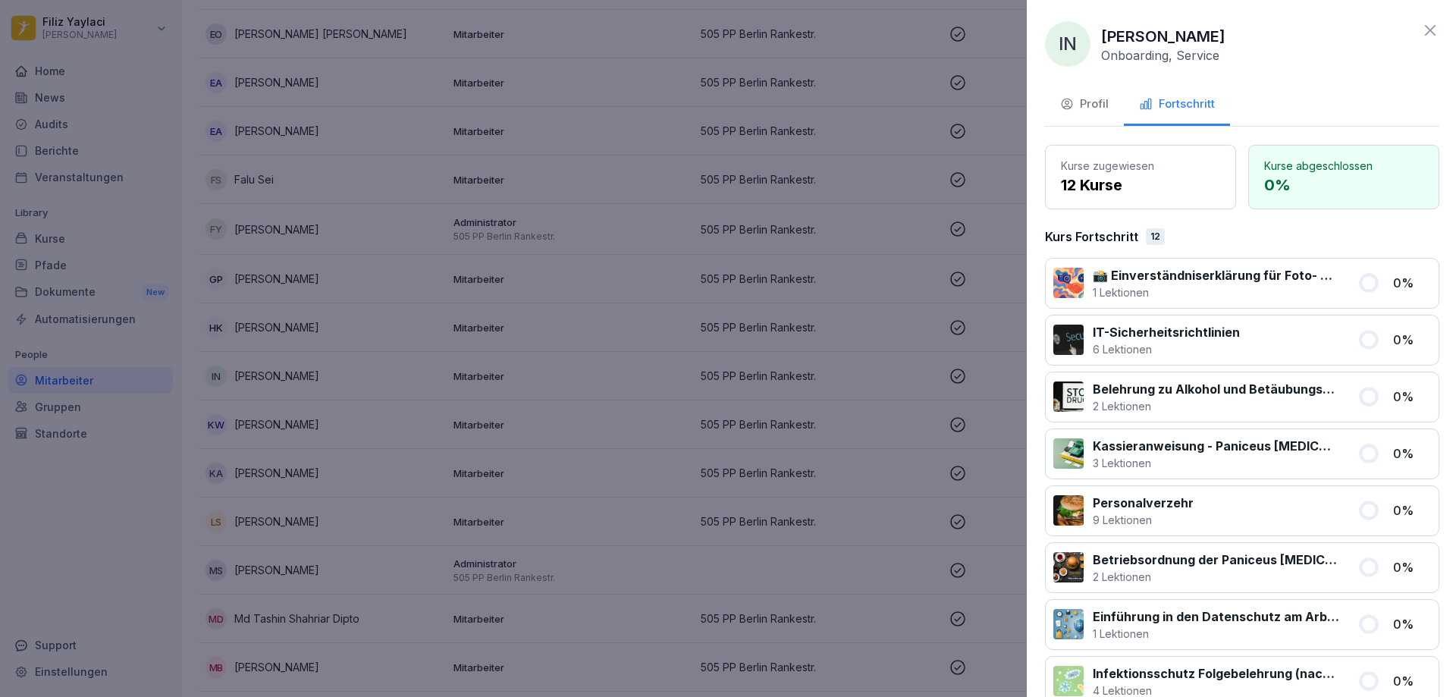
click at [858, 259] on div at bounding box center [728, 348] width 1456 height 697
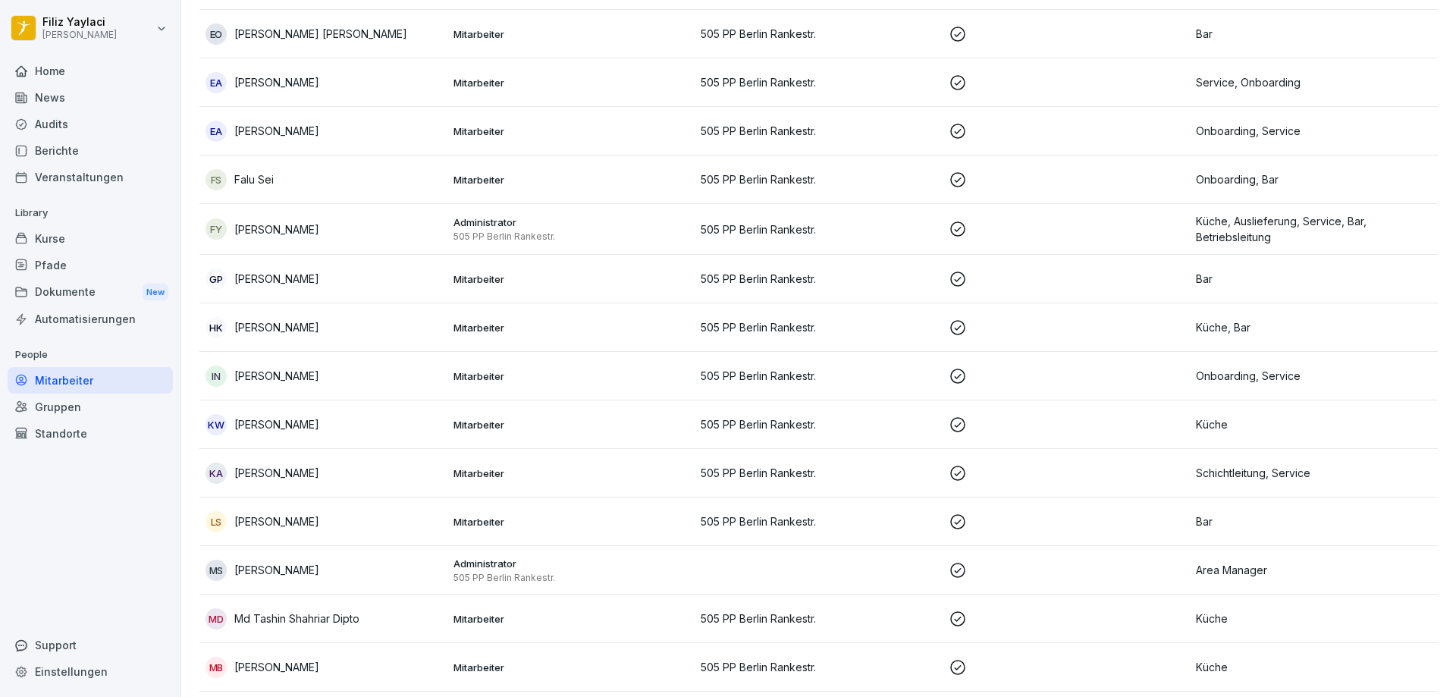
click at [504, 431] on td "Mitarbeiter" at bounding box center [571, 424] width 248 height 49
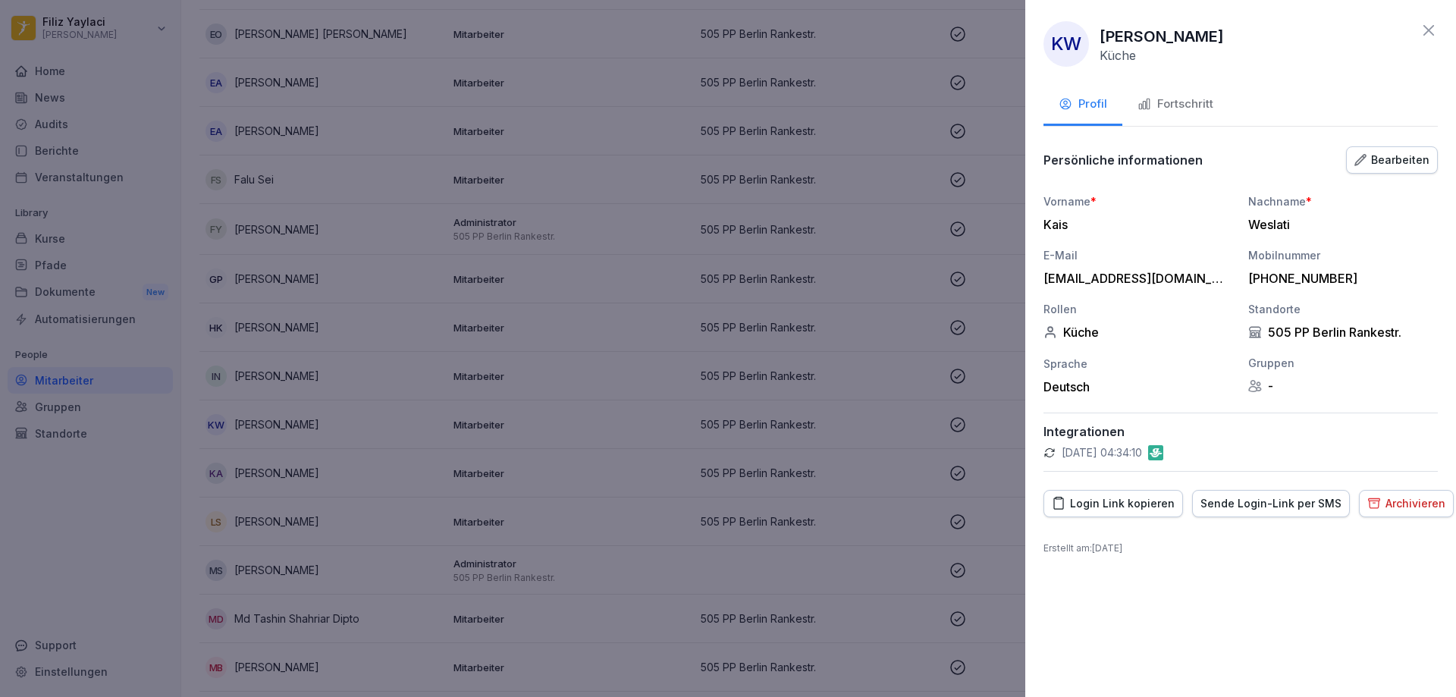
click at [1200, 99] on div "Fortschritt" at bounding box center [1176, 104] width 76 height 17
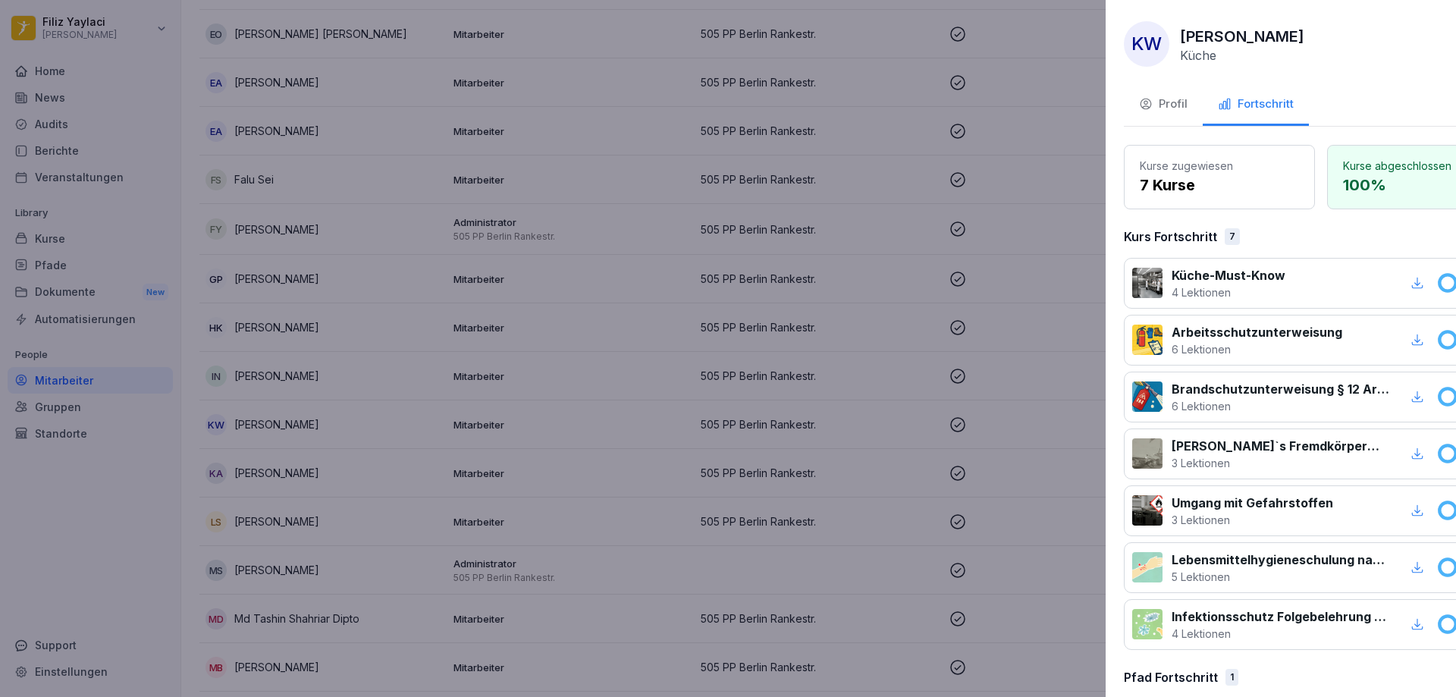
click at [714, 282] on div at bounding box center [728, 348] width 1456 height 697
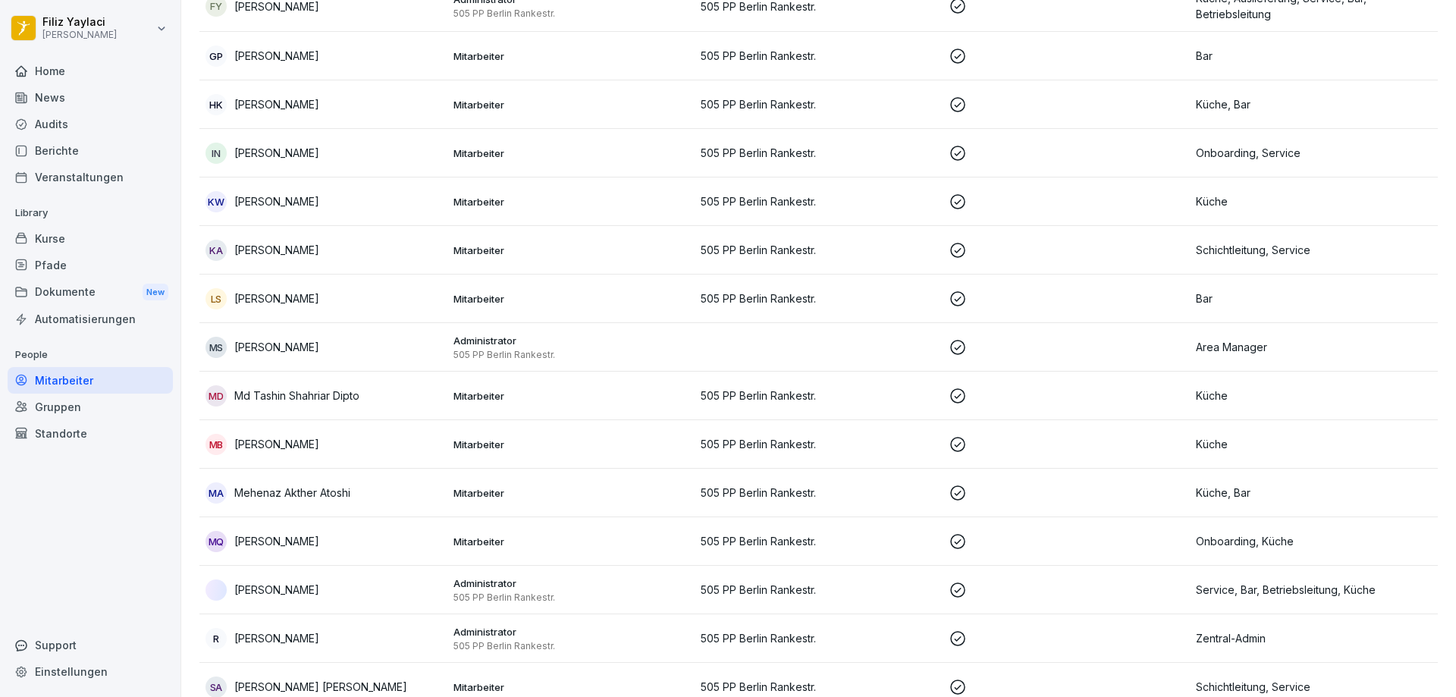
scroll to position [925, 0]
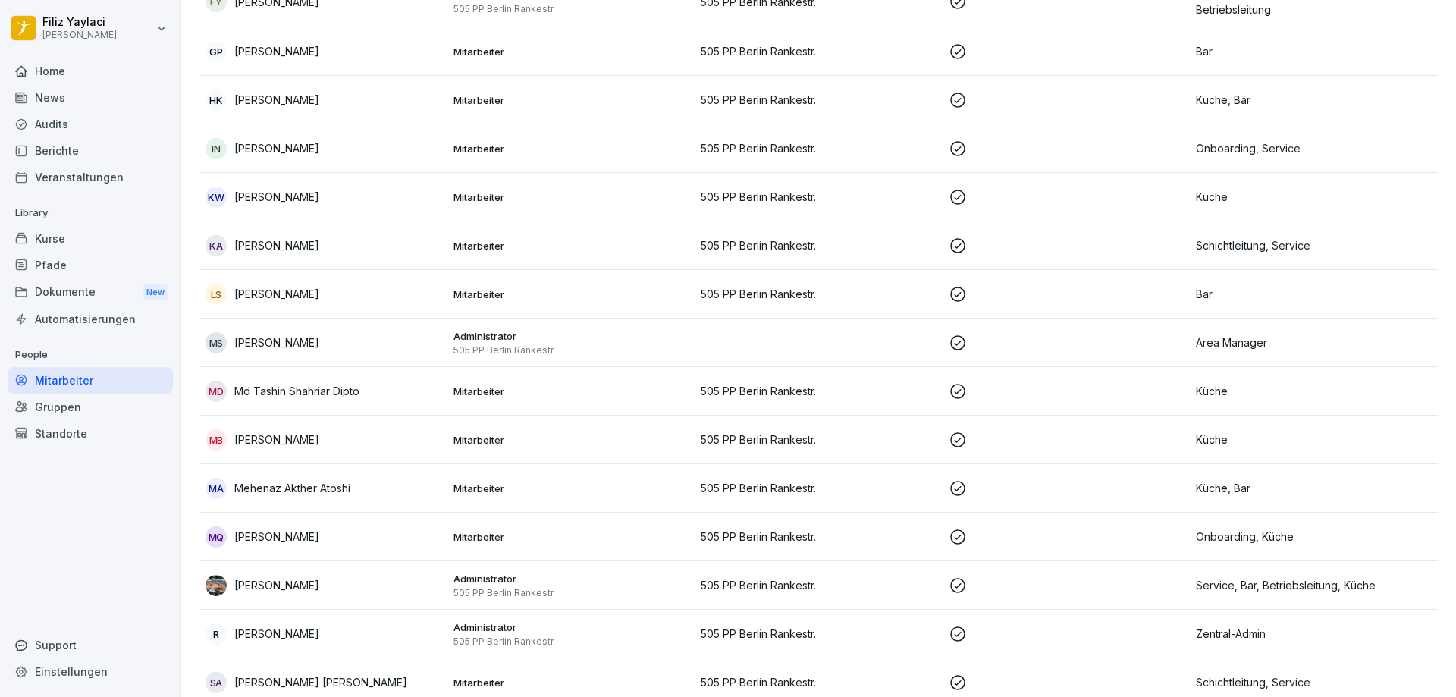
click at [471, 246] on p "Mitarbeiter" at bounding box center [571, 246] width 236 height 14
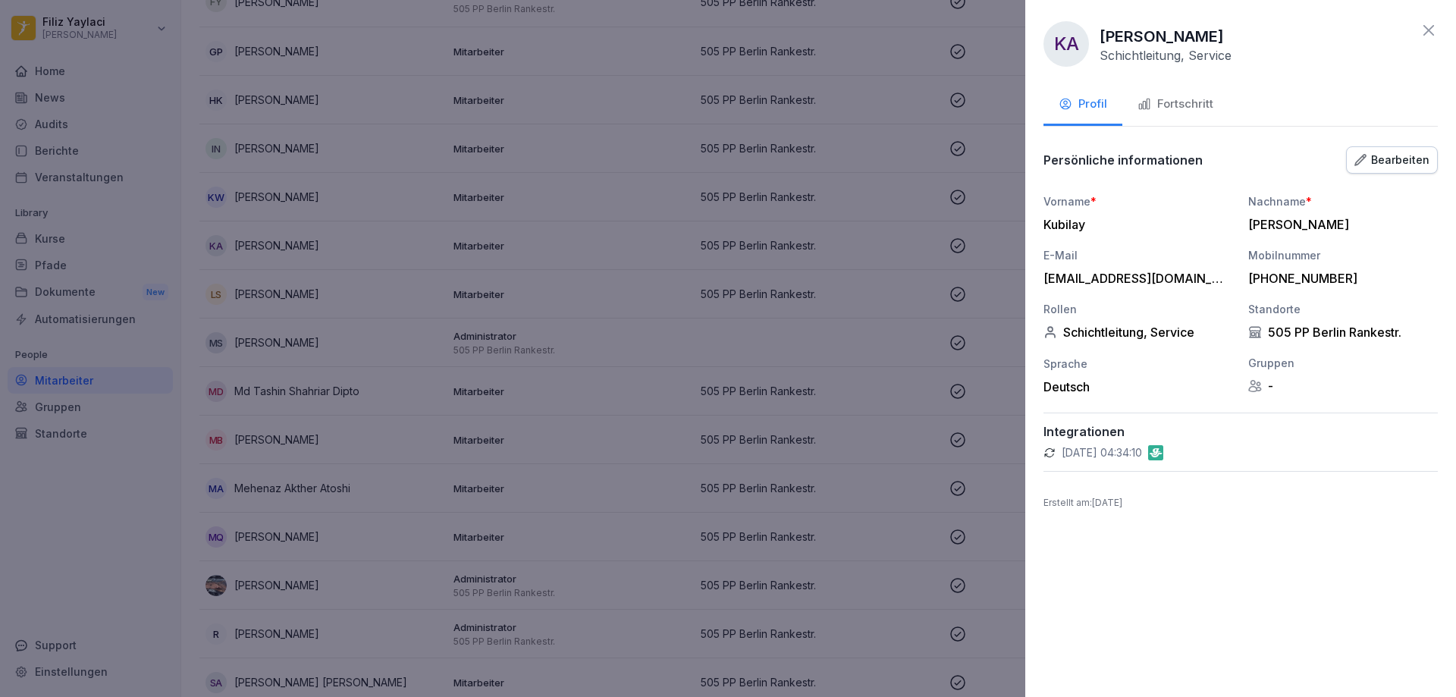
click at [1197, 102] on div "Fortschritt" at bounding box center [1176, 104] width 76 height 17
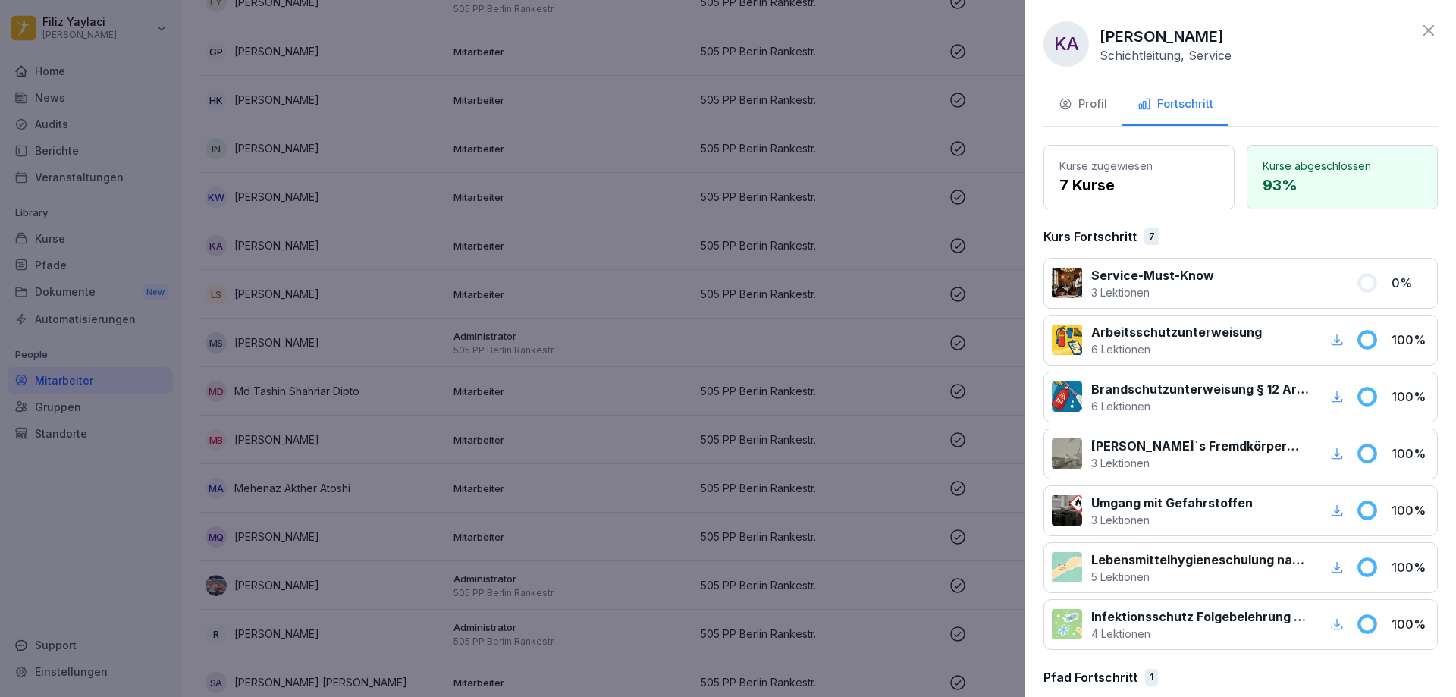
click at [914, 230] on div at bounding box center [728, 348] width 1456 height 697
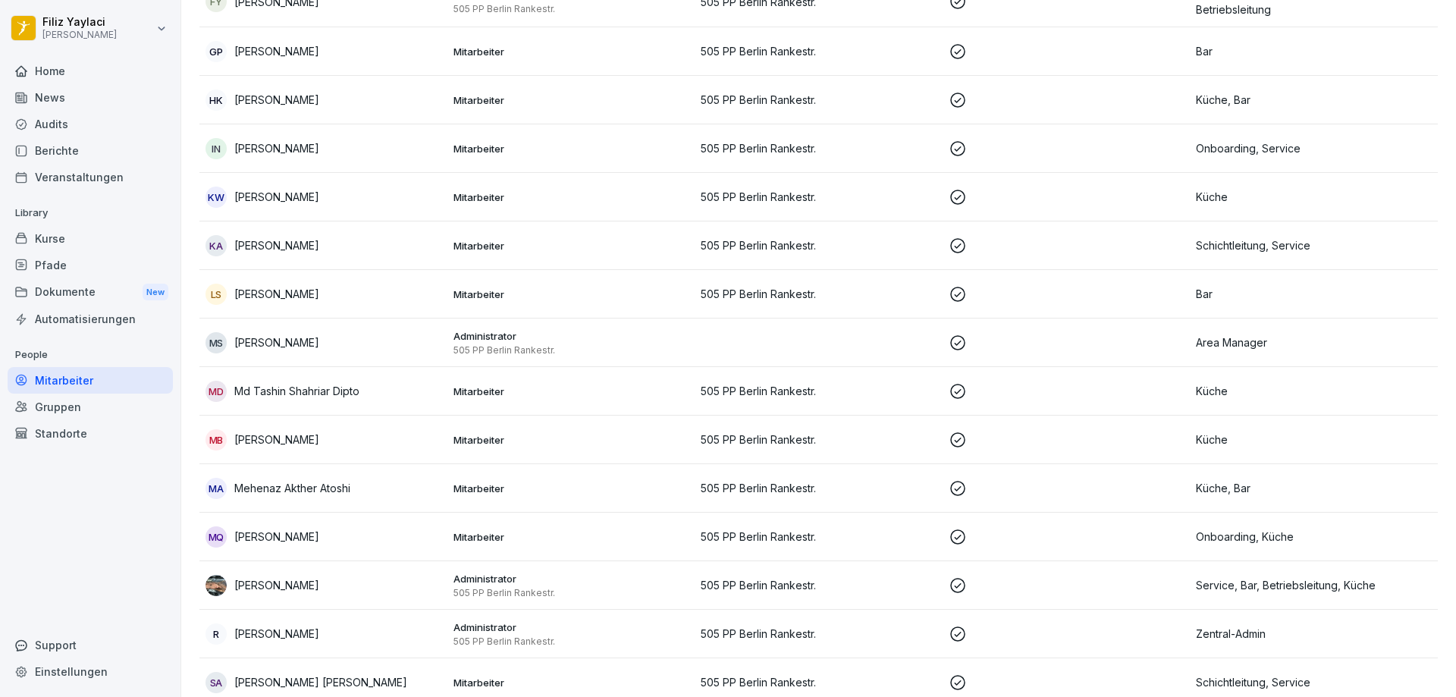
click at [494, 291] on p "Mitarbeiter" at bounding box center [571, 294] width 236 height 14
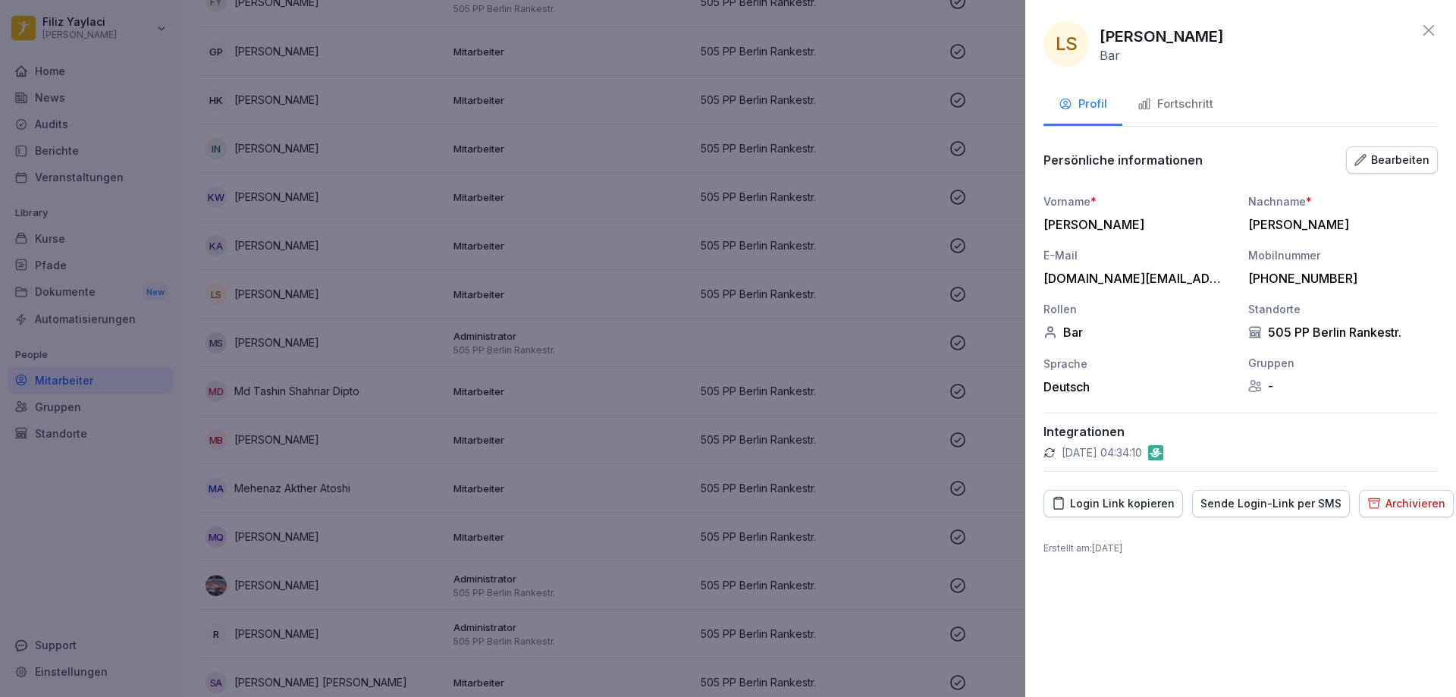
click at [1189, 99] on div "Fortschritt" at bounding box center [1176, 104] width 76 height 17
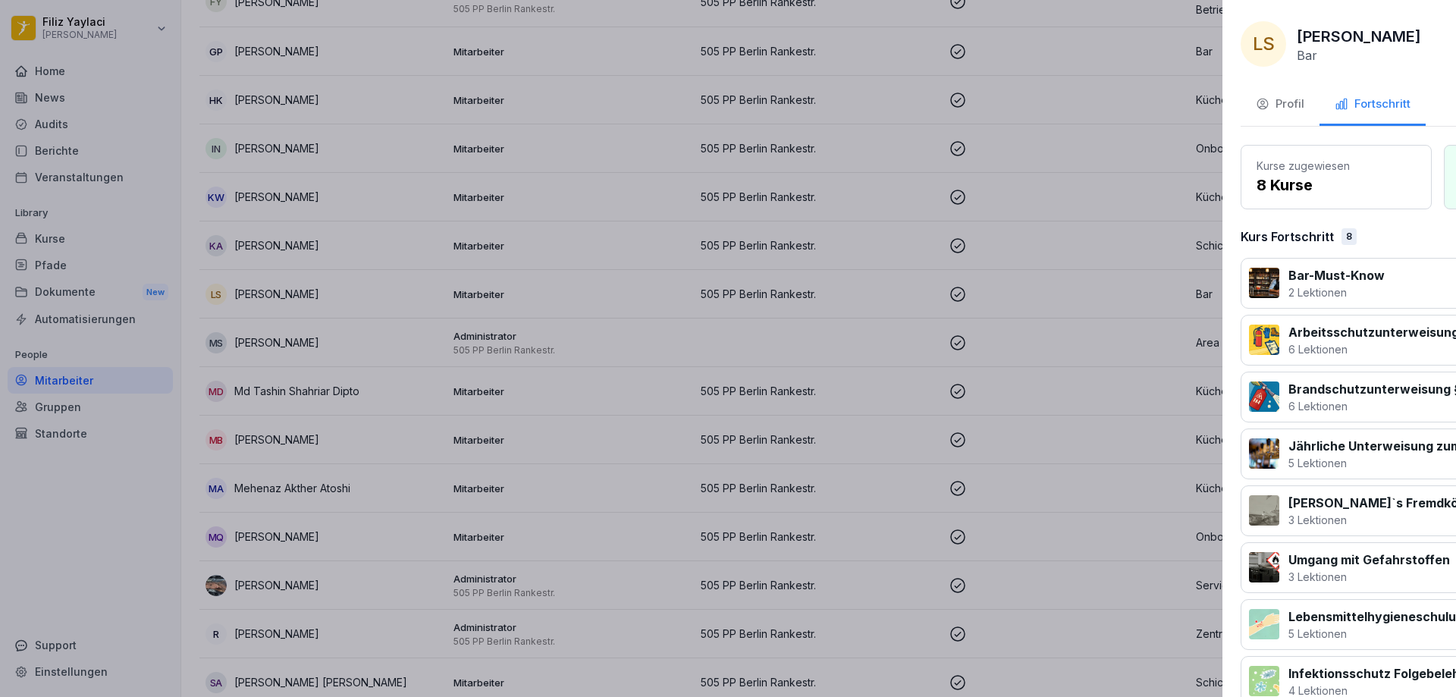
click at [987, 218] on div at bounding box center [728, 348] width 1456 height 697
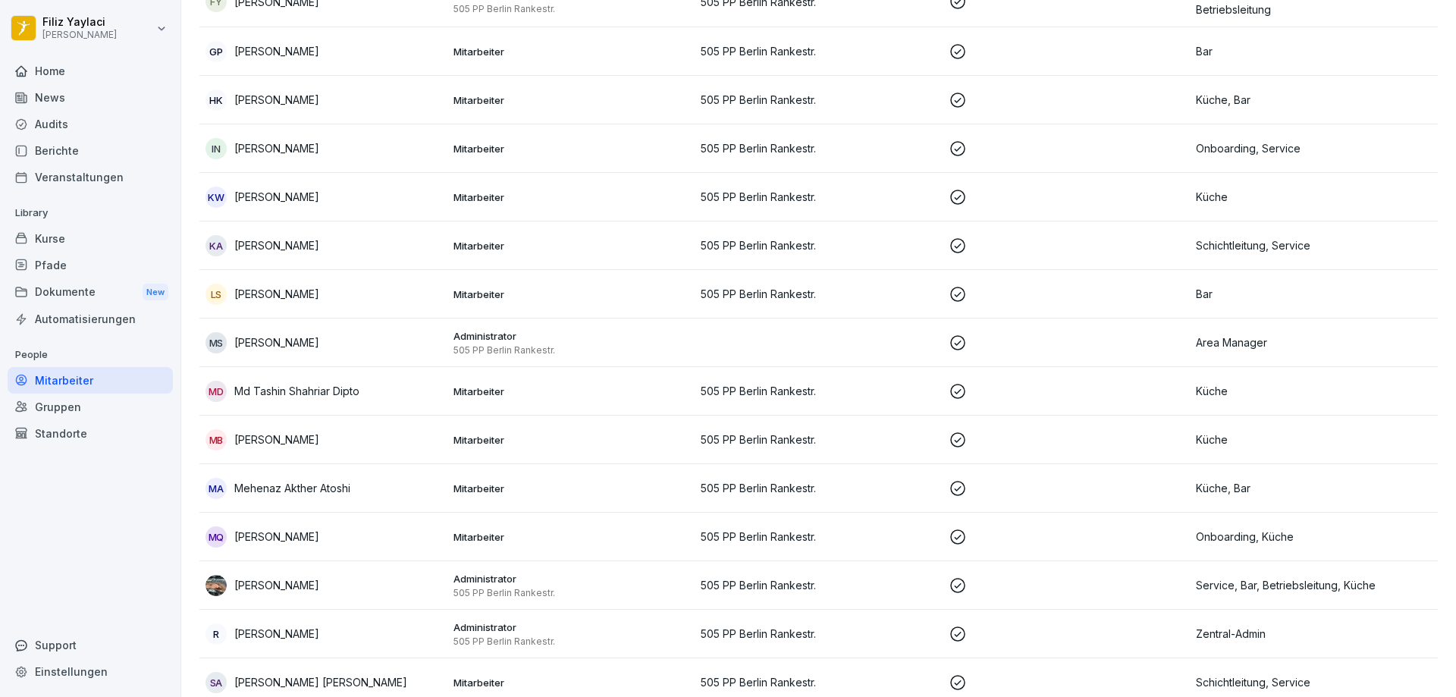
click at [472, 387] on p "Mitarbeiter" at bounding box center [571, 391] width 236 height 14
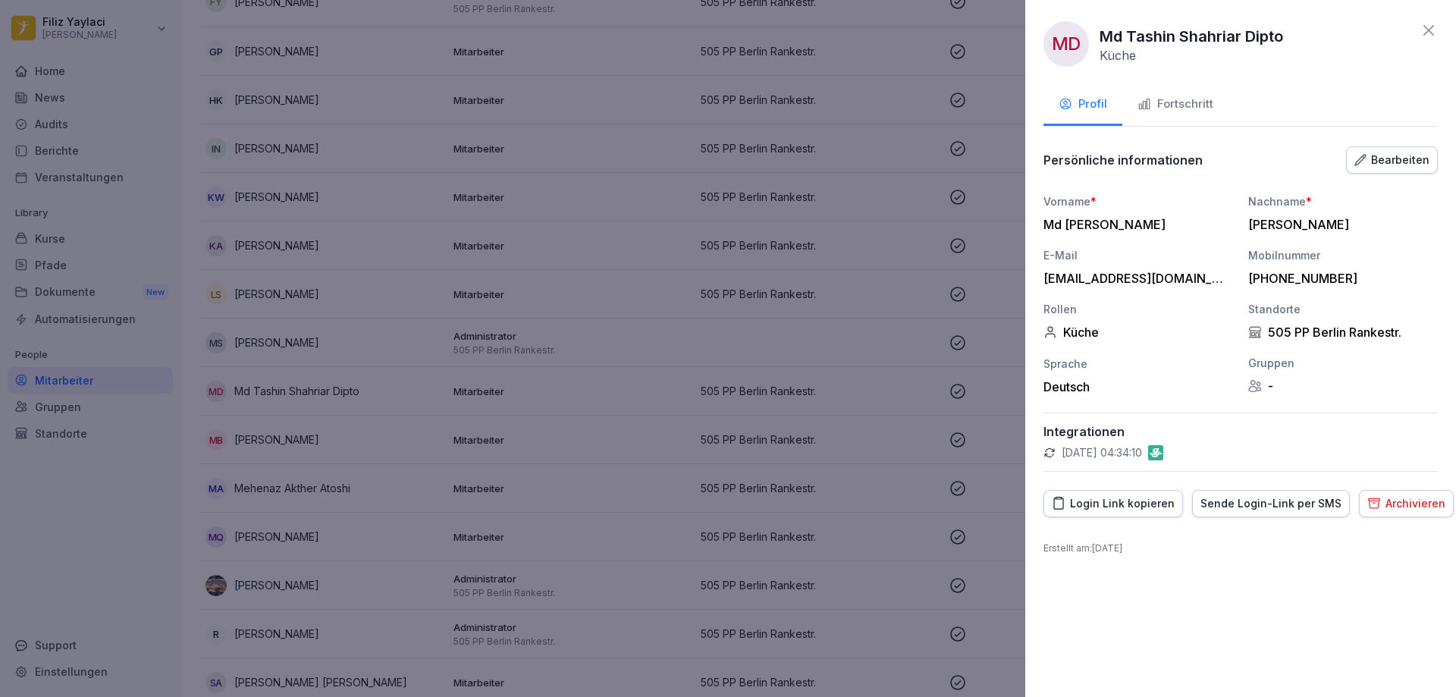
click at [1180, 105] on div "Fortschritt" at bounding box center [1176, 104] width 76 height 17
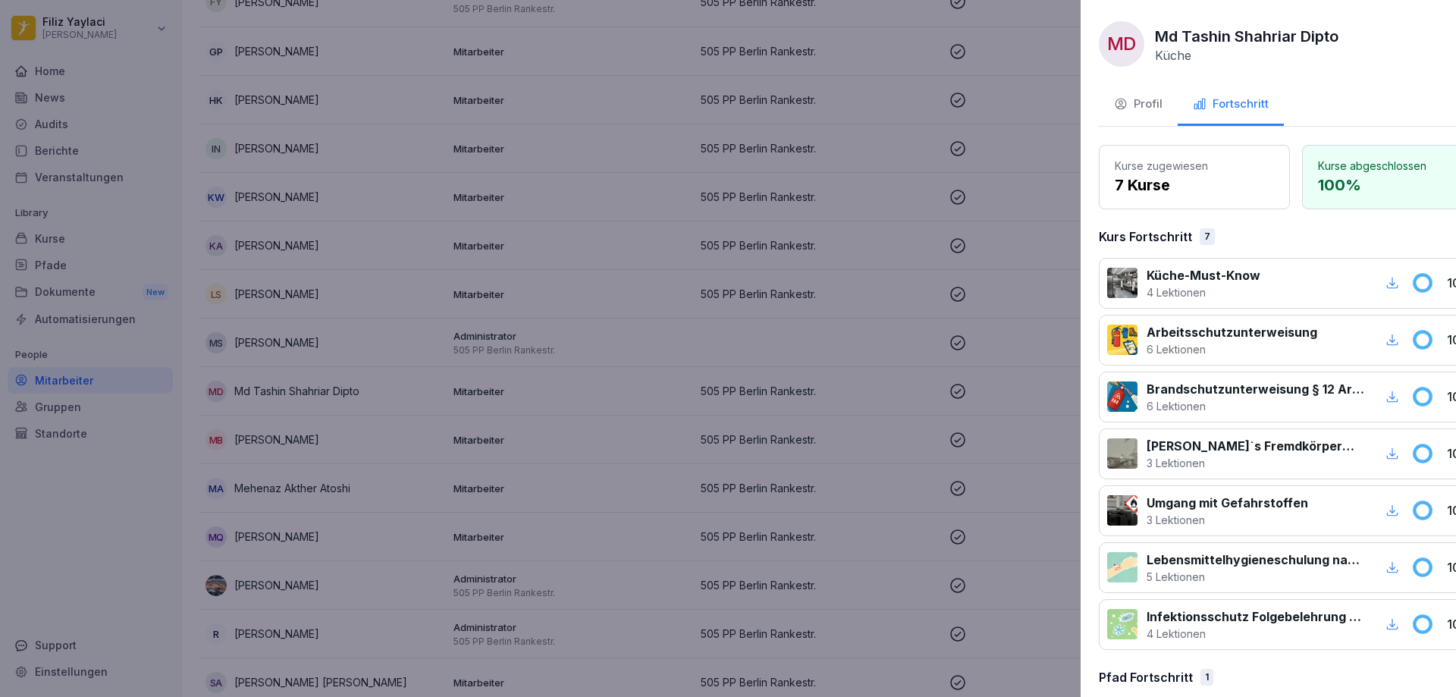
click at [485, 447] on div at bounding box center [728, 348] width 1456 height 697
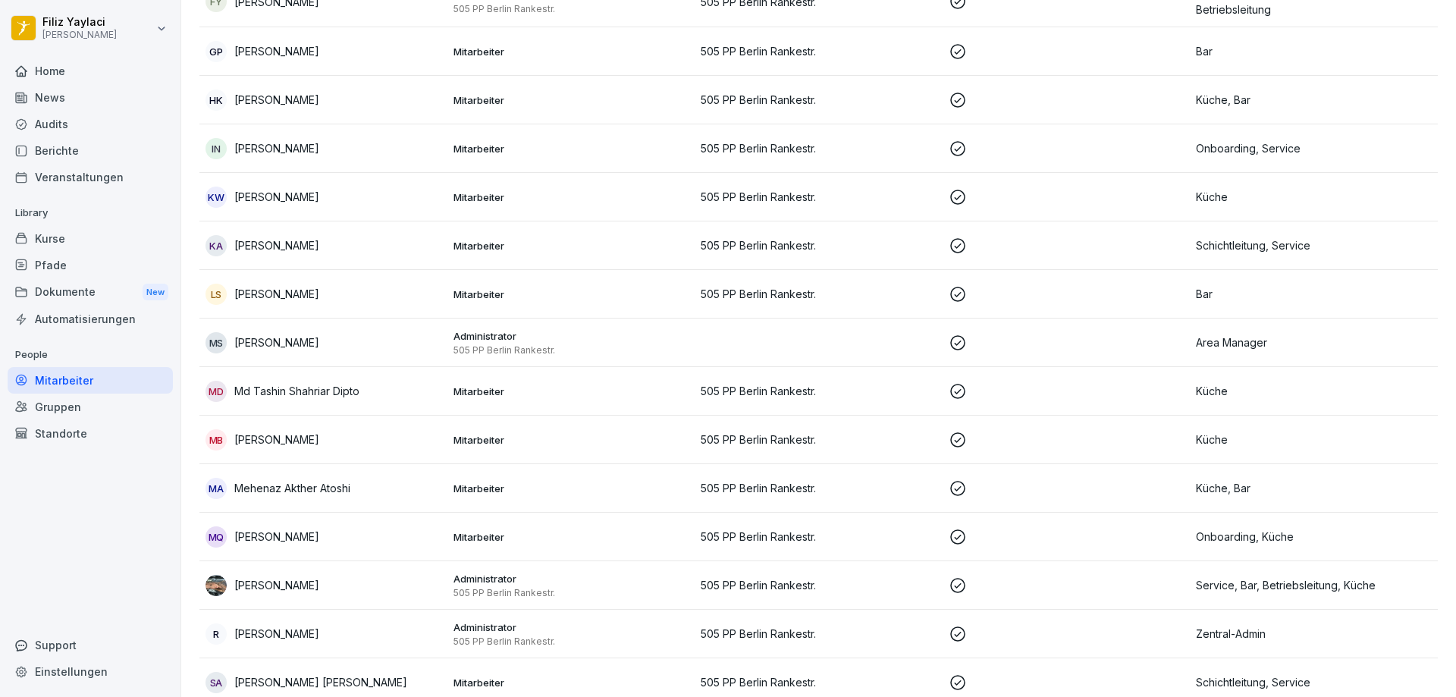
click at [485, 441] on p "Mitarbeiter" at bounding box center [571, 440] width 236 height 14
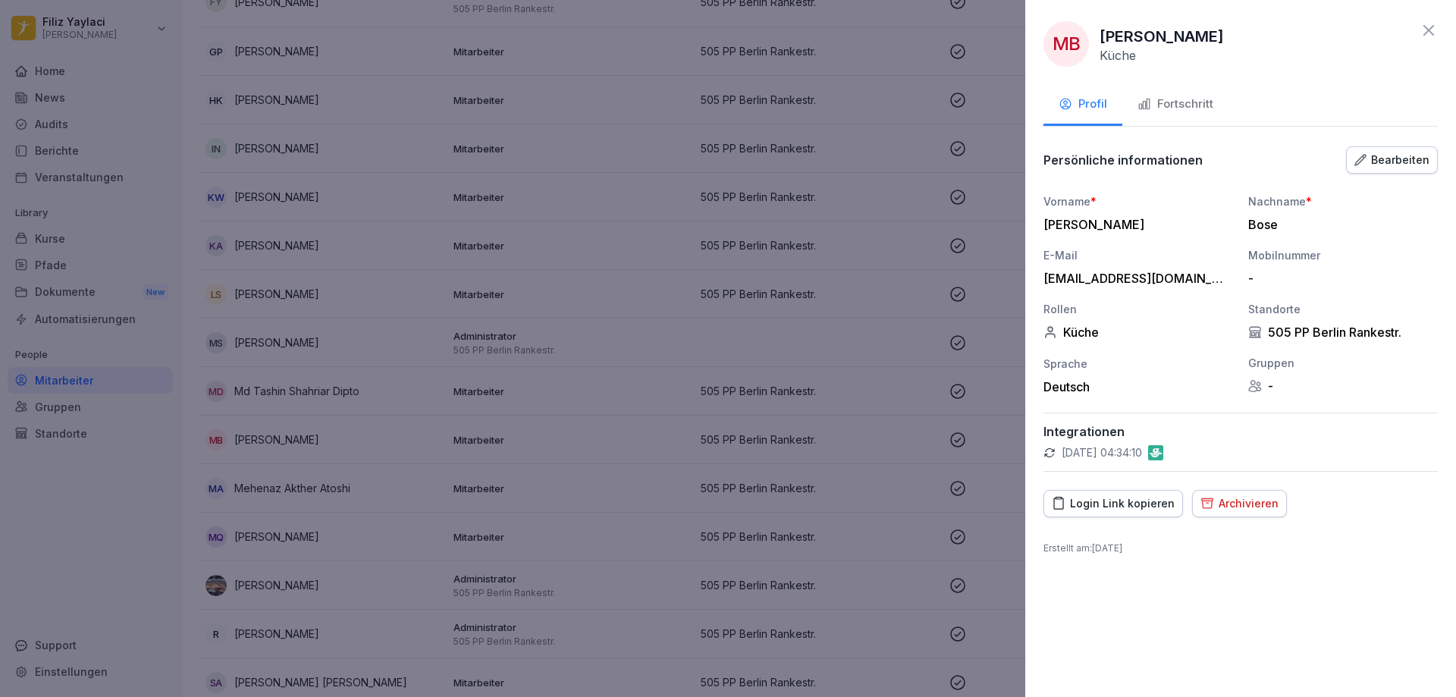
click at [1185, 104] on div "Fortschritt" at bounding box center [1176, 104] width 76 height 17
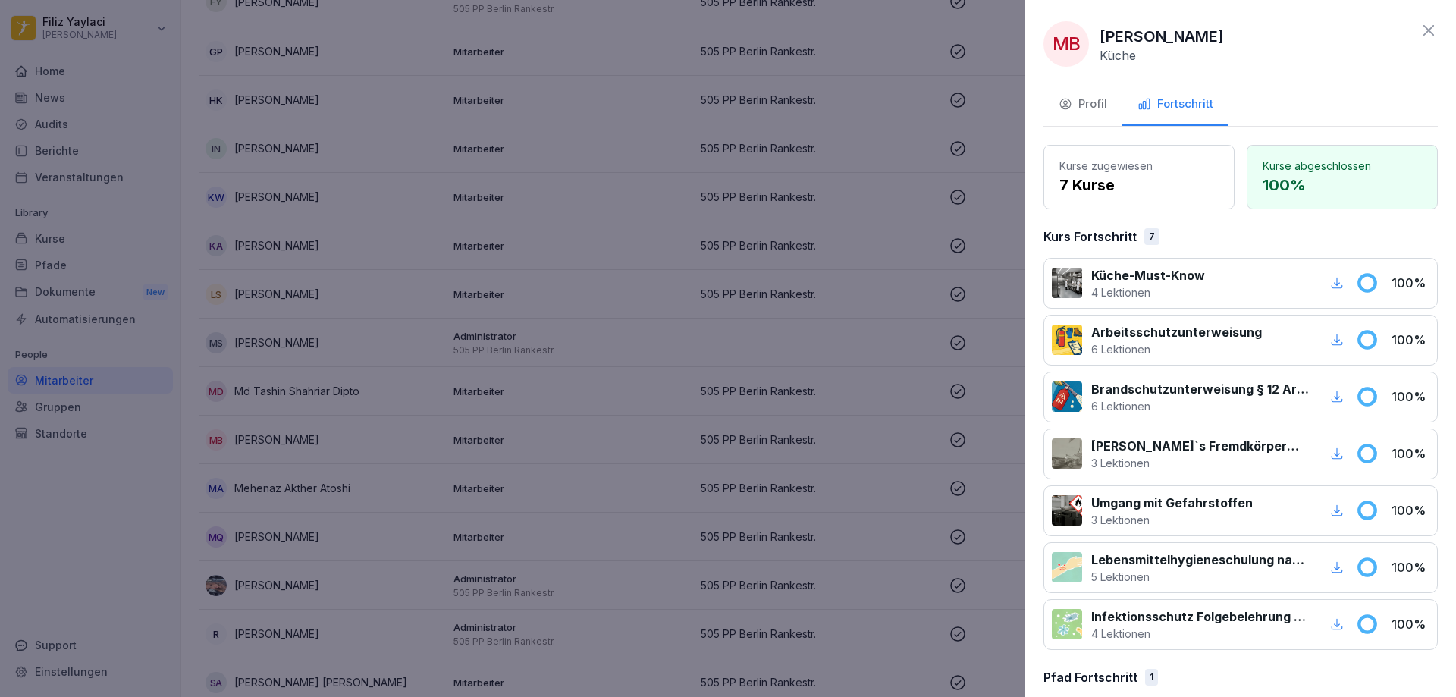
click at [602, 422] on div at bounding box center [728, 348] width 1456 height 697
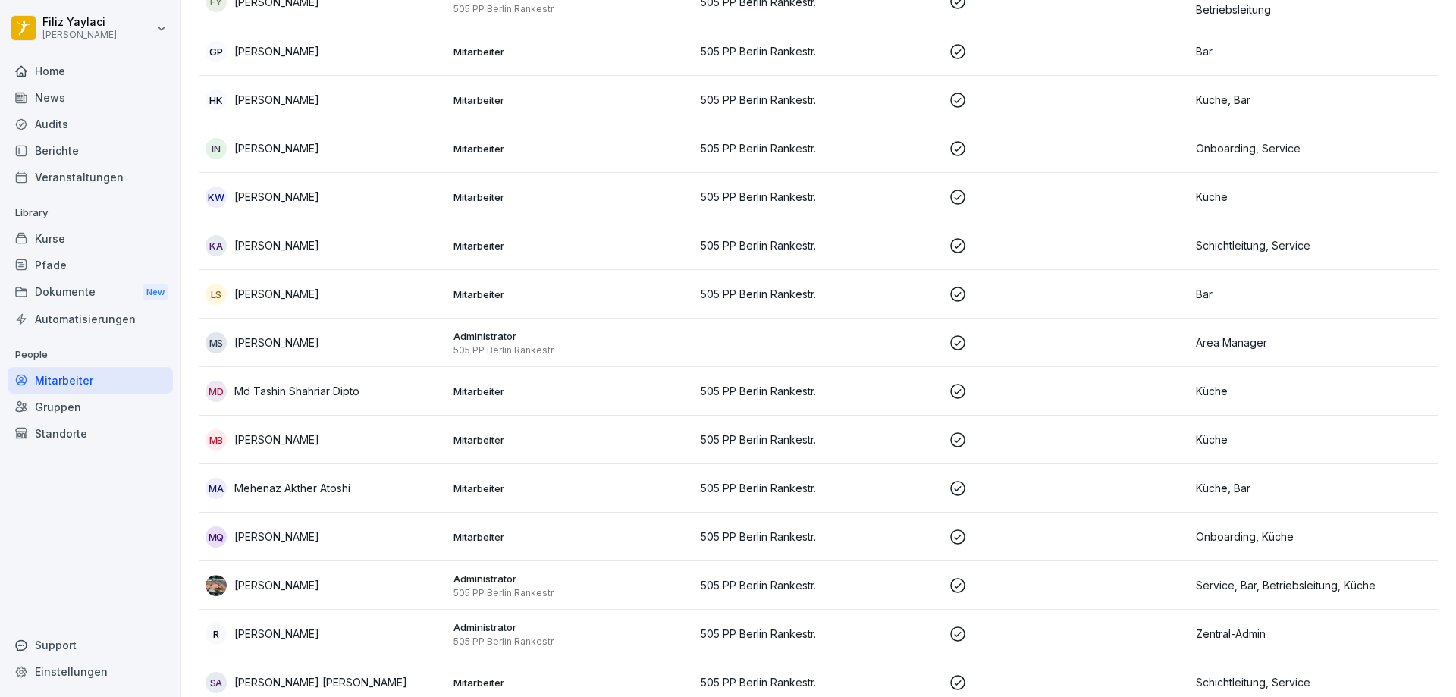
click at [490, 537] on p "Mitarbeiter" at bounding box center [571, 537] width 236 height 14
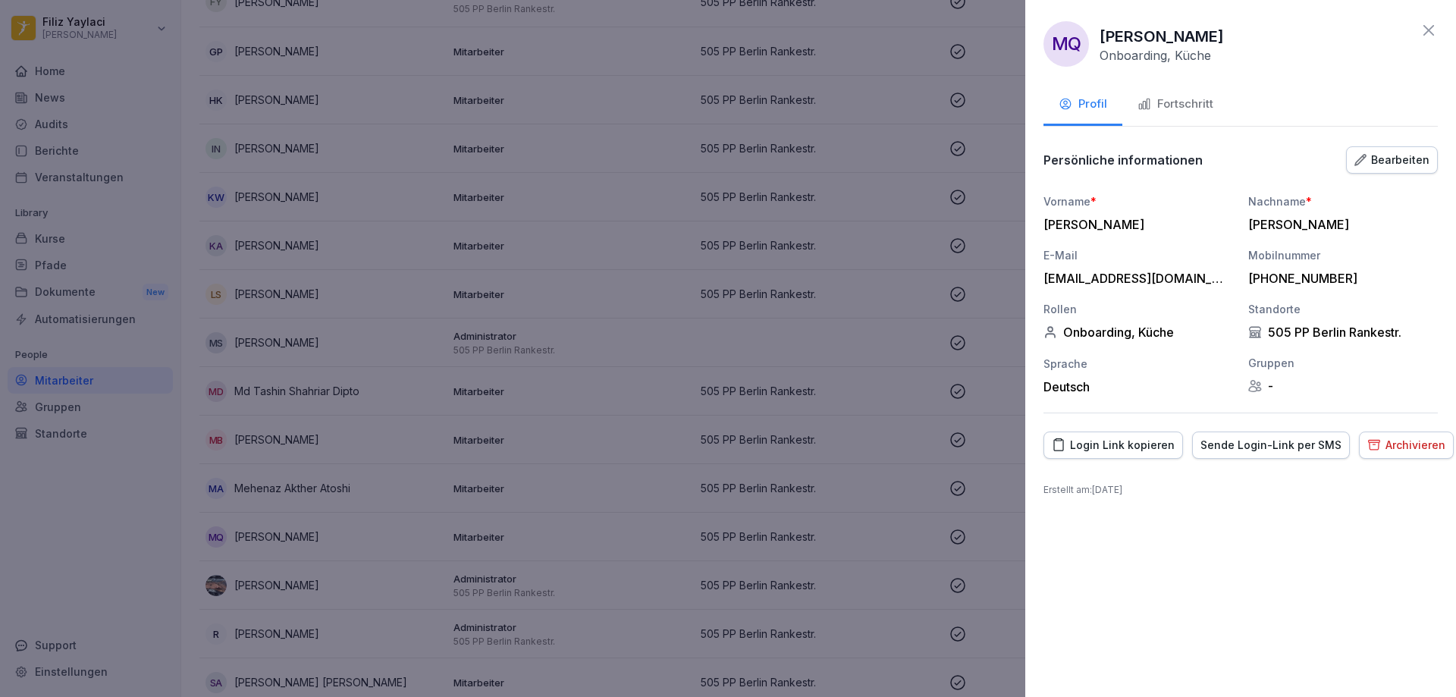
click at [1182, 102] on div "Fortschritt" at bounding box center [1176, 104] width 76 height 17
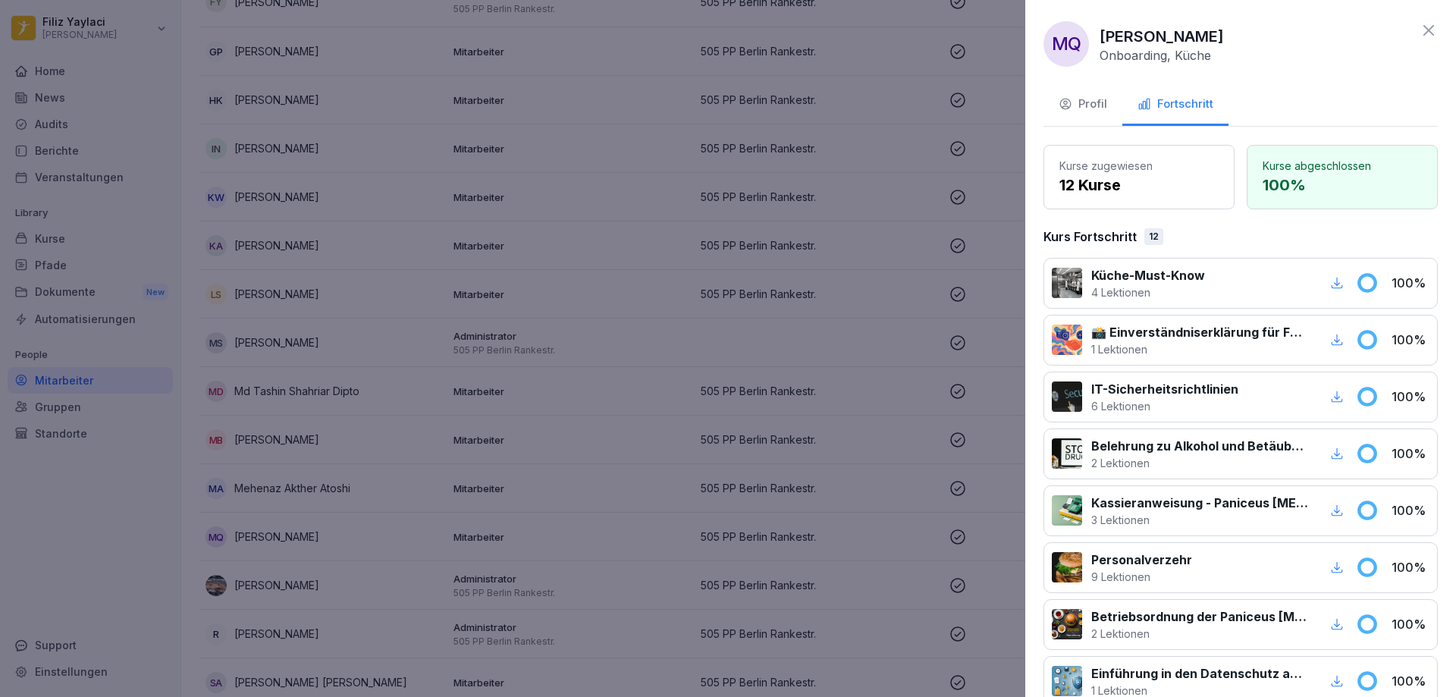
click at [882, 323] on div at bounding box center [728, 348] width 1456 height 697
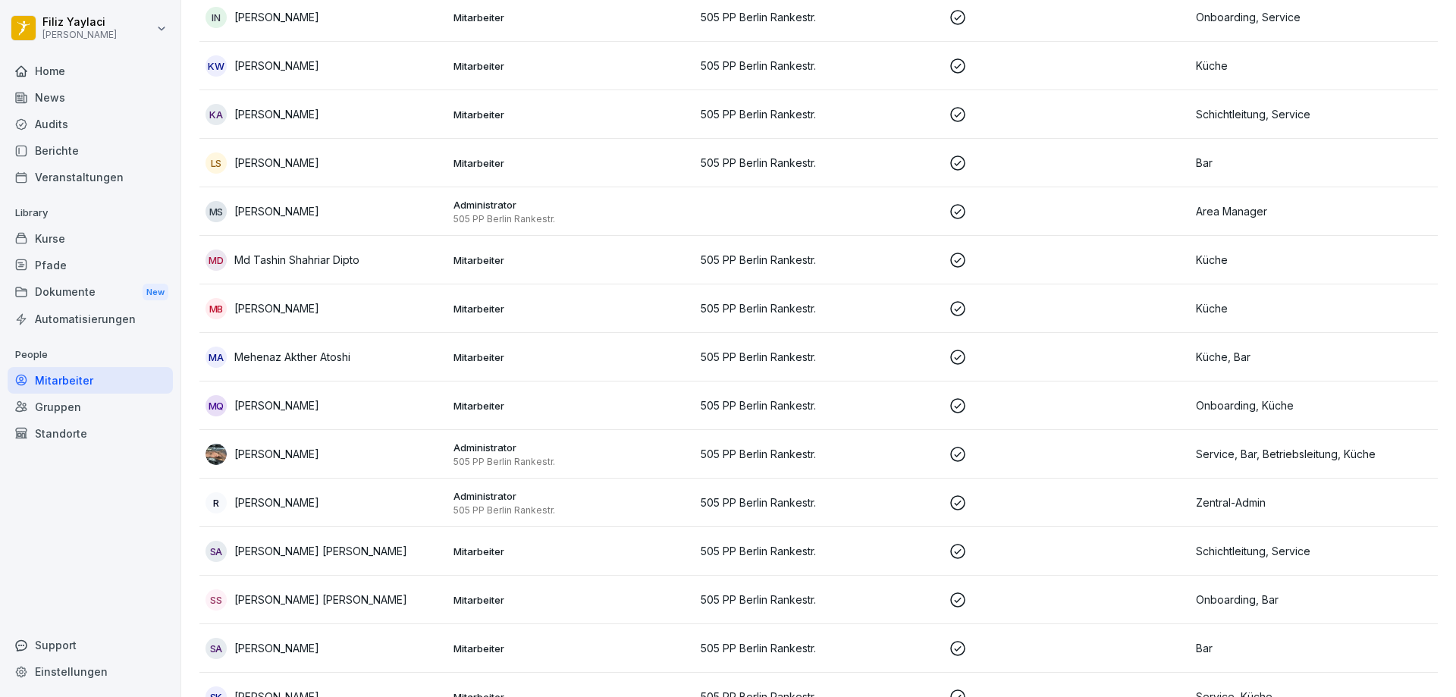
scroll to position [1077, 0]
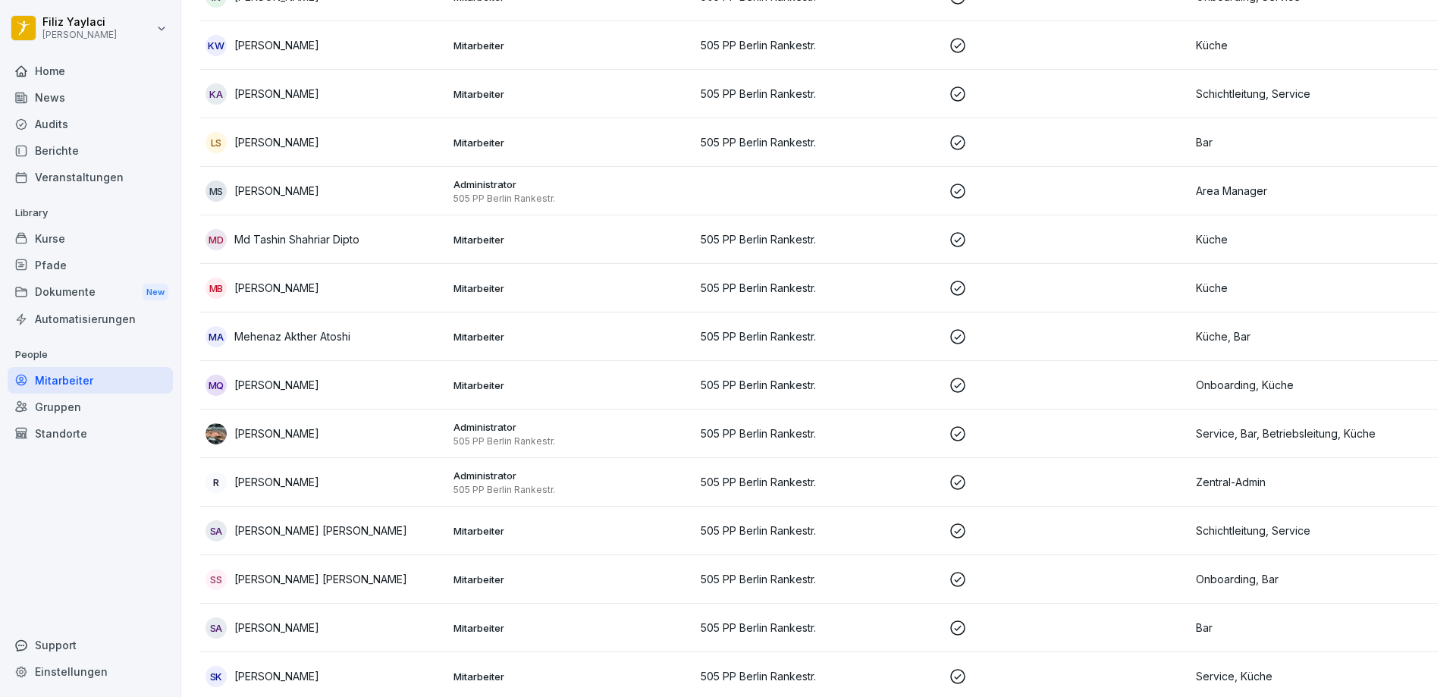
click at [494, 427] on p "Administrator" at bounding box center [571, 427] width 236 height 14
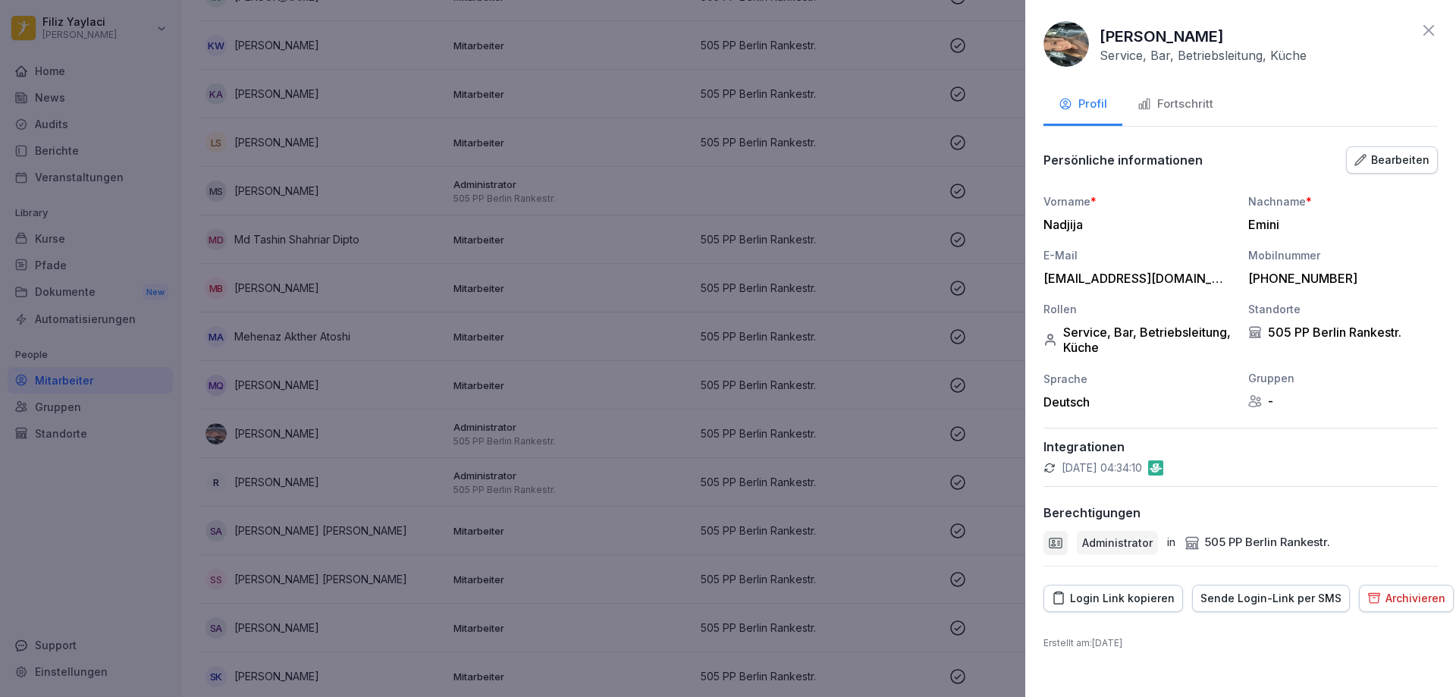
click at [1200, 105] on div "Fortschritt" at bounding box center [1176, 104] width 76 height 17
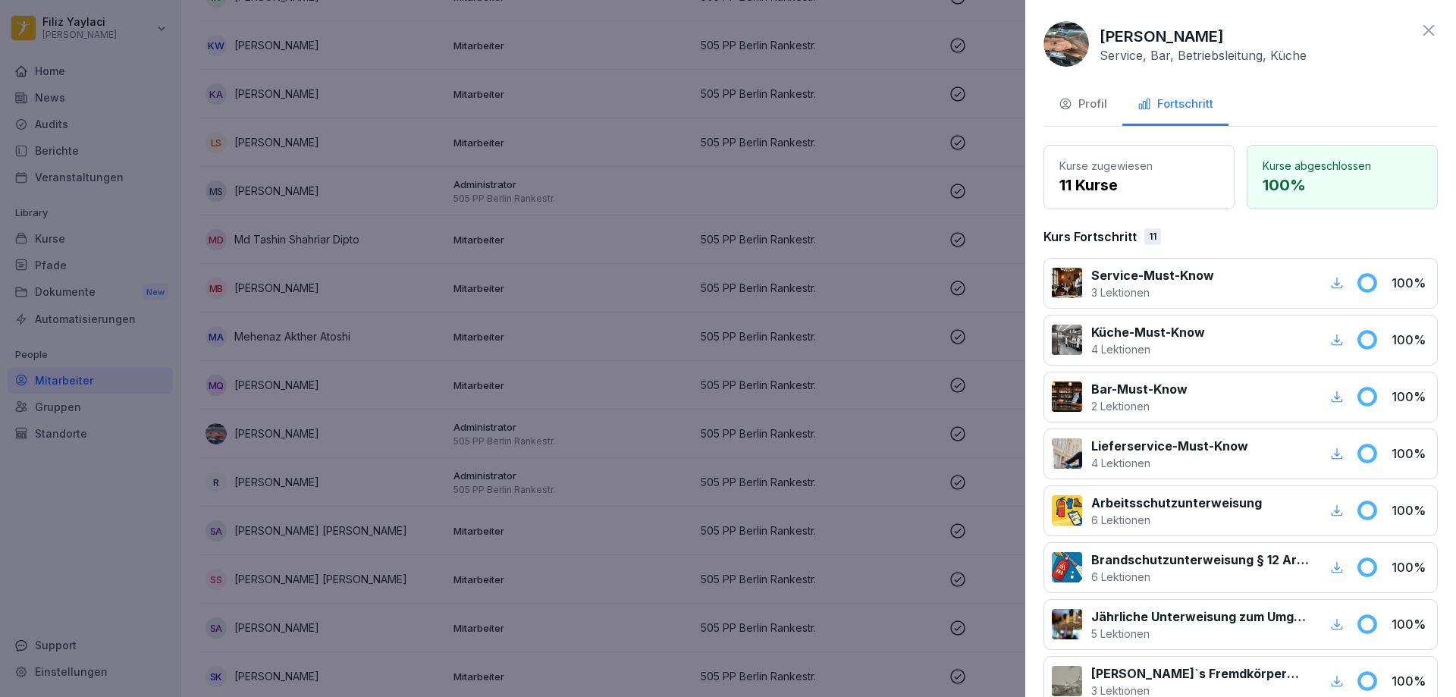
click at [840, 287] on div at bounding box center [728, 348] width 1456 height 697
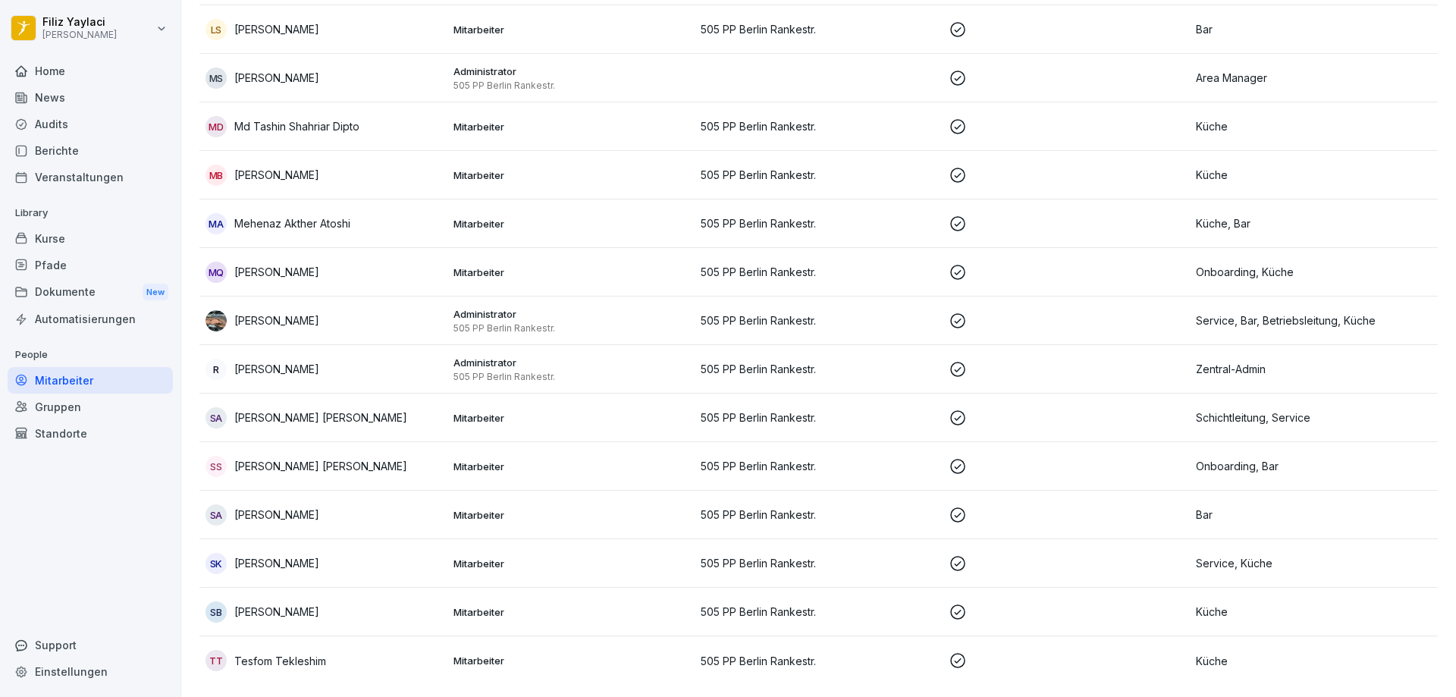
scroll to position [1199, 0]
click at [479, 411] on p "Mitarbeiter" at bounding box center [571, 418] width 236 height 14
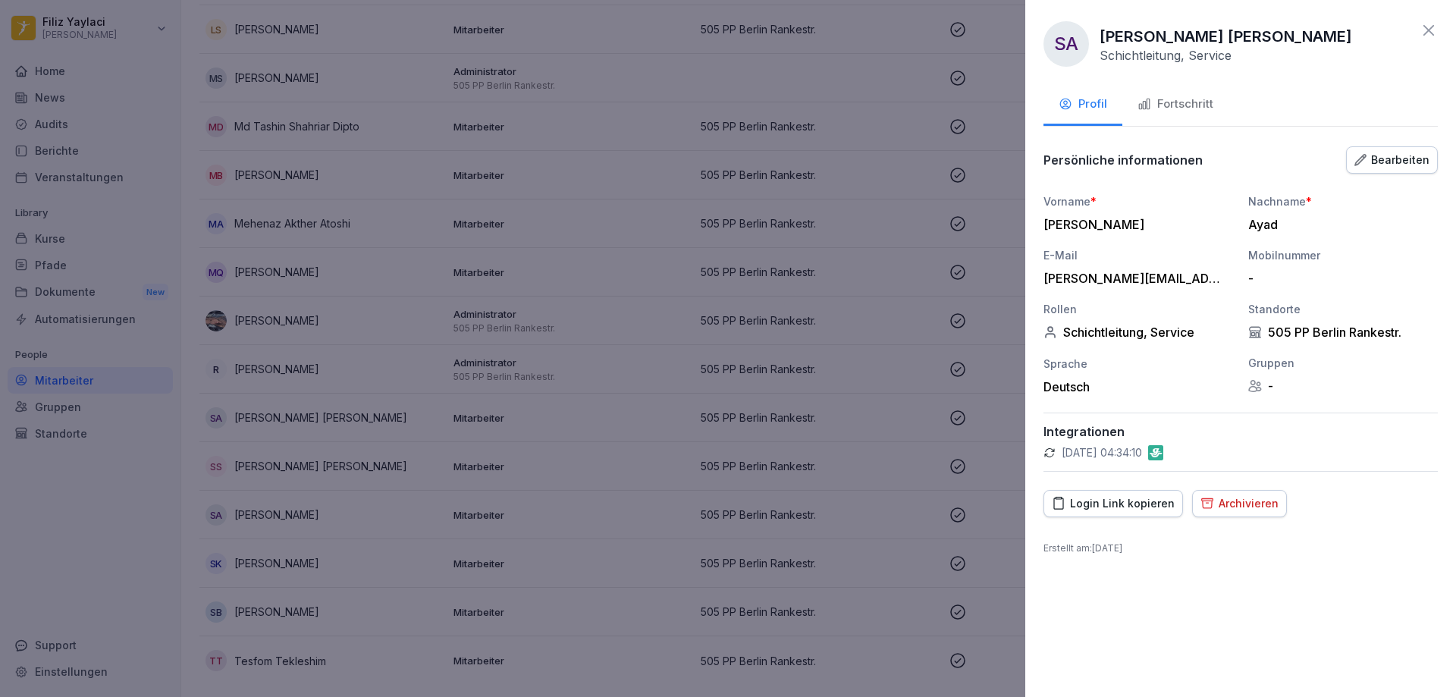
click at [1196, 105] on div "Fortschritt" at bounding box center [1176, 104] width 76 height 17
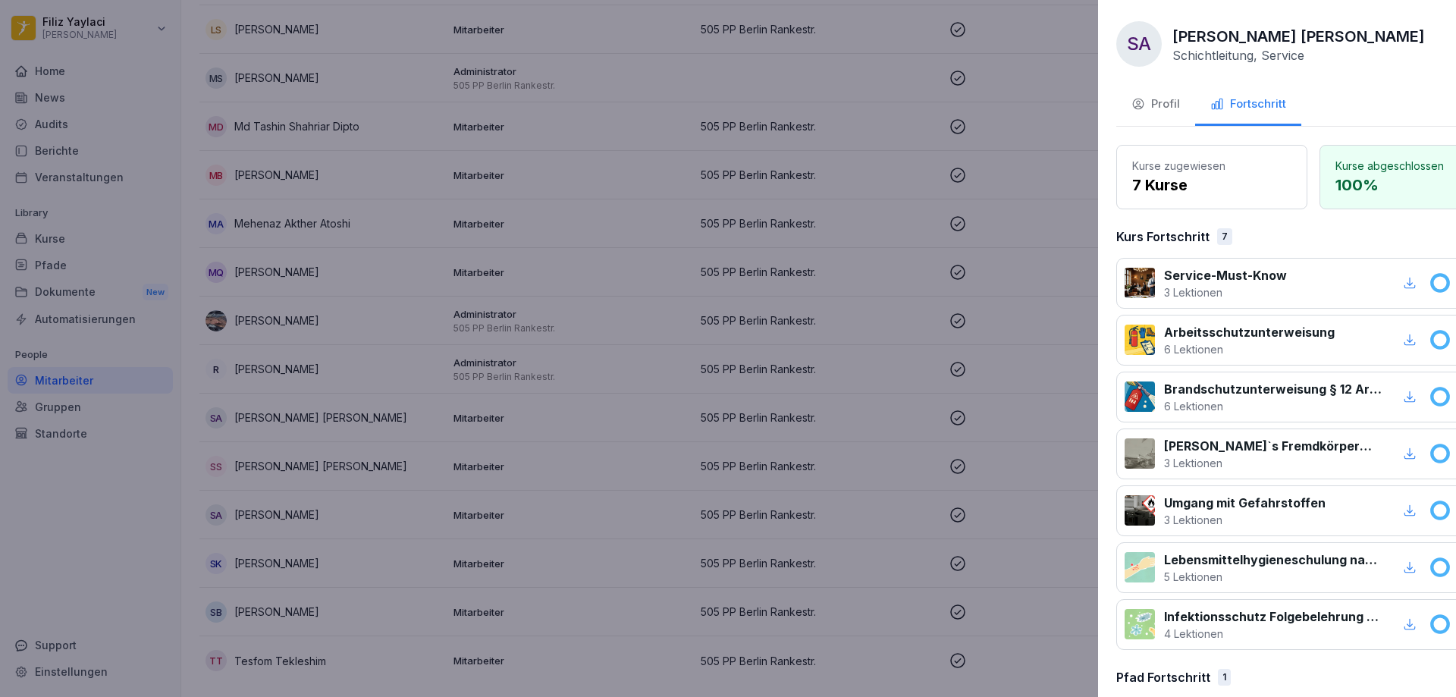
click at [500, 454] on div at bounding box center [728, 348] width 1456 height 697
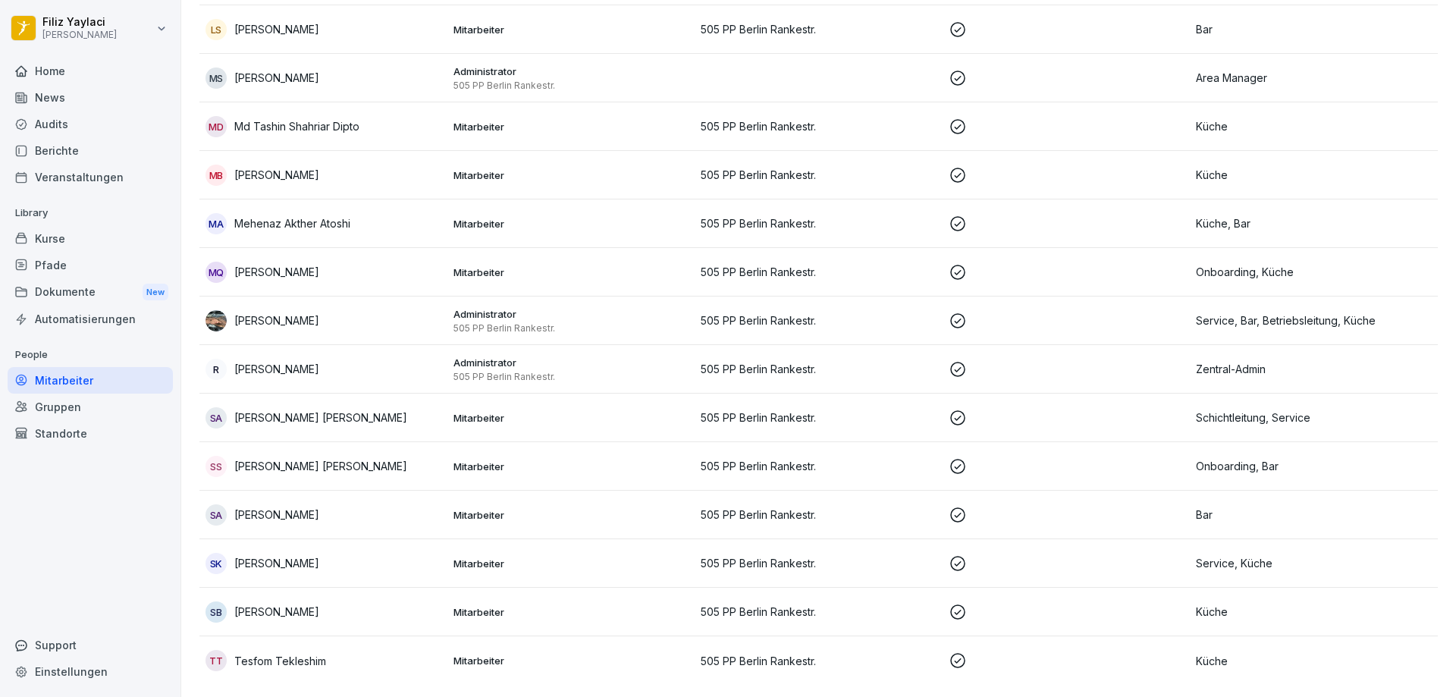
click at [488, 356] on p "Administrator" at bounding box center [571, 363] width 236 height 14
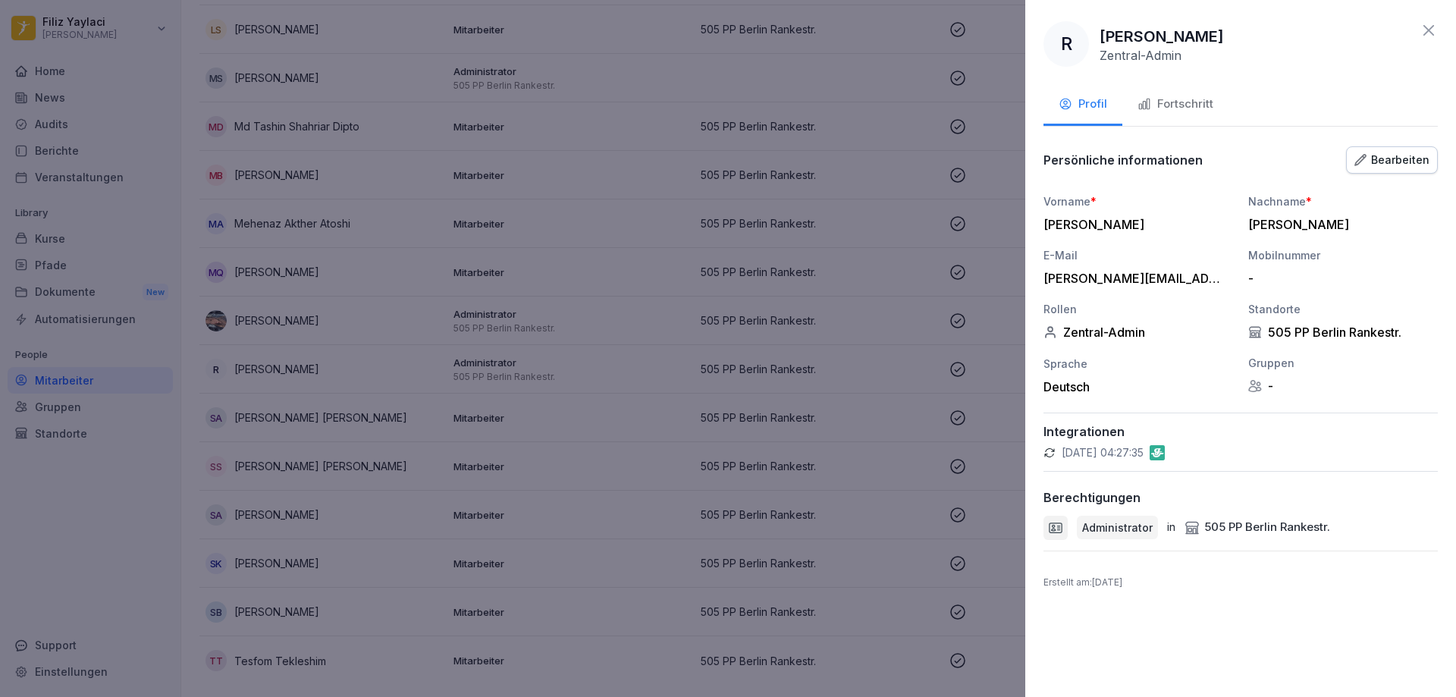
click at [1192, 98] on div "Fortschritt" at bounding box center [1176, 104] width 76 height 17
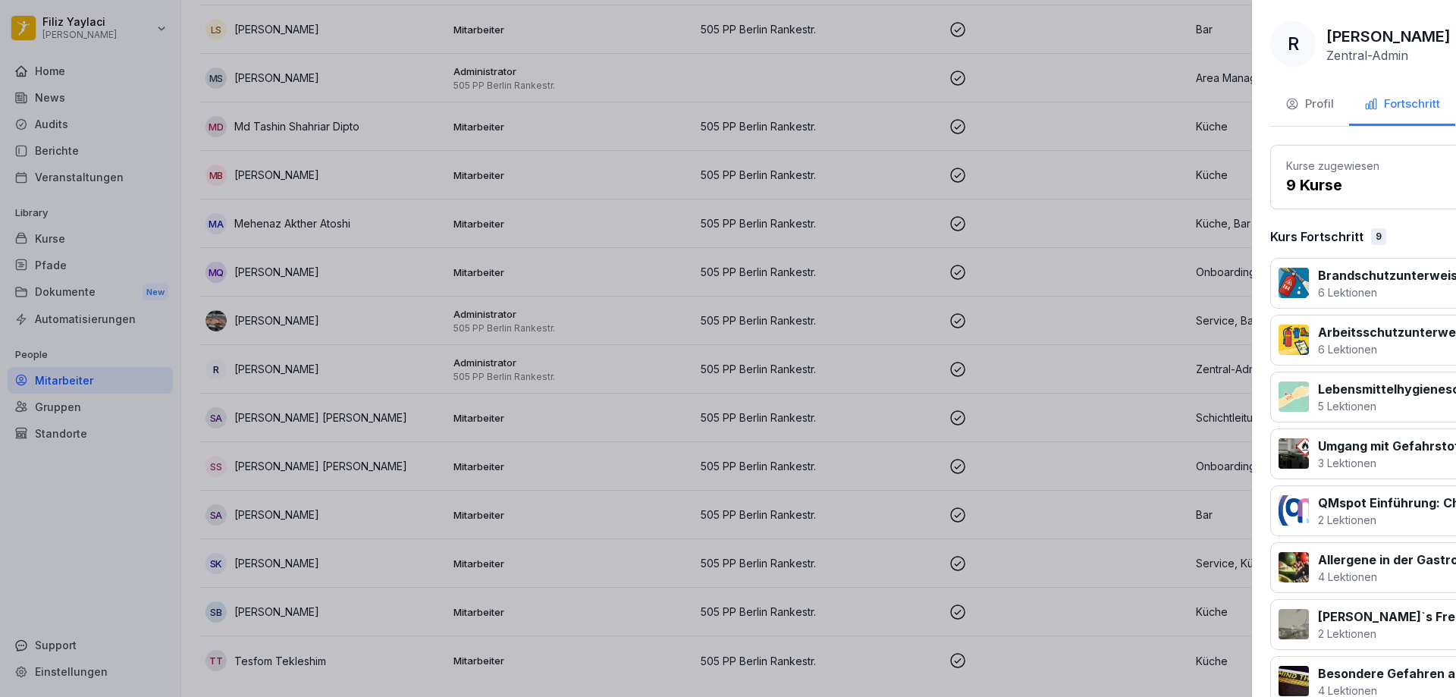
click at [627, 406] on div at bounding box center [728, 348] width 1456 height 697
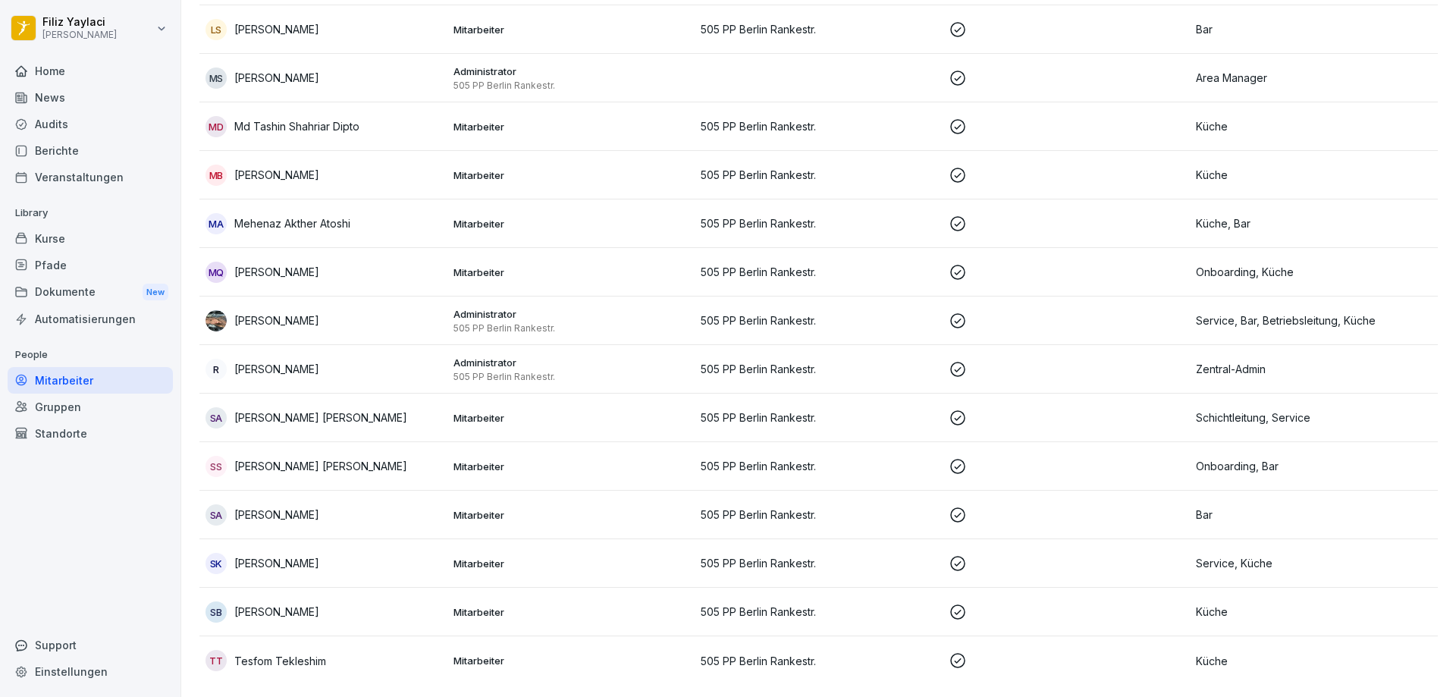
click at [479, 460] on p "Mitarbeiter" at bounding box center [571, 467] width 236 height 14
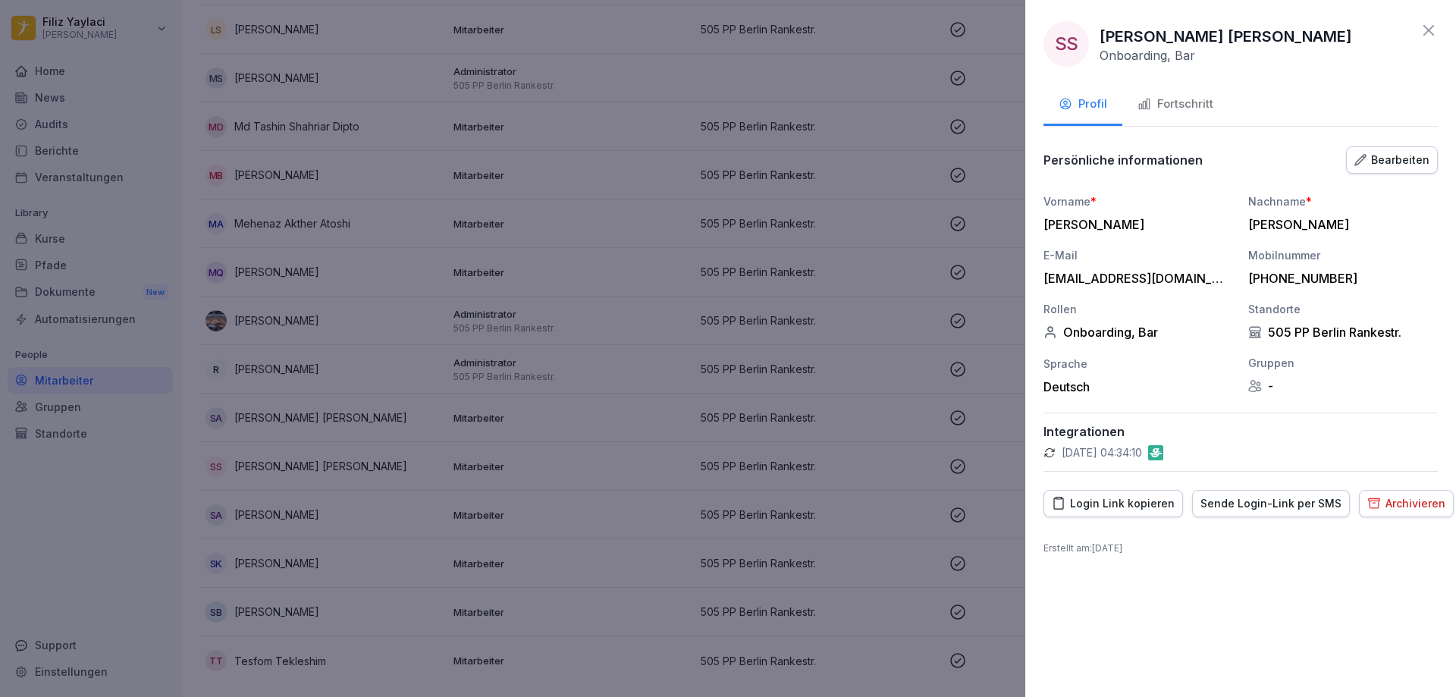
click at [1194, 101] on div "Fortschritt" at bounding box center [1176, 104] width 76 height 17
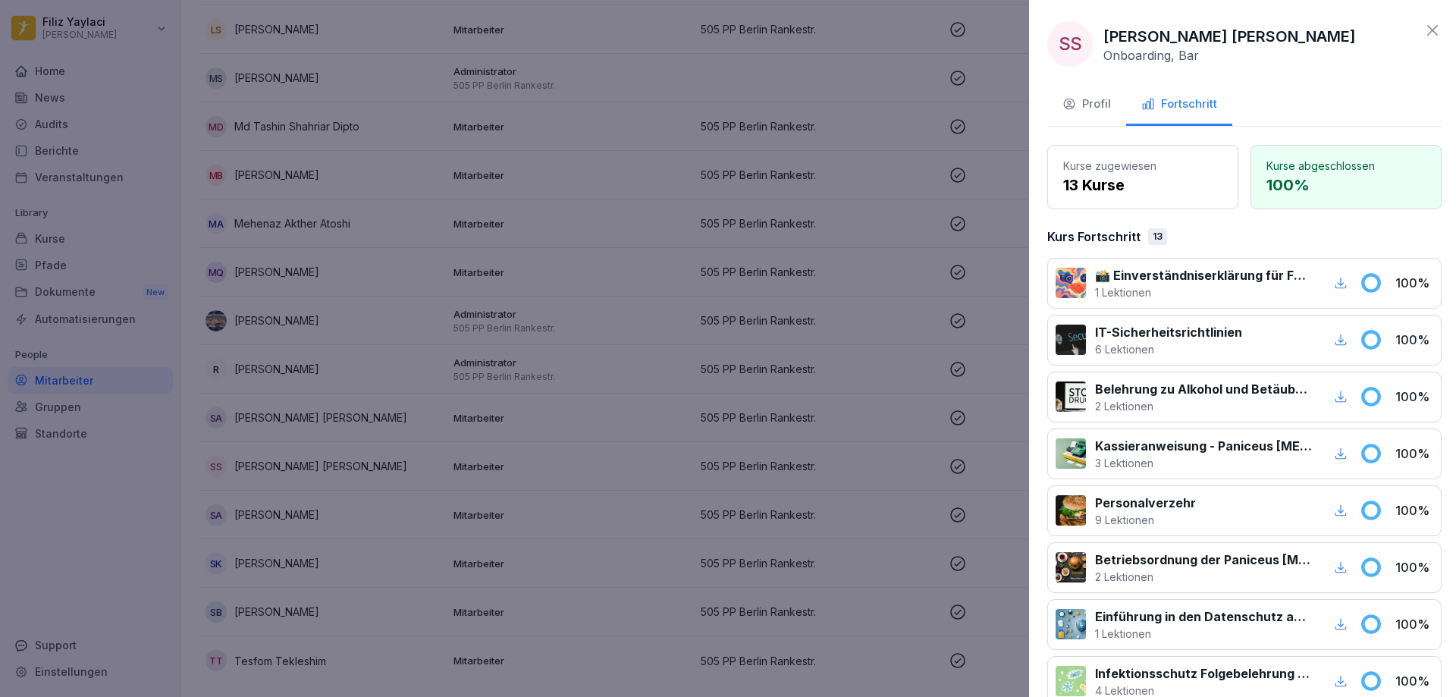
click at [857, 253] on div at bounding box center [728, 348] width 1456 height 697
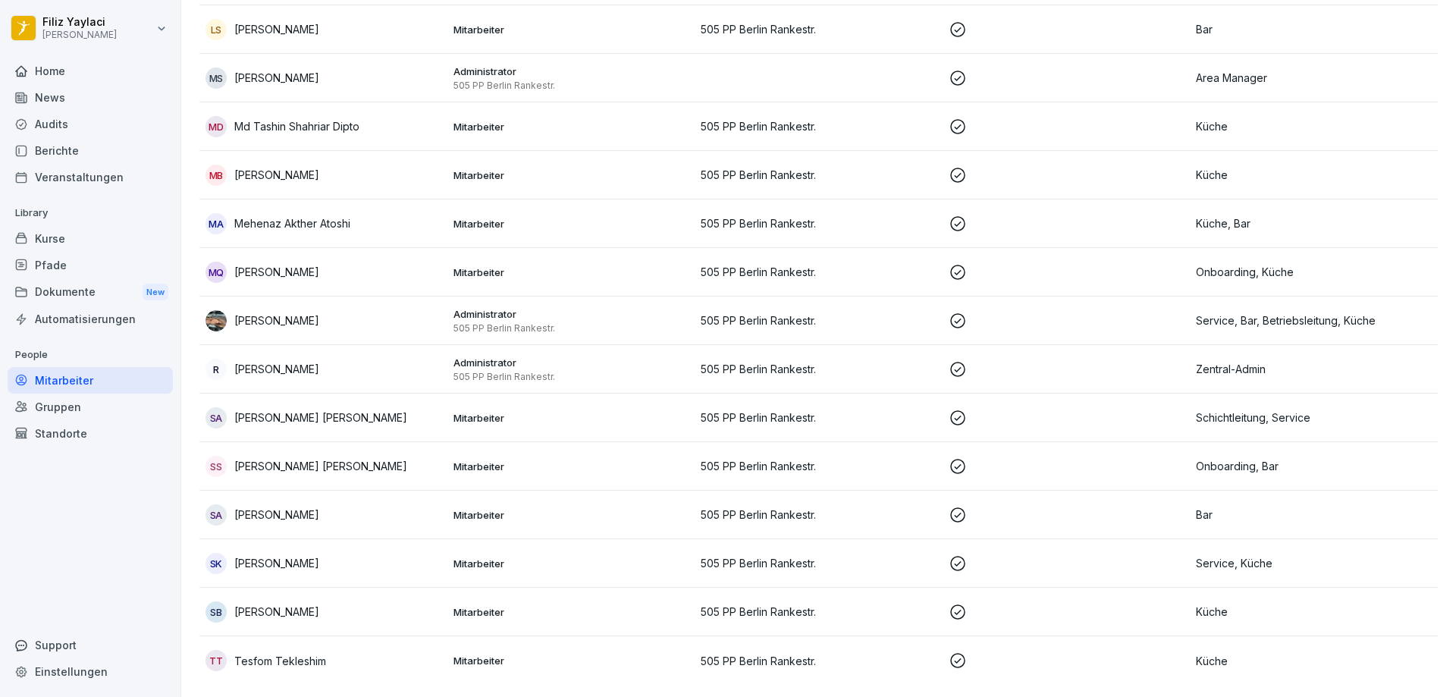
click at [482, 508] on p "Mitarbeiter" at bounding box center [571, 515] width 236 height 14
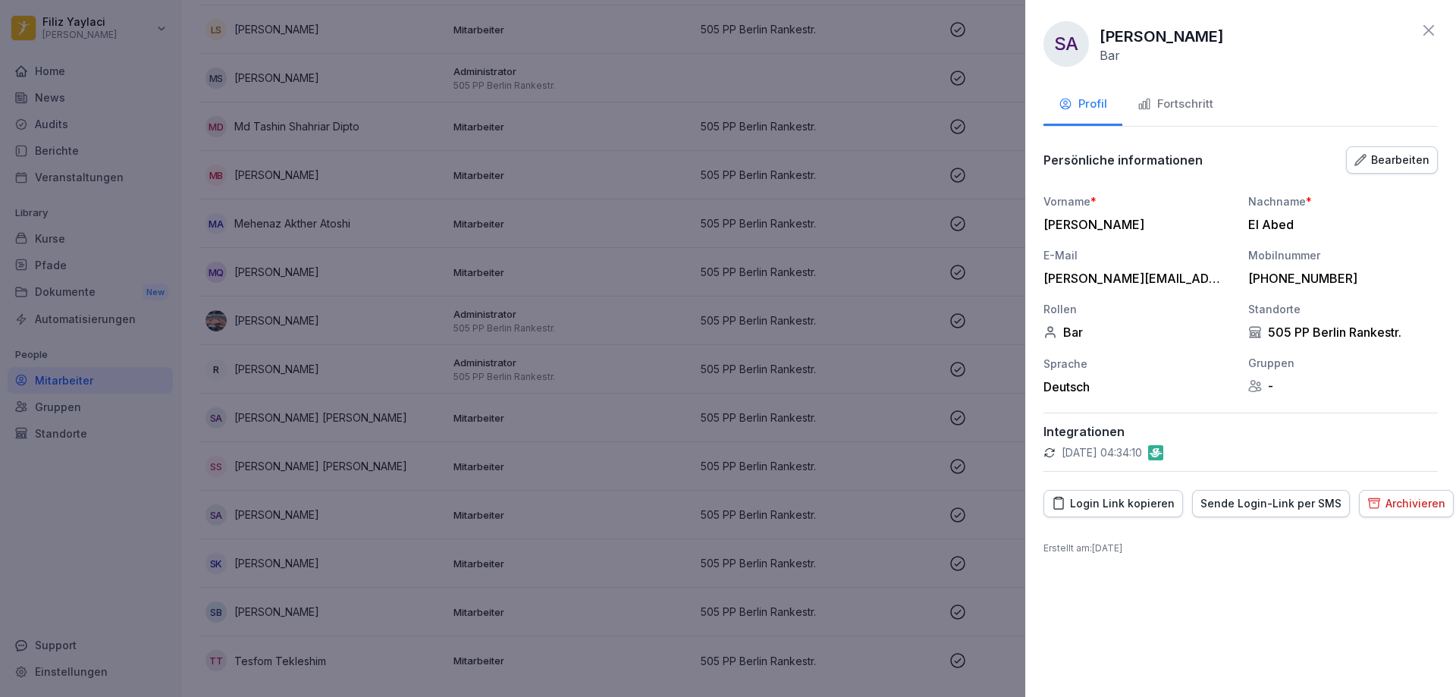
click at [1194, 99] on div "Fortschritt" at bounding box center [1176, 104] width 76 height 17
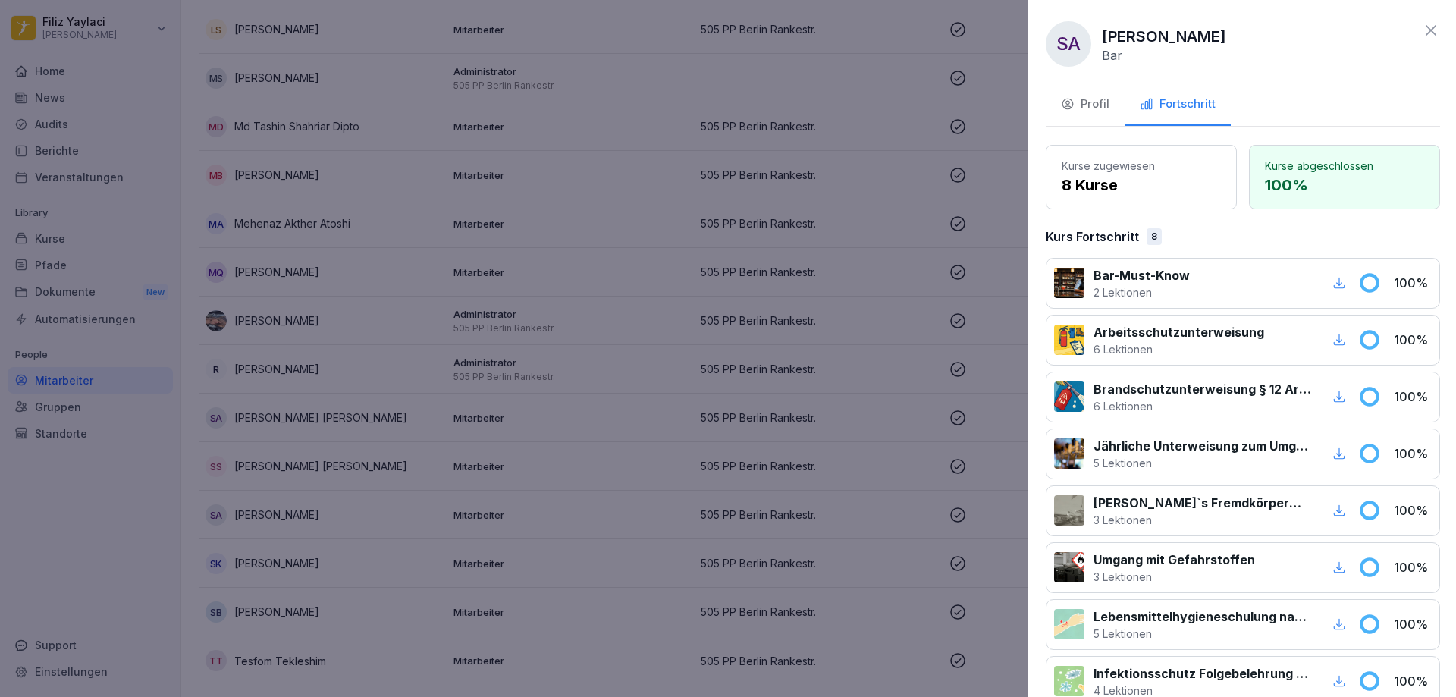
click at [846, 322] on div at bounding box center [728, 348] width 1456 height 697
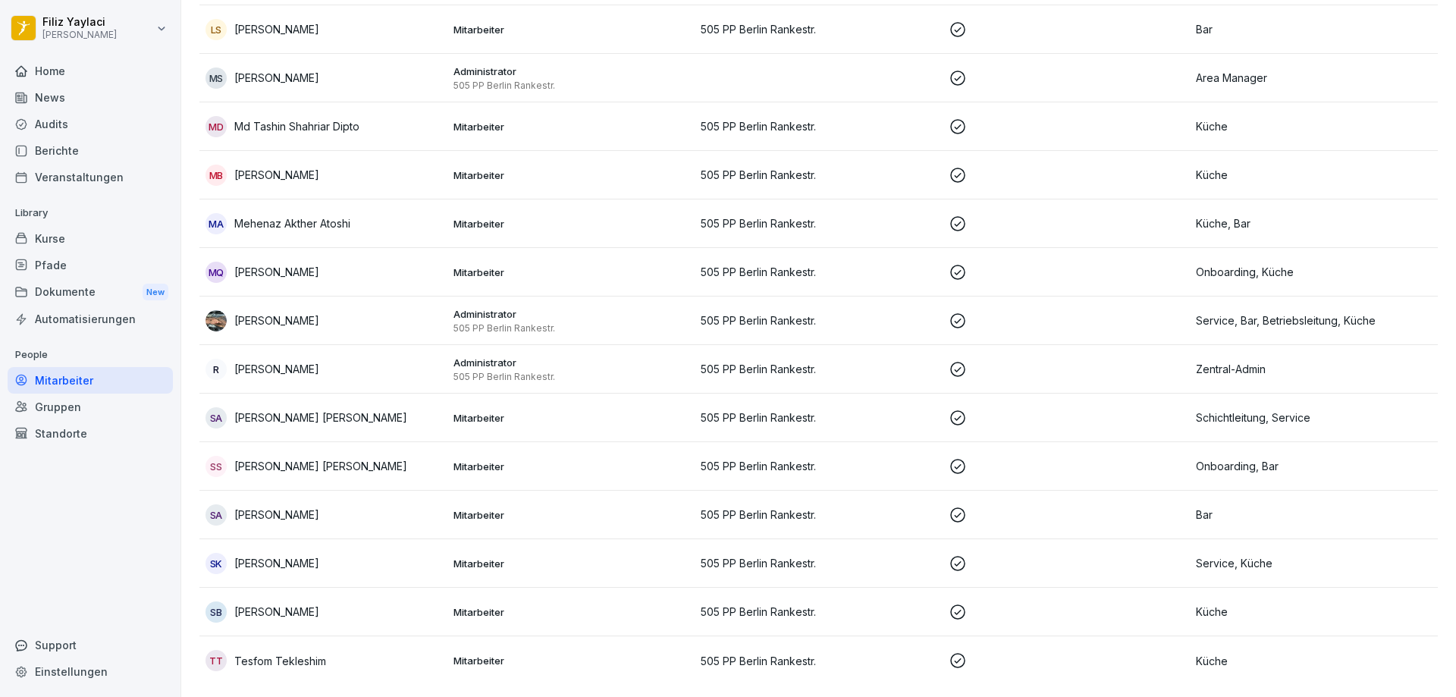
click at [485, 557] on p "Mitarbeiter" at bounding box center [571, 564] width 236 height 14
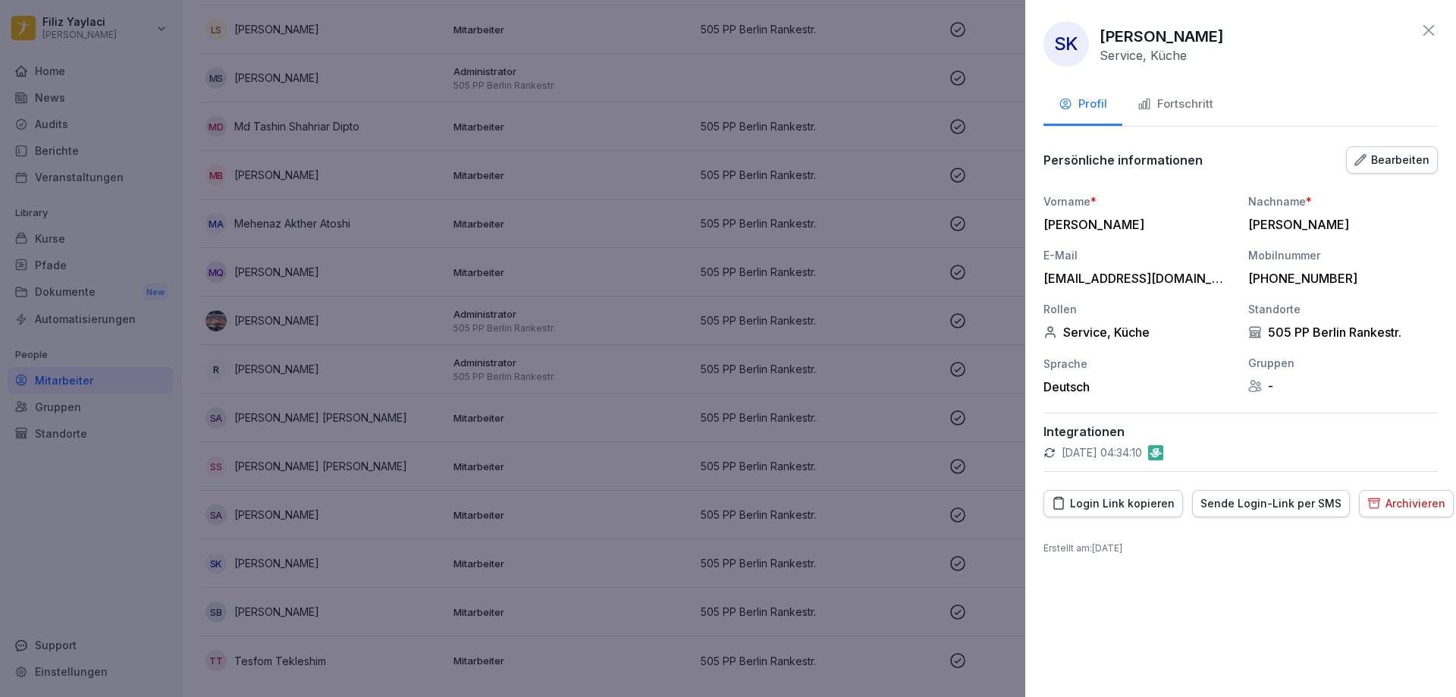
click at [1191, 104] on div "Fortschritt" at bounding box center [1176, 104] width 76 height 17
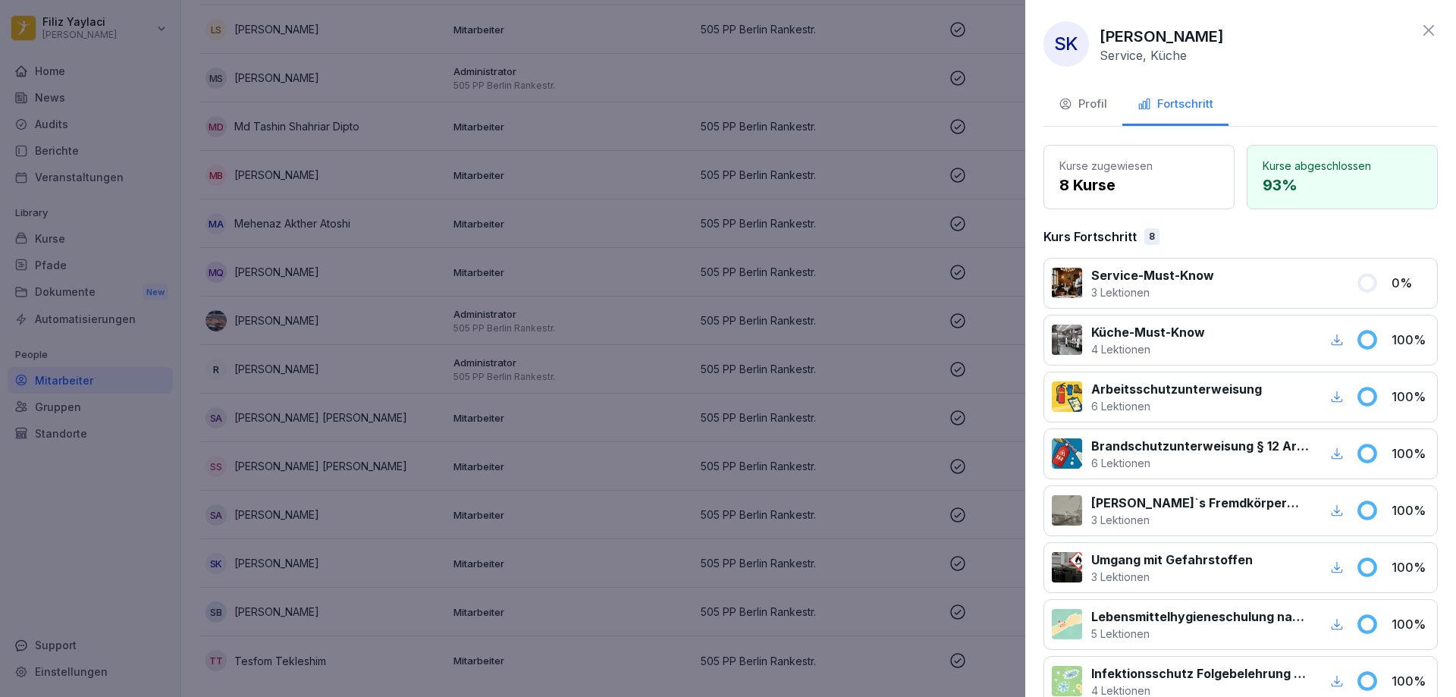
click at [993, 227] on div at bounding box center [728, 348] width 1456 height 697
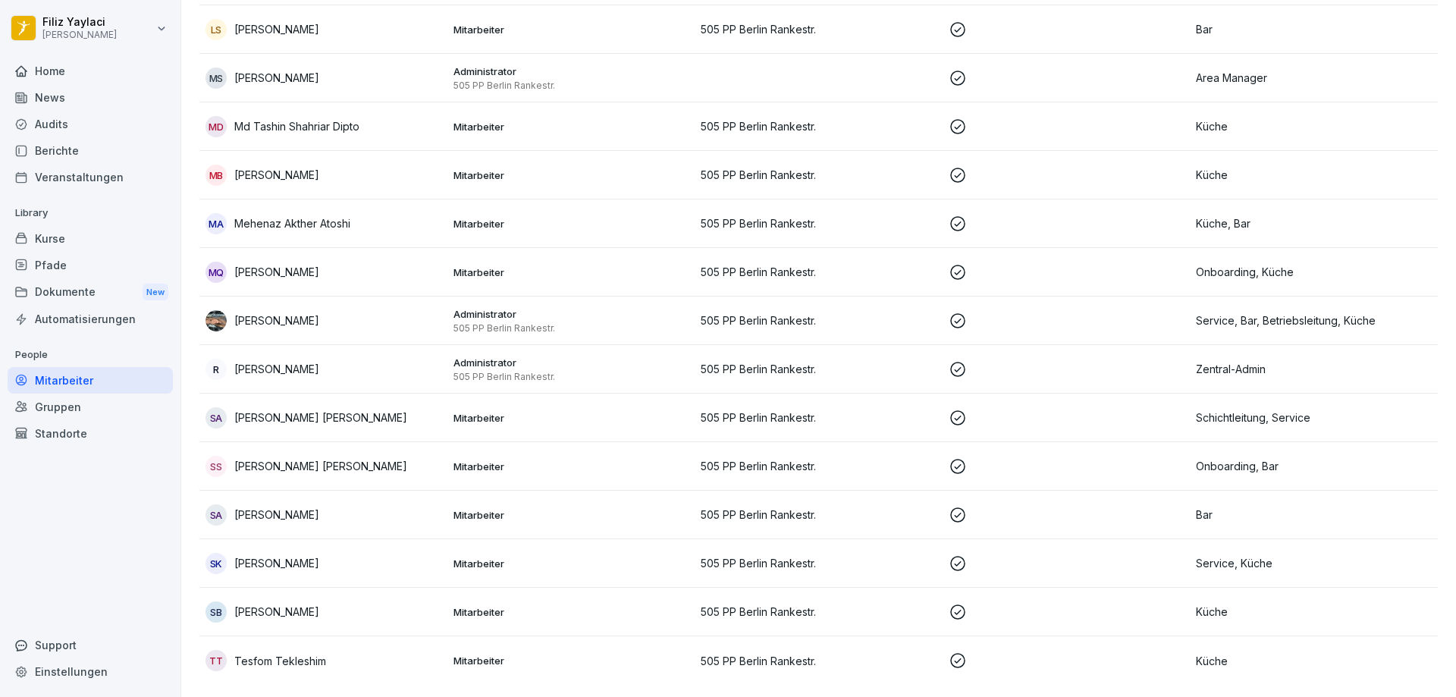
click at [478, 605] on p "Mitarbeiter" at bounding box center [571, 612] width 236 height 14
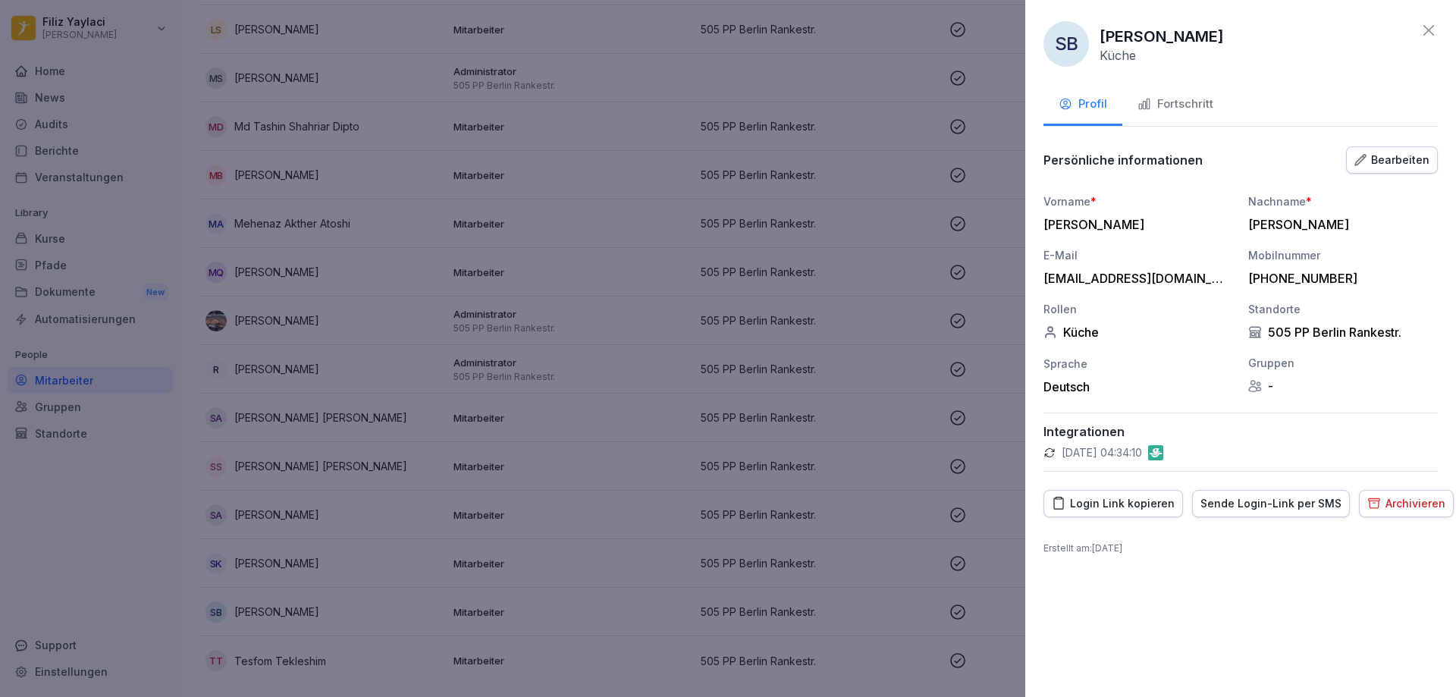
click at [1178, 102] on div "Fortschritt" at bounding box center [1176, 104] width 76 height 17
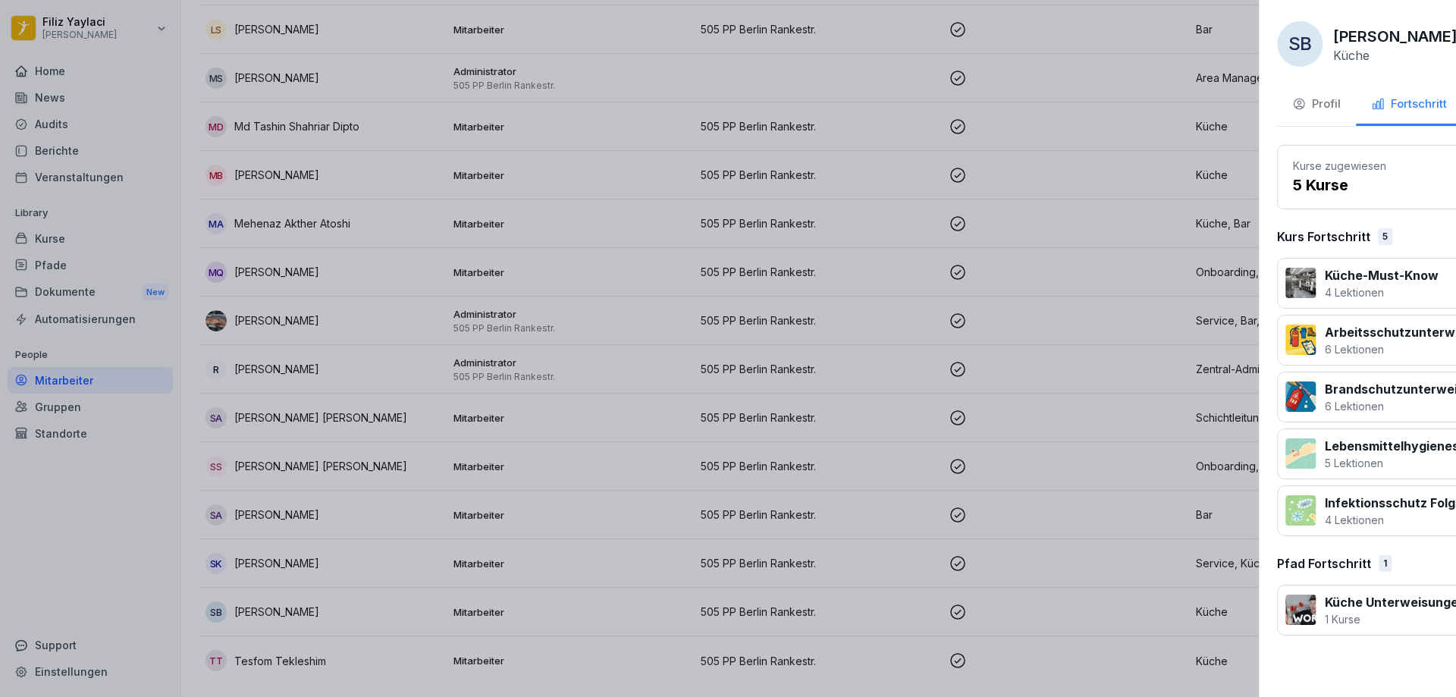
click at [843, 293] on div at bounding box center [728, 348] width 1456 height 697
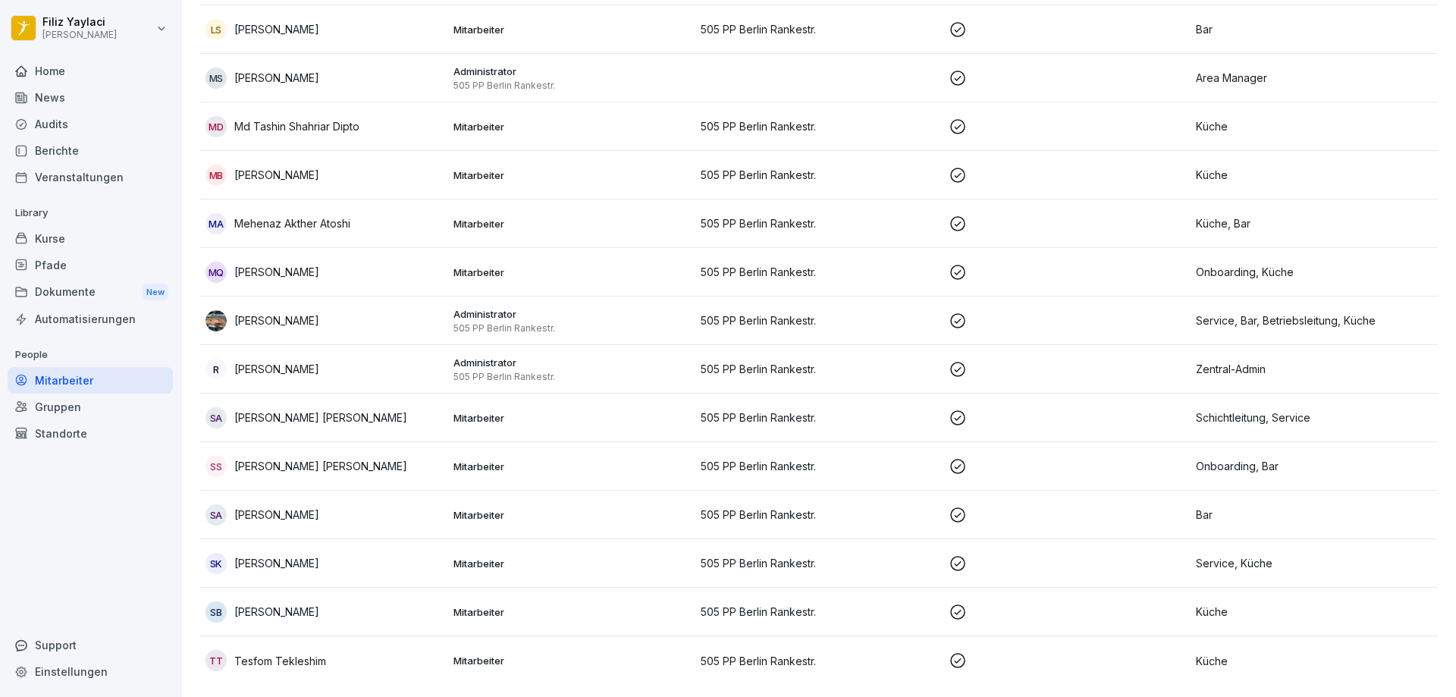
click at [489, 654] on p "Mitarbeiter" at bounding box center [571, 661] width 236 height 14
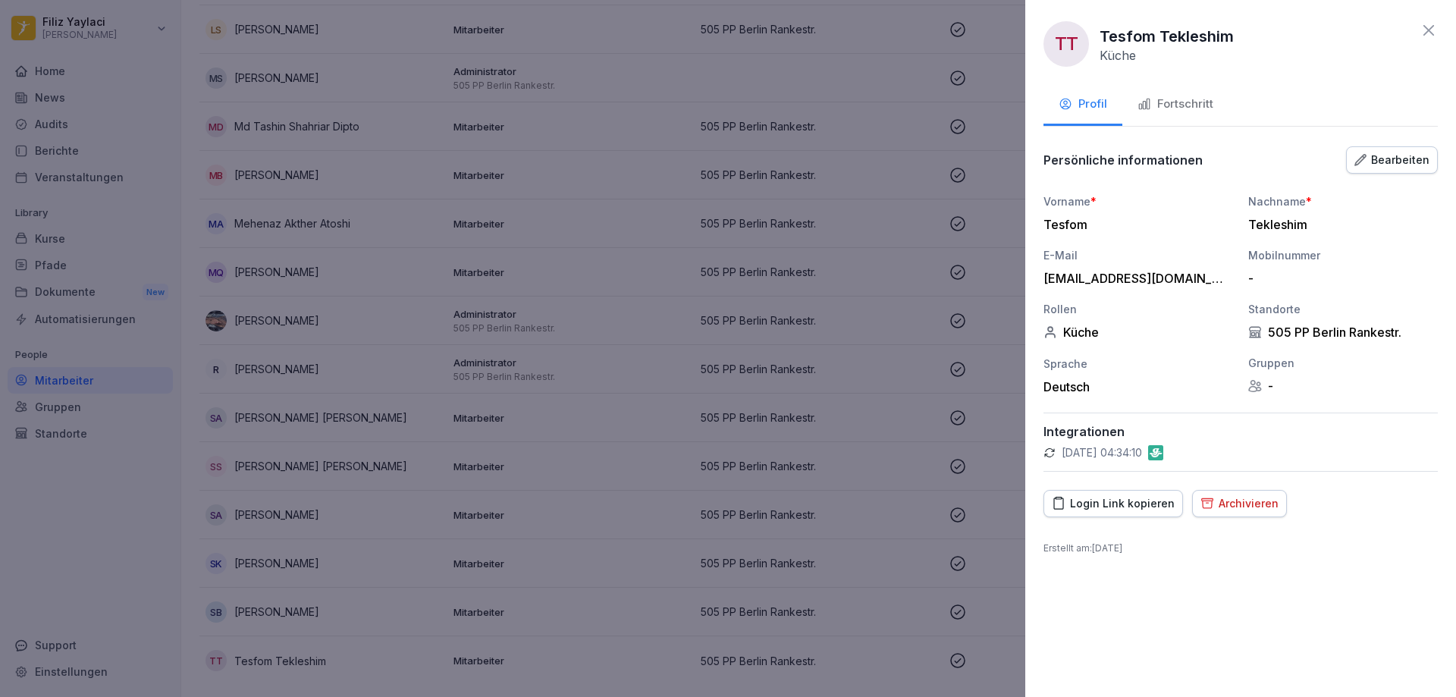
click at [1158, 105] on div "Fortschritt" at bounding box center [1176, 104] width 76 height 17
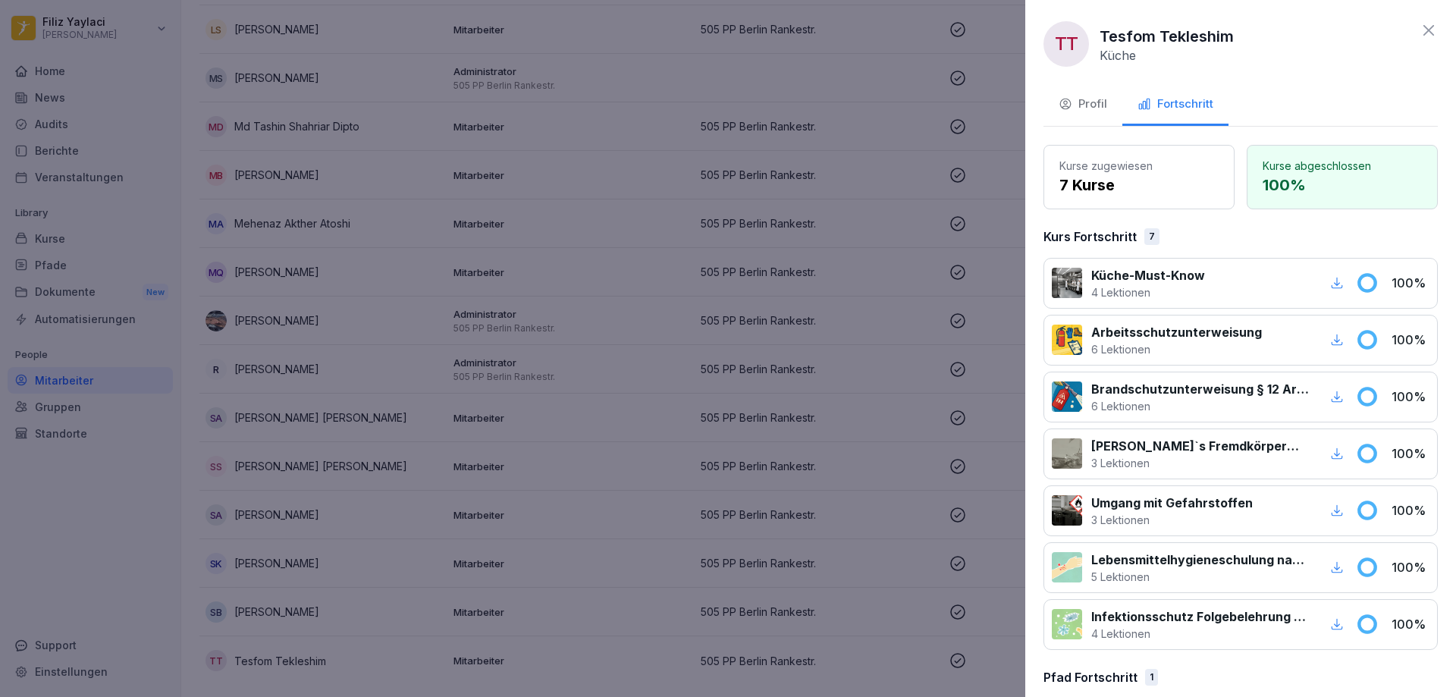
click at [871, 292] on div at bounding box center [728, 348] width 1456 height 697
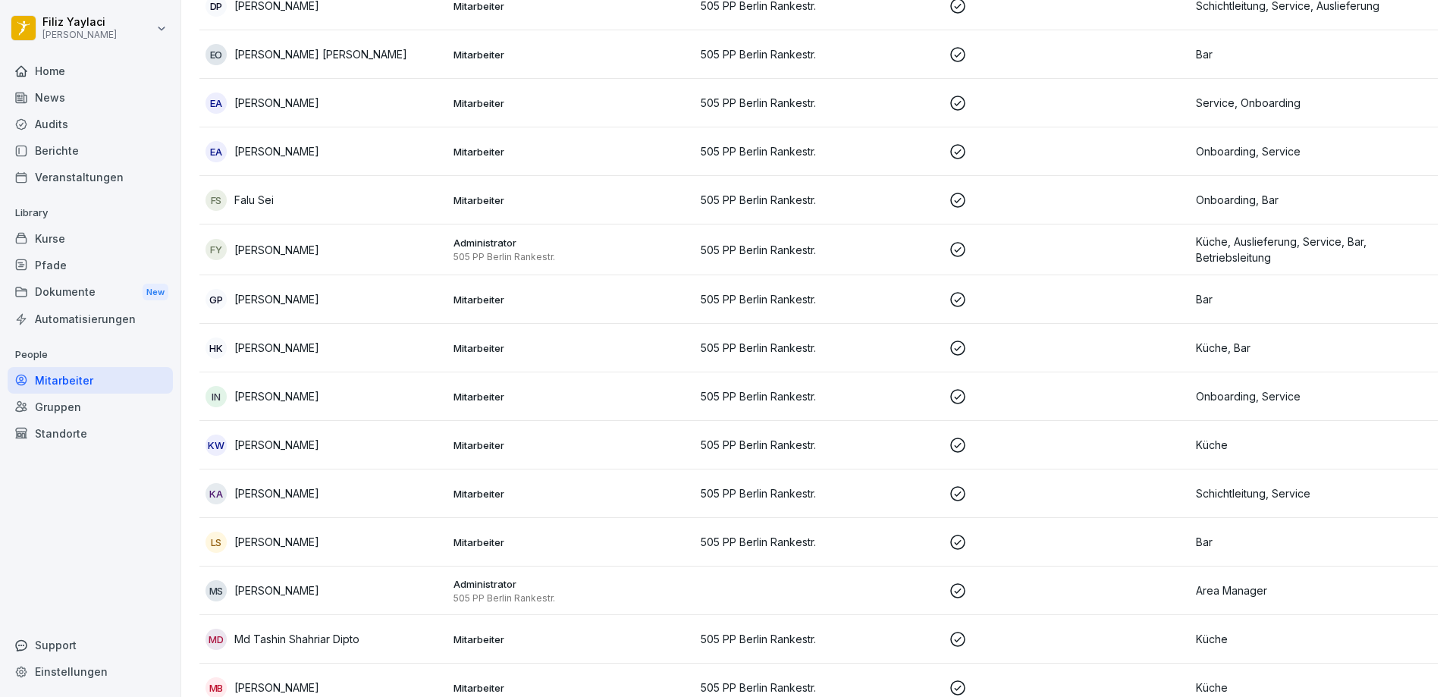
scroll to position [592, 0]
